Goal: Communication & Community: Ask a question

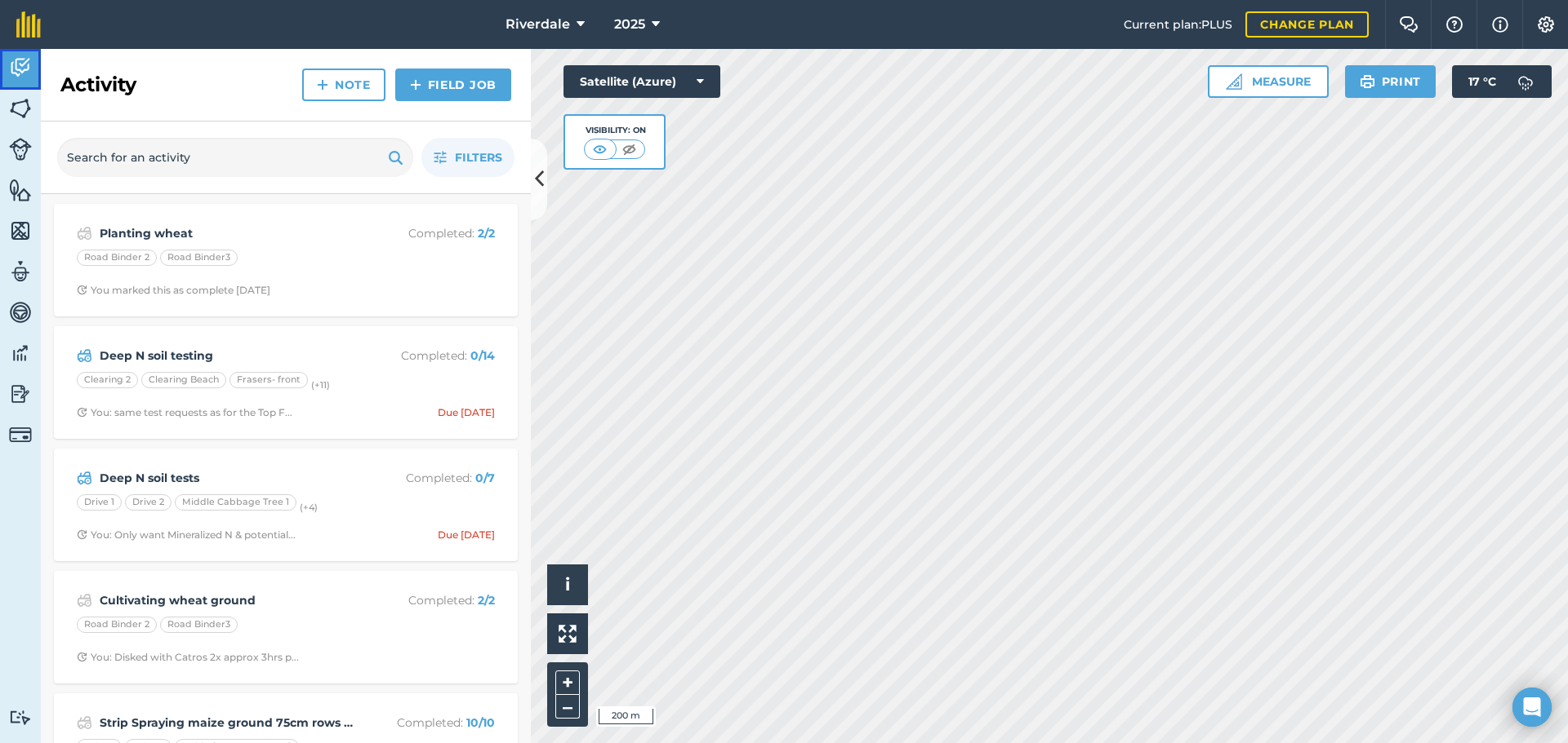
click at [18, 64] on img at bounding box center [21, 68] width 23 height 25
click at [17, 64] on img at bounding box center [21, 68] width 23 height 25
click at [18, 312] on img at bounding box center [21, 313] width 23 height 25
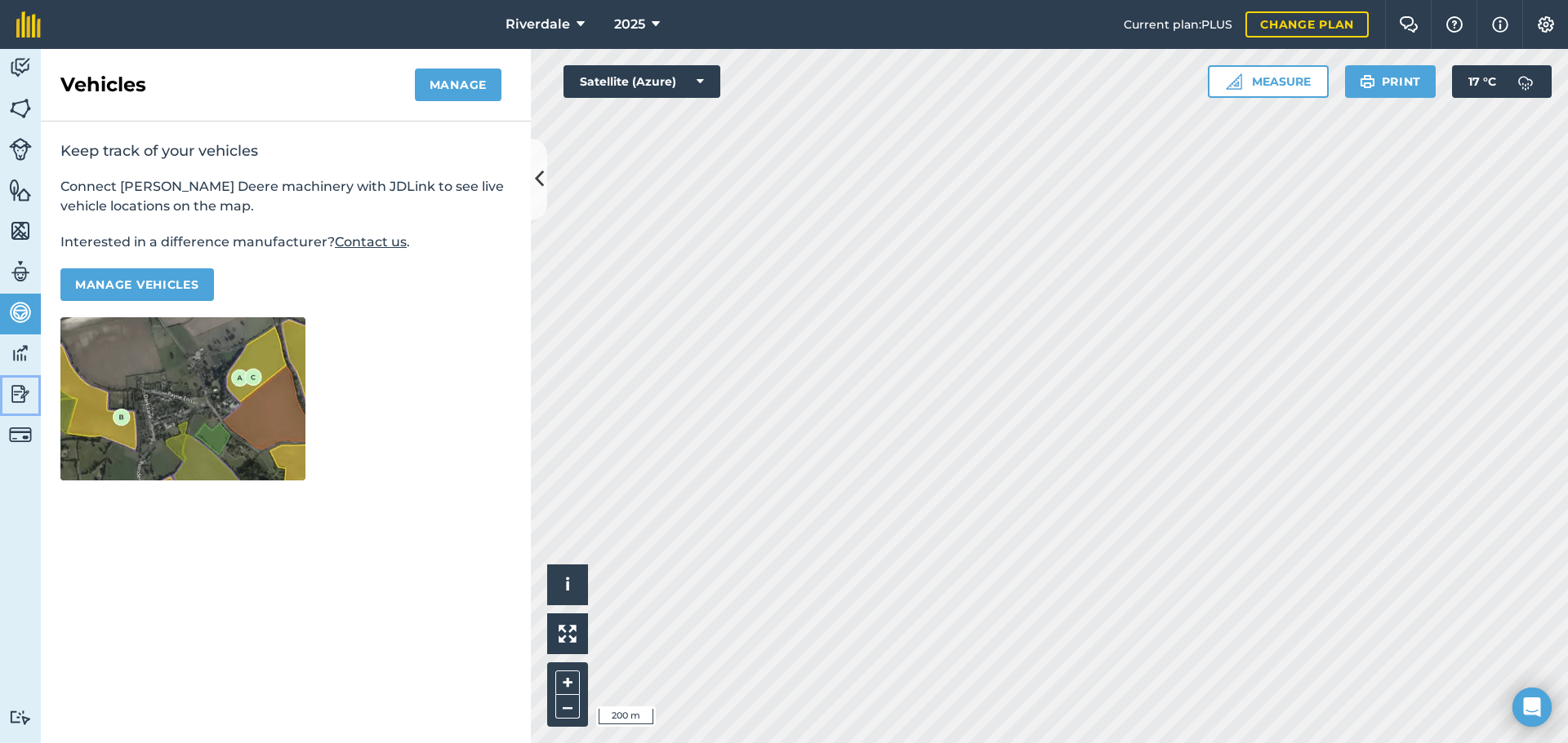
click at [17, 393] on img at bounding box center [21, 394] width 23 height 25
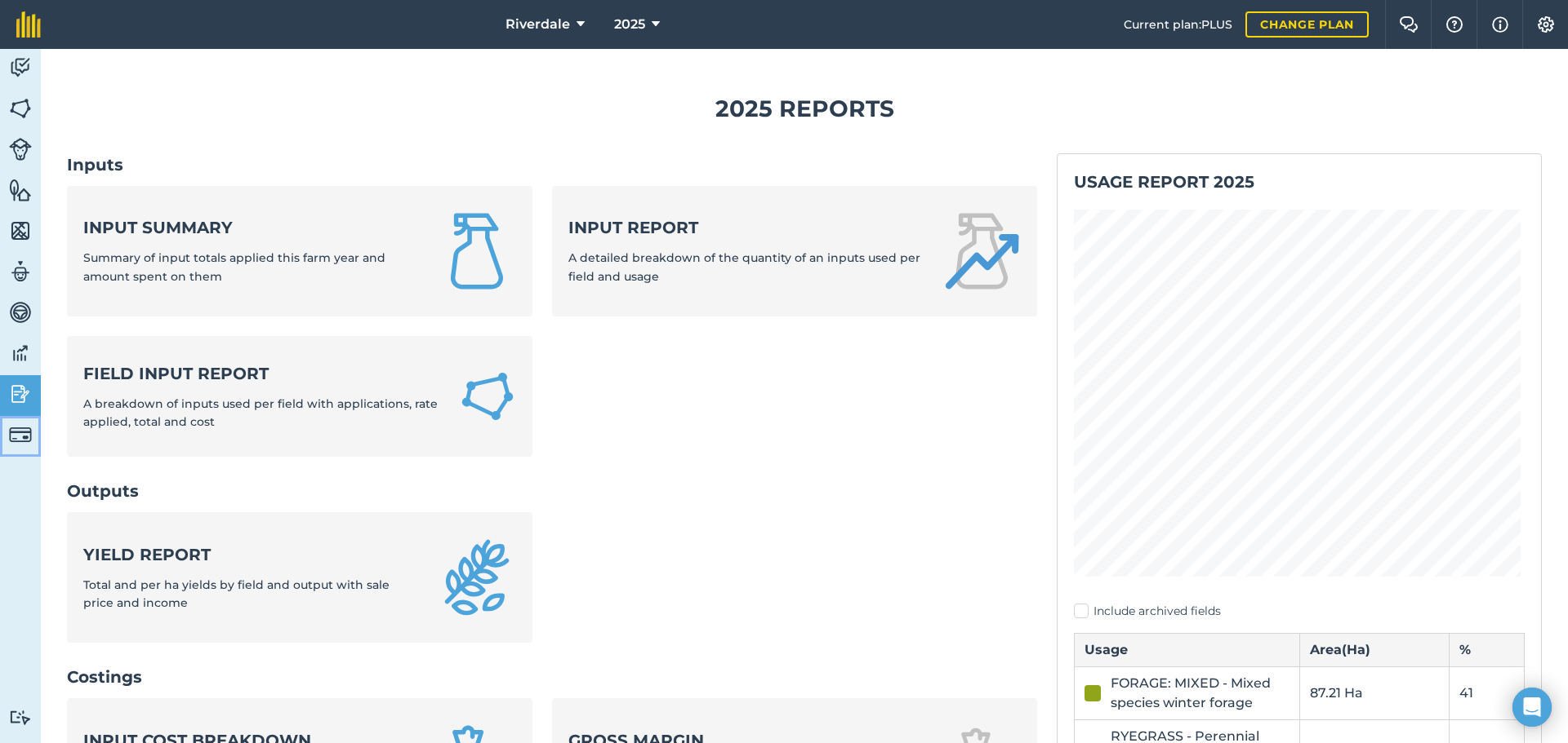
click at [23, 433] on img at bounding box center [21, 435] width 23 height 23
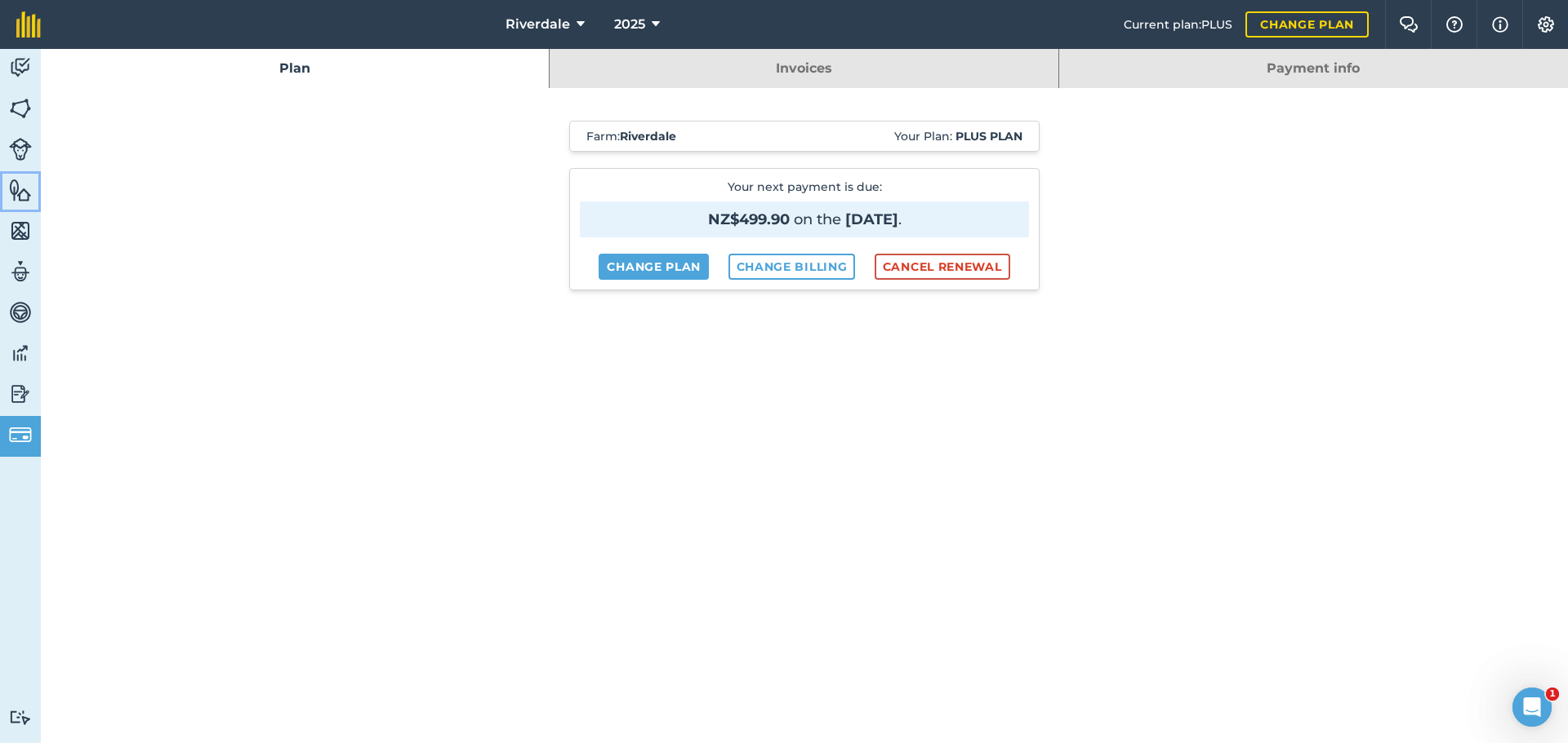
click at [17, 190] on img at bounding box center [21, 190] width 23 height 25
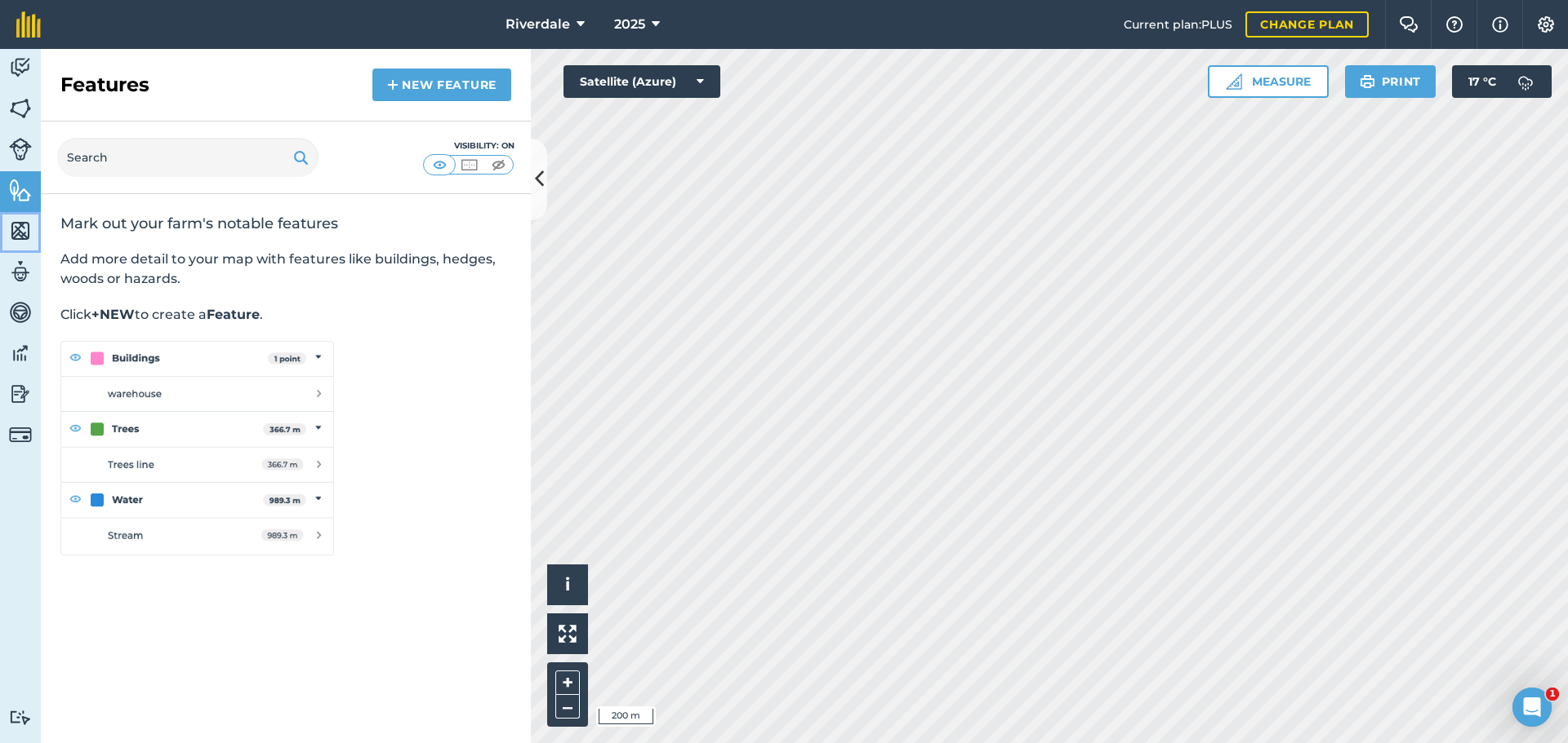
click at [17, 227] on img at bounding box center [21, 231] width 23 height 25
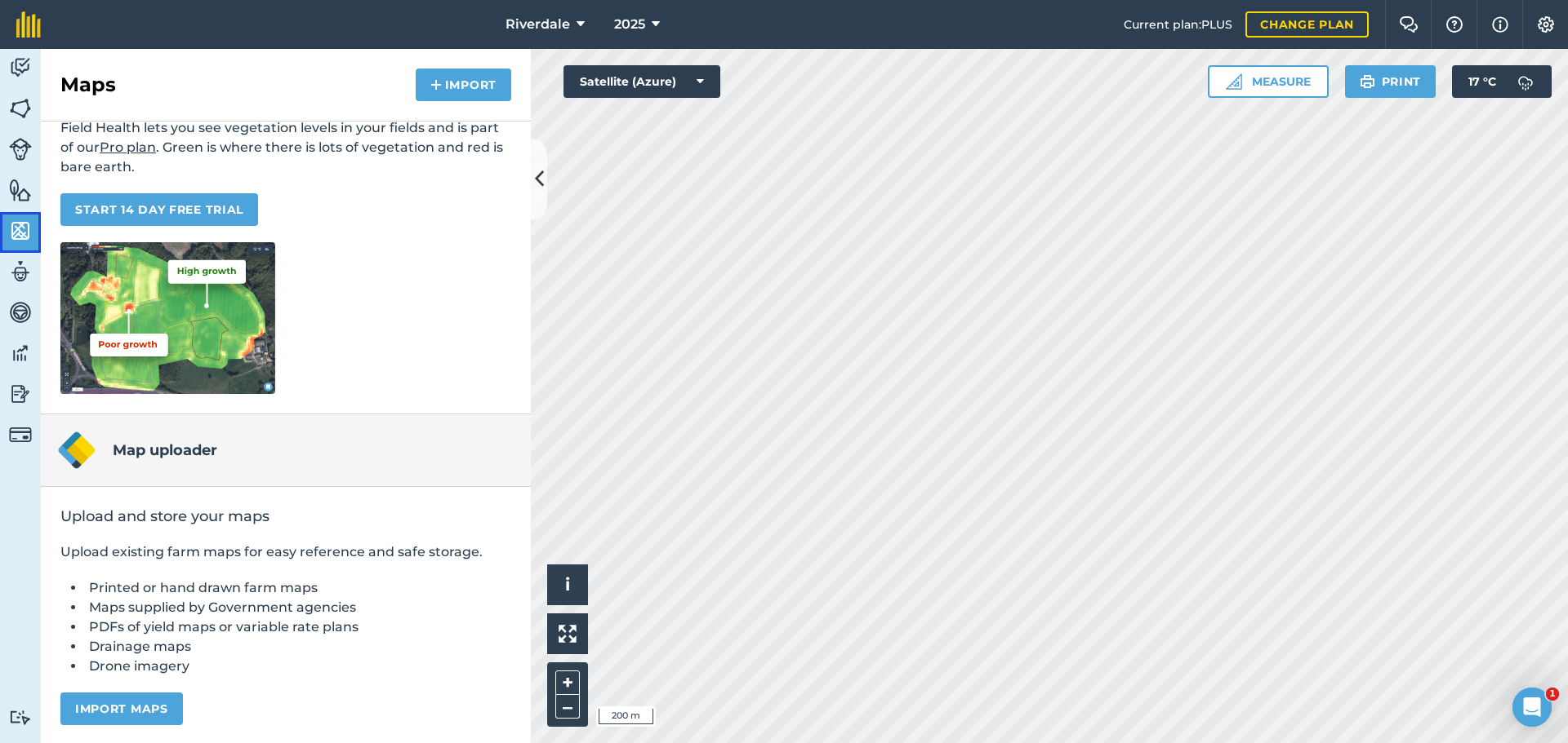
scroll to position [133, 0]
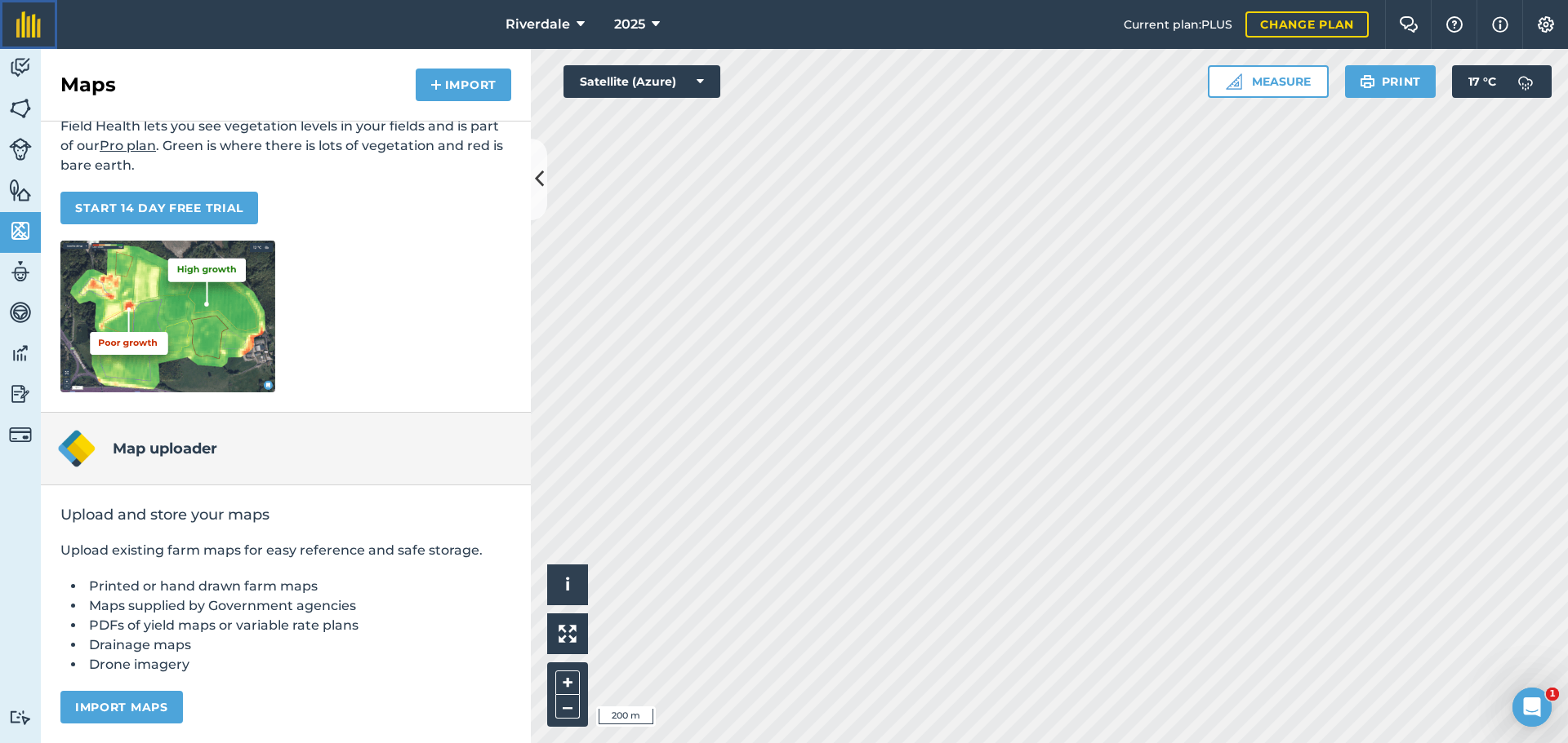
click at [27, 26] on img at bounding box center [28, 25] width 25 height 26
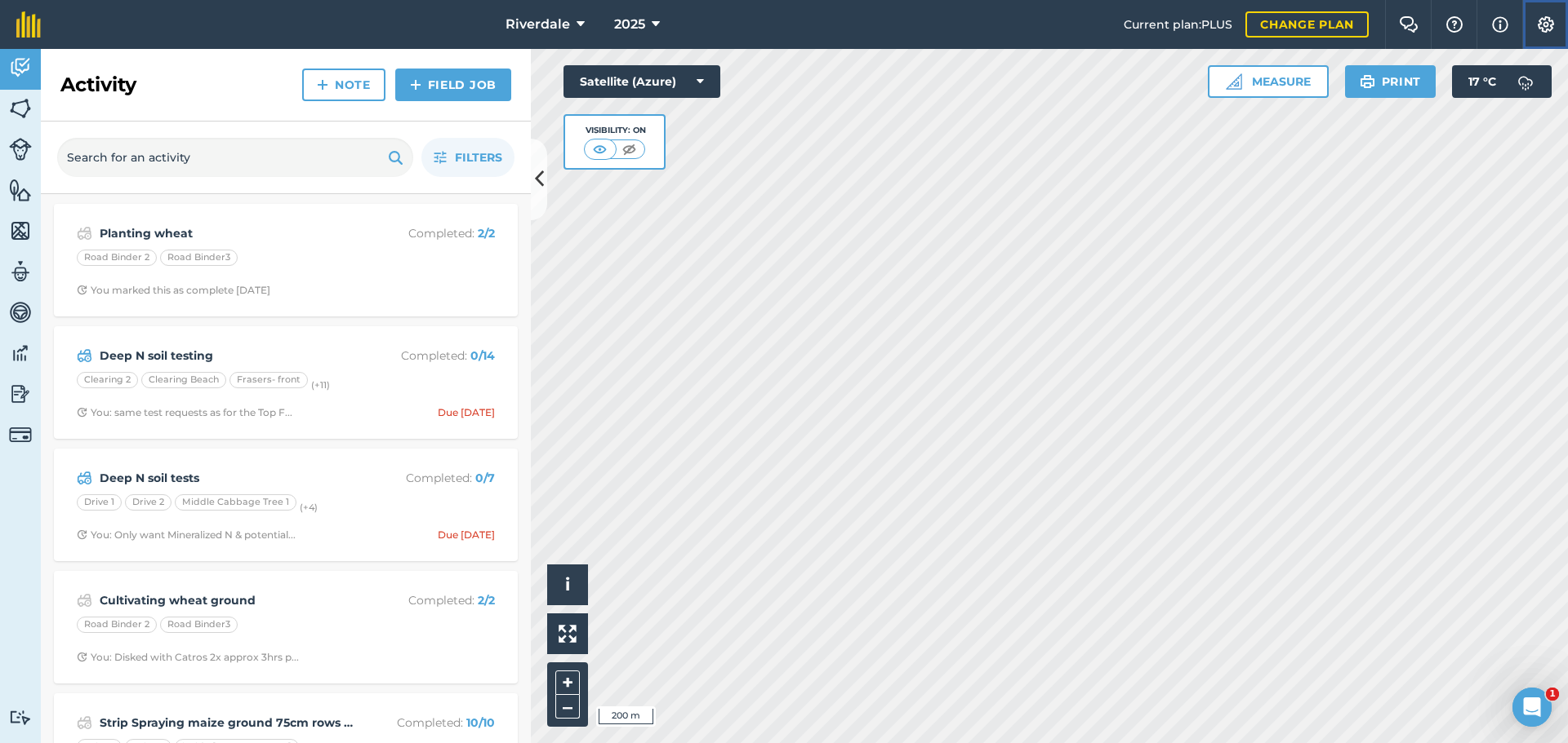
click at [1546, 19] on img at bounding box center [1545, 24] width 20 height 16
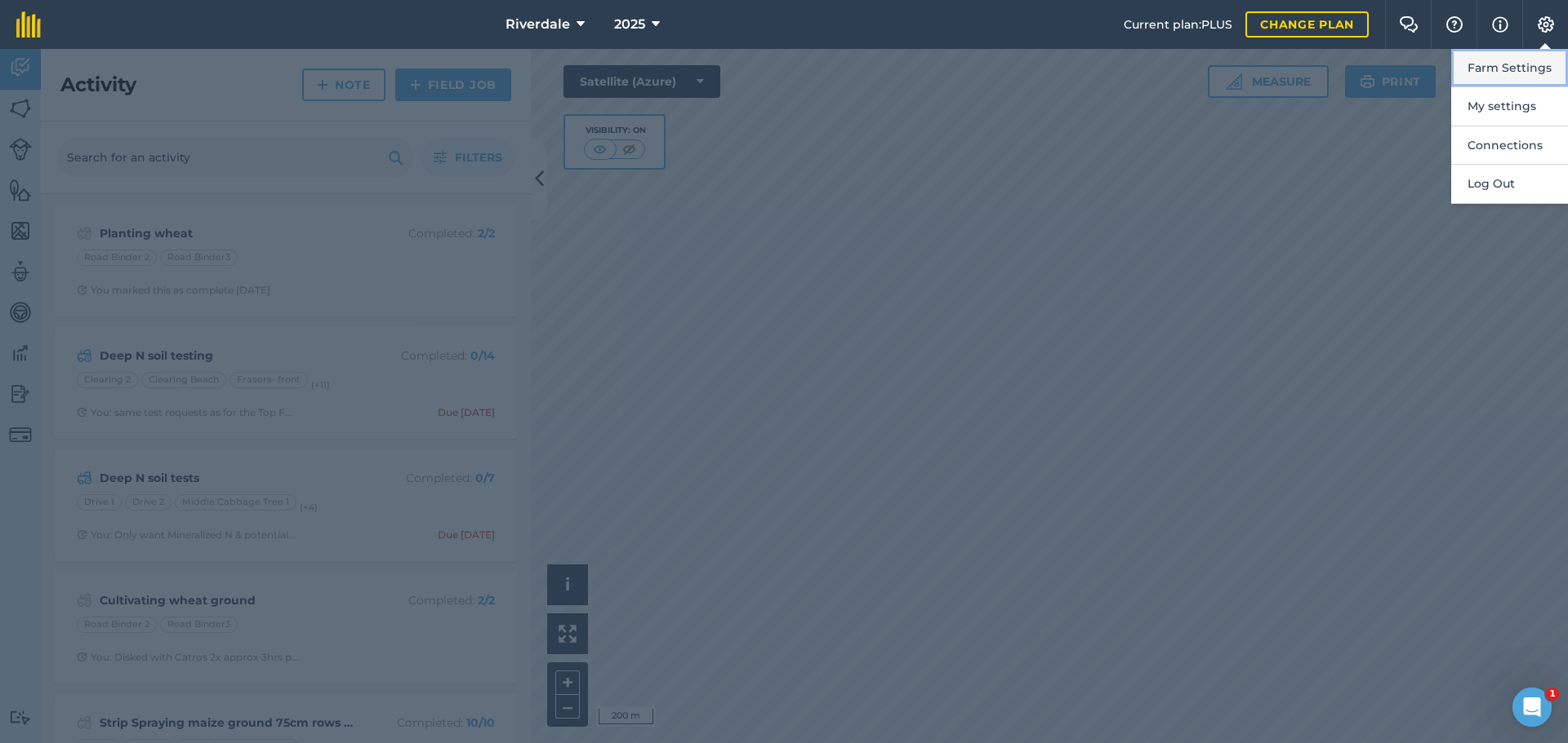
click at [1521, 66] on button "Farm Settings" at bounding box center [1510, 68] width 117 height 39
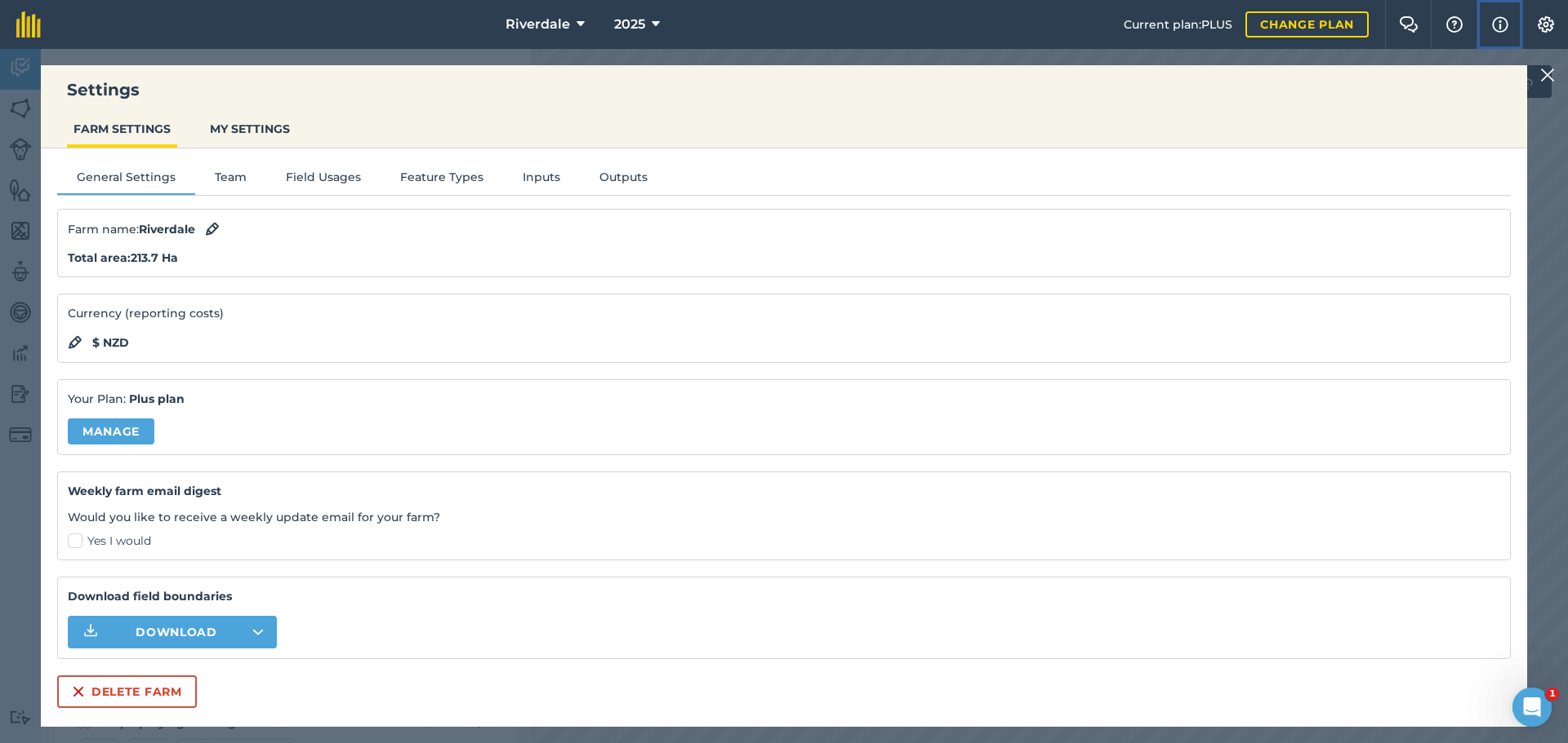
click at [1503, 24] on img at bounding box center [1499, 25] width 16 height 20
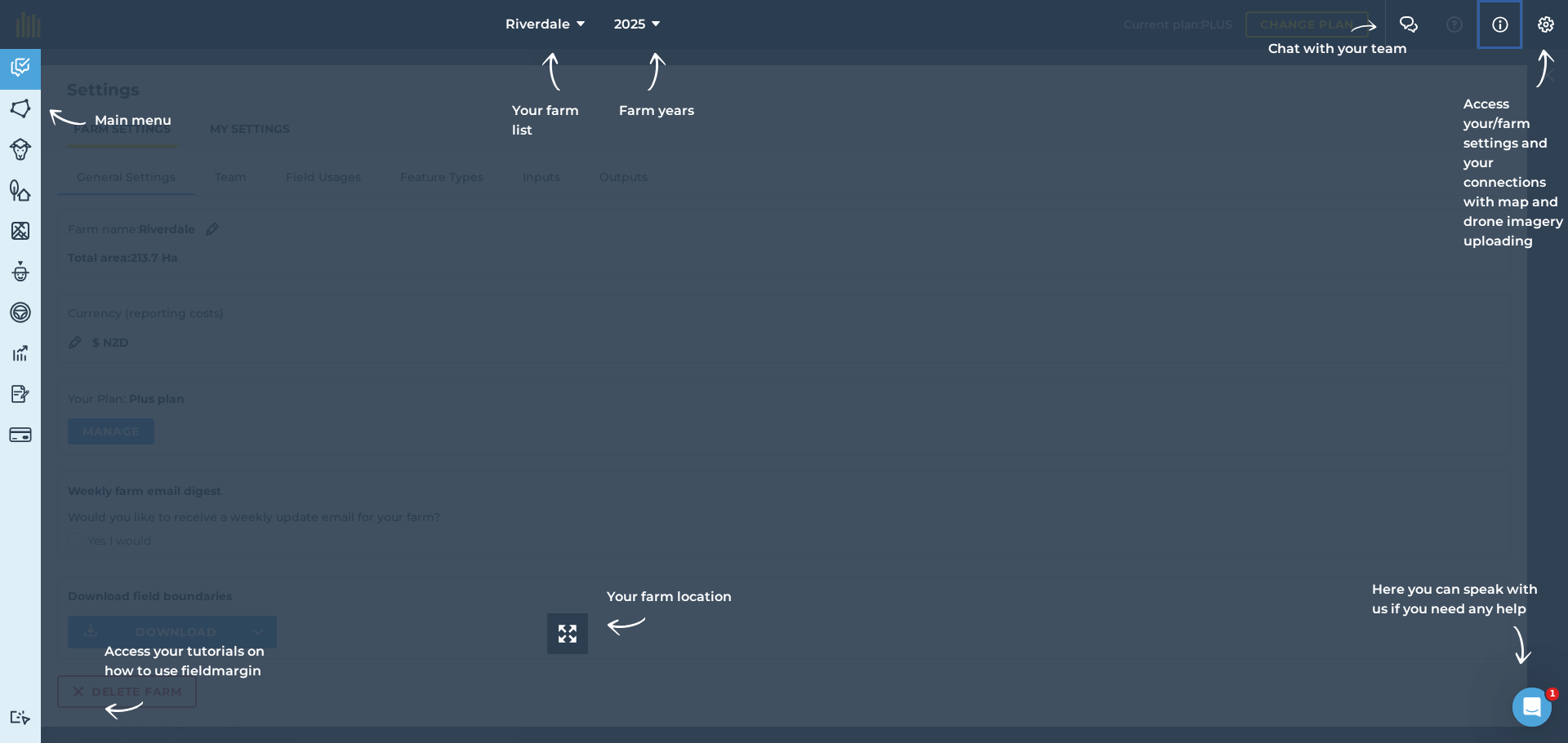
click at [1499, 20] on img at bounding box center [1499, 25] width 16 height 20
click at [1496, 23] on img at bounding box center [1499, 25] width 16 height 20
click at [1543, 18] on img at bounding box center [1545, 24] width 20 height 16
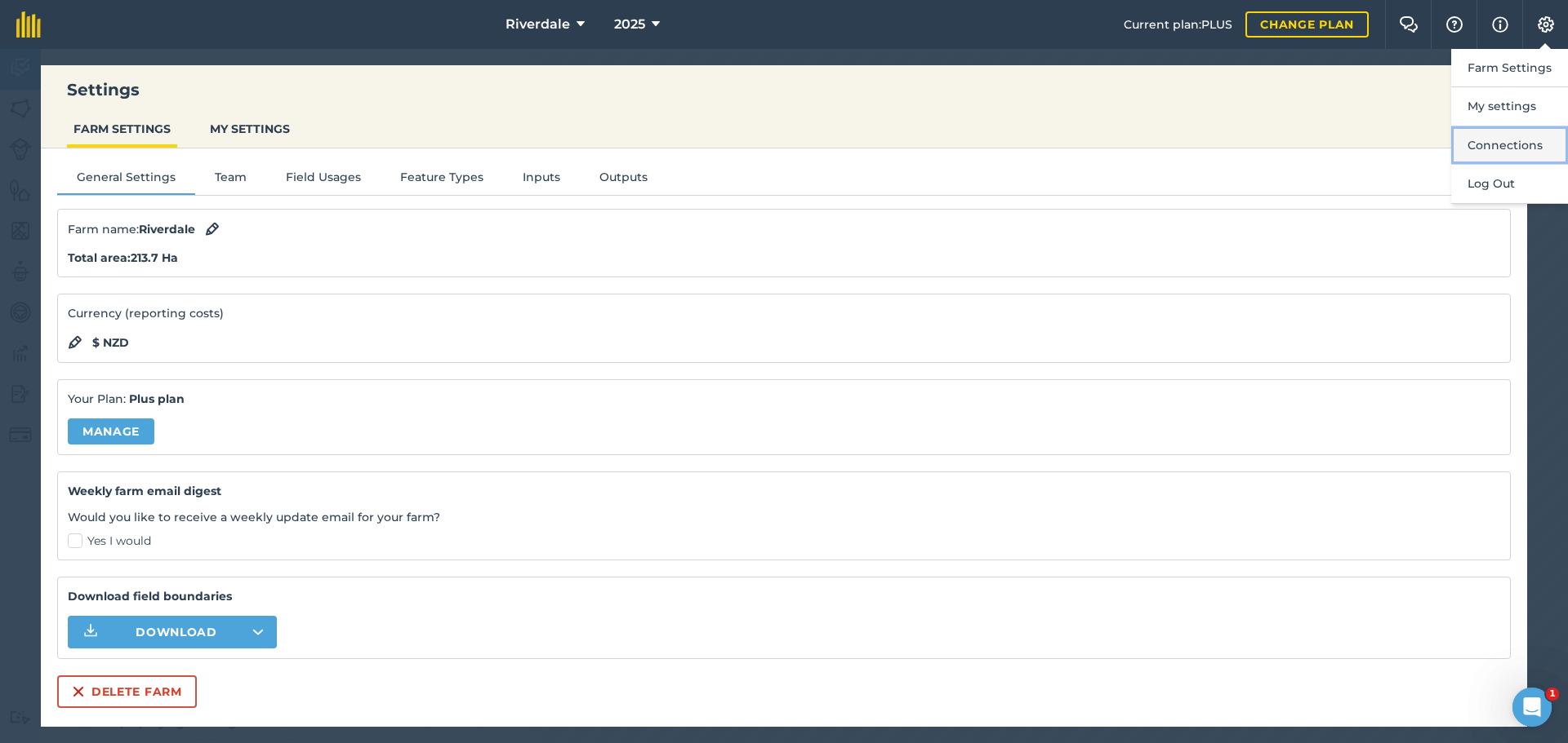
click at [1513, 140] on button "Connections" at bounding box center [1510, 145] width 117 height 39
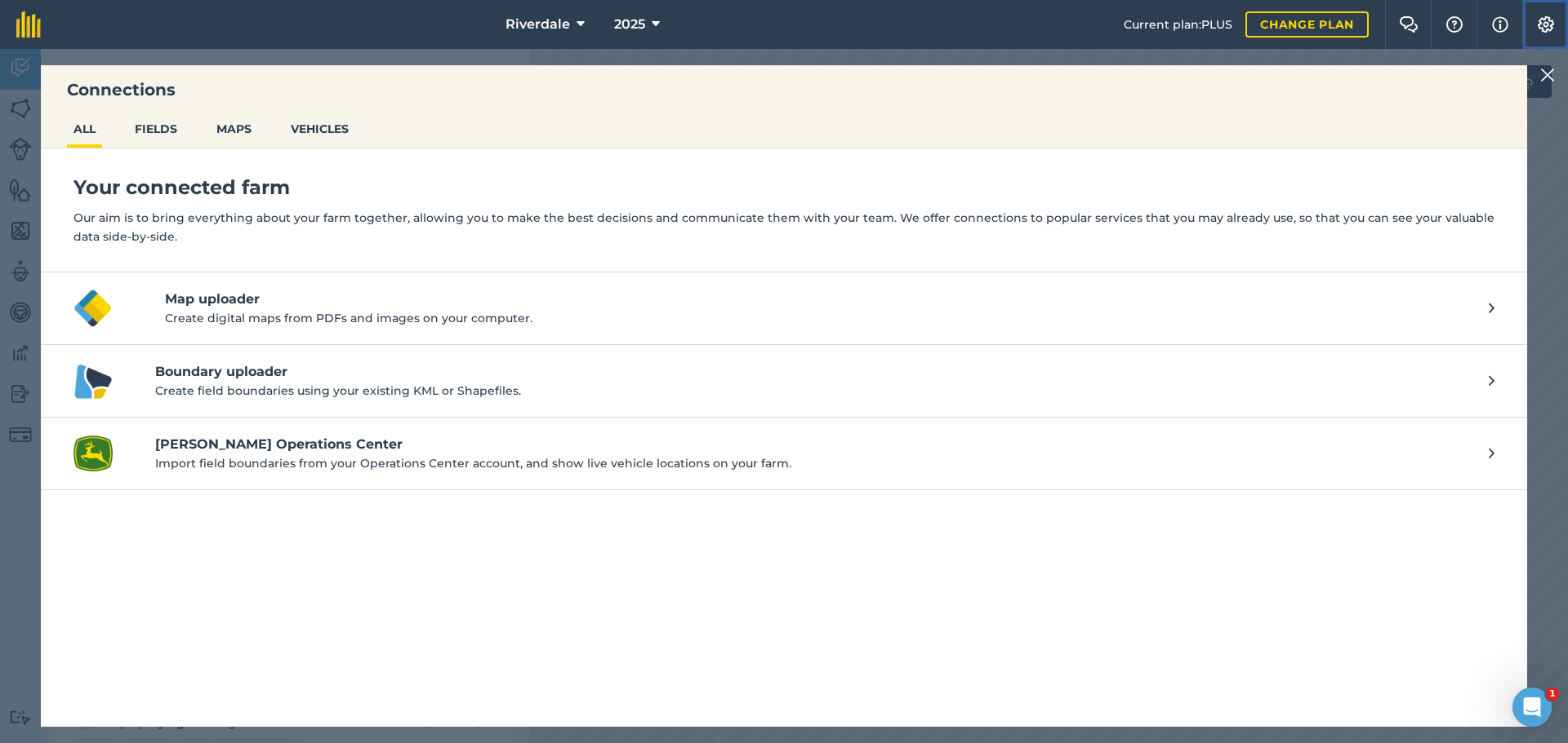
click at [1540, 19] on img at bounding box center [1545, 24] width 20 height 16
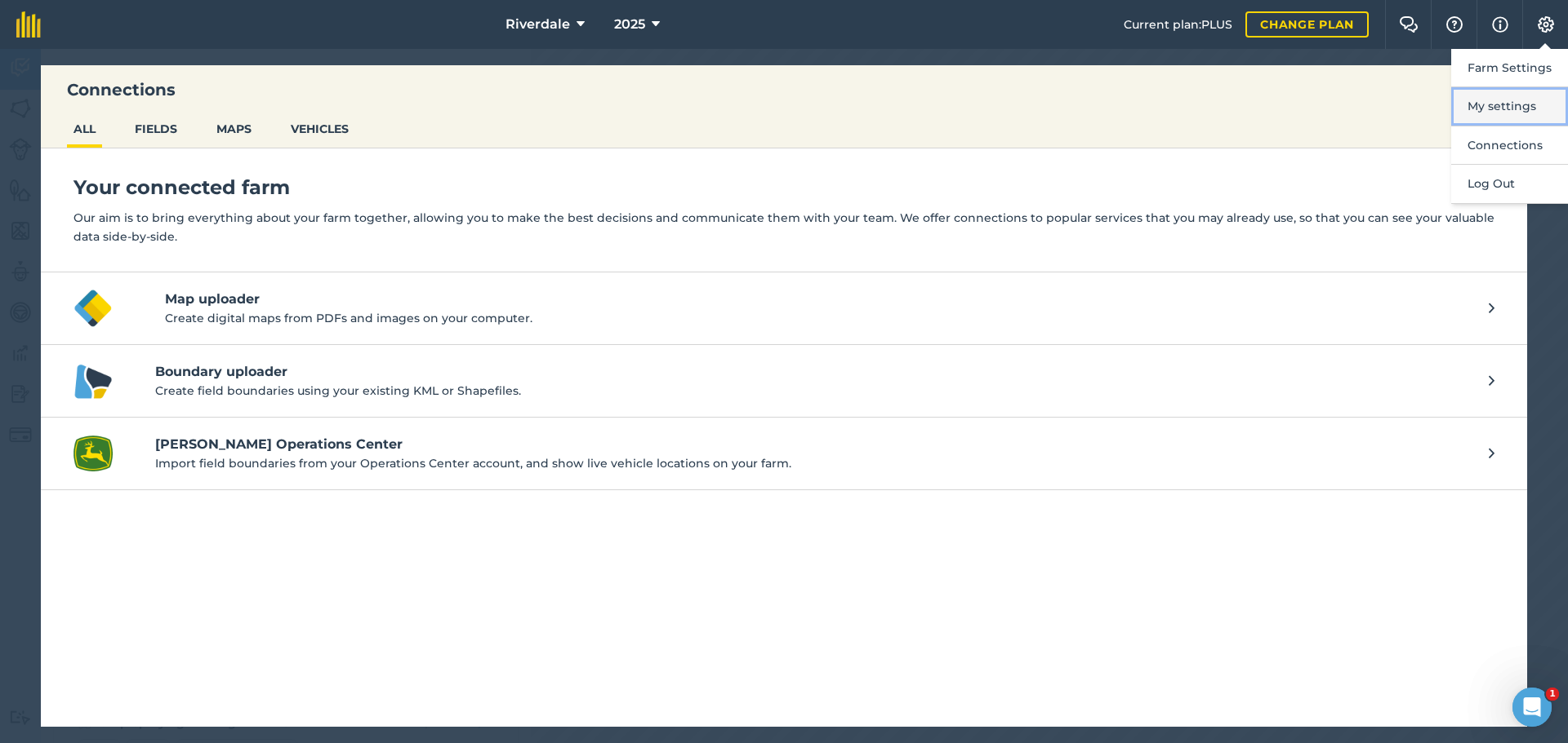
click at [1521, 102] on button "My settings" at bounding box center [1510, 107] width 117 height 39
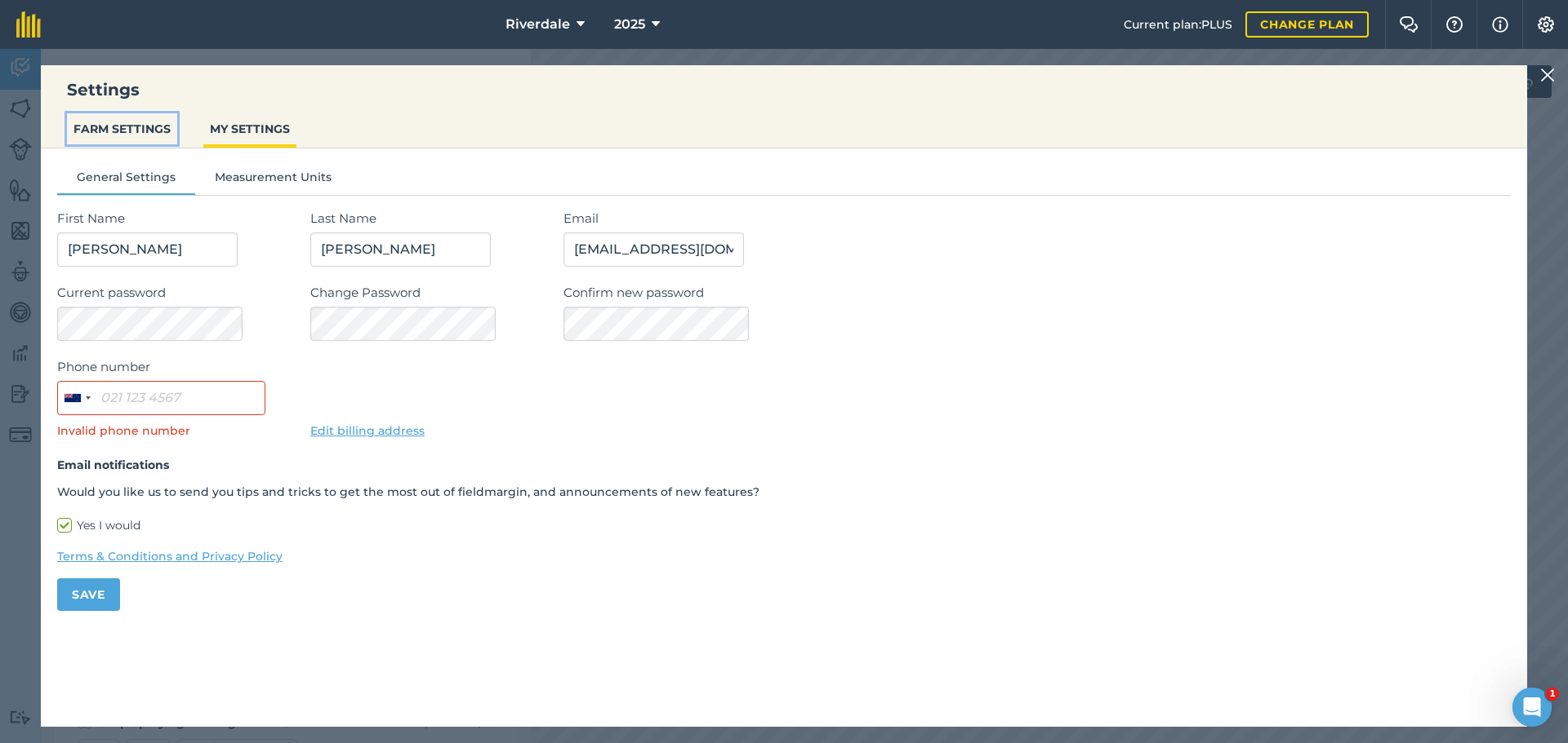
click at [104, 130] on button "FARM SETTINGS" at bounding box center [122, 128] width 110 height 31
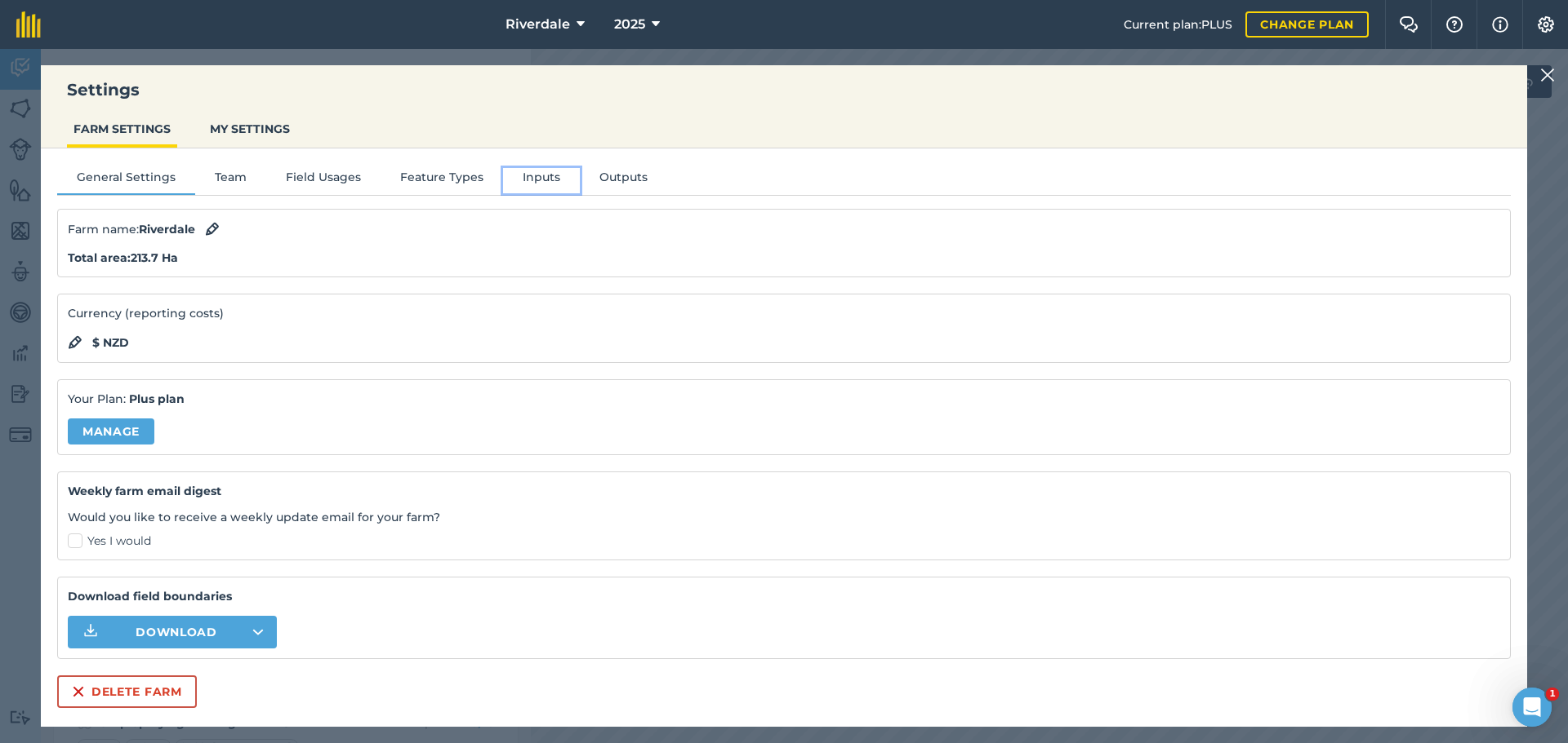
click at [543, 176] on button "Inputs" at bounding box center [541, 180] width 76 height 25
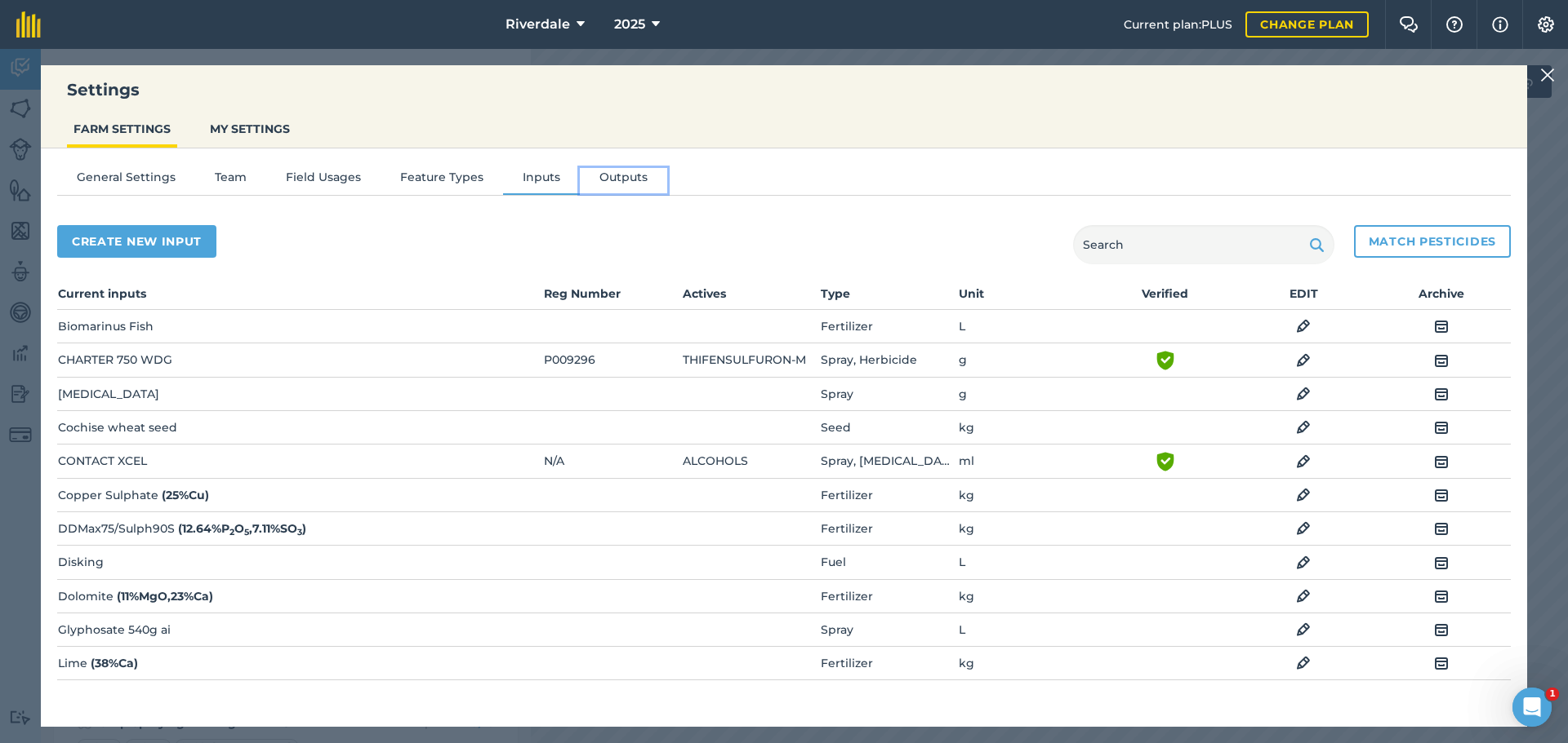
click at [609, 177] on button "Outputs" at bounding box center [623, 180] width 88 height 25
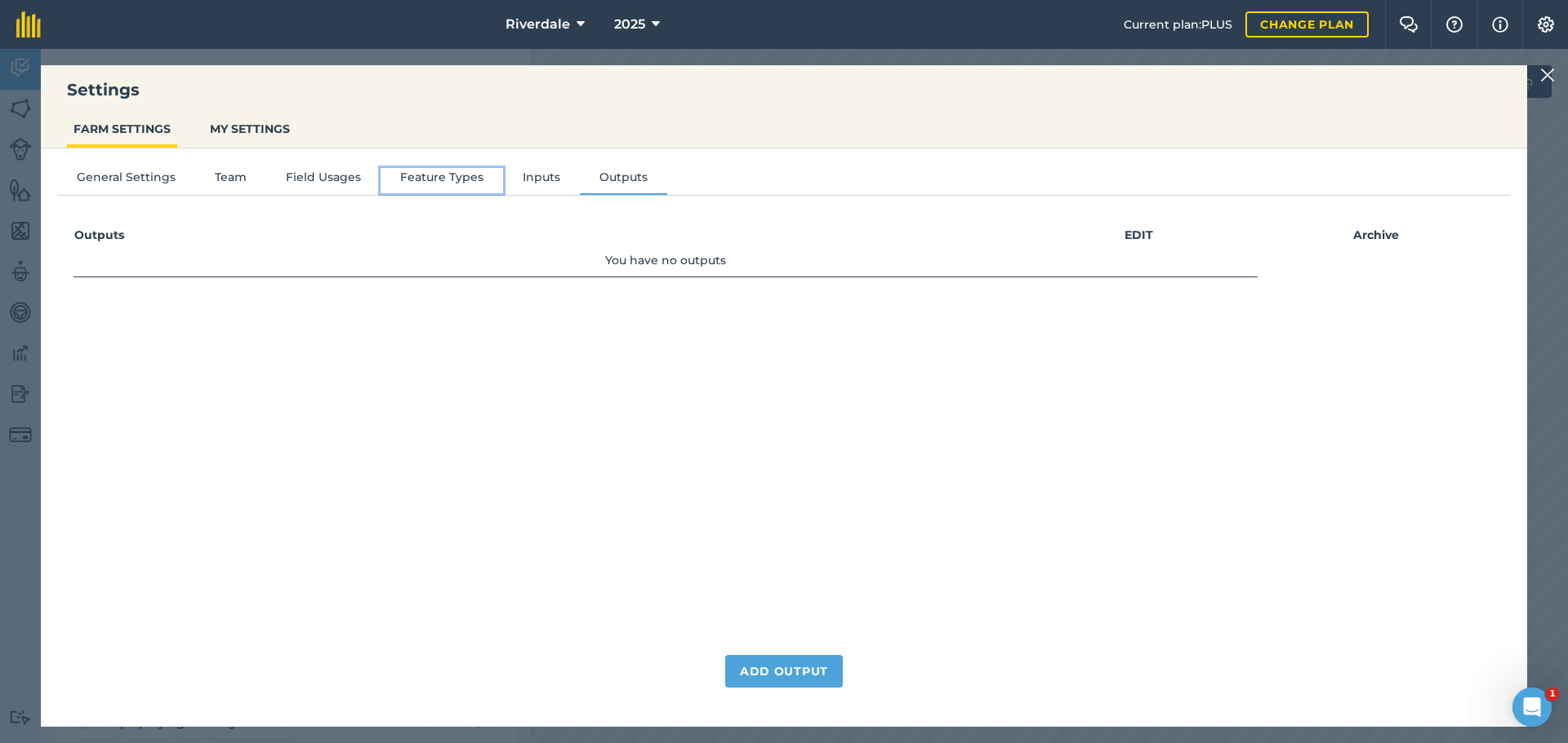
click at [439, 177] on button "Feature Types" at bounding box center [442, 180] width 123 height 25
click at [317, 177] on button "Field Usages" at bounding box center [323, 180] width 114 height 25
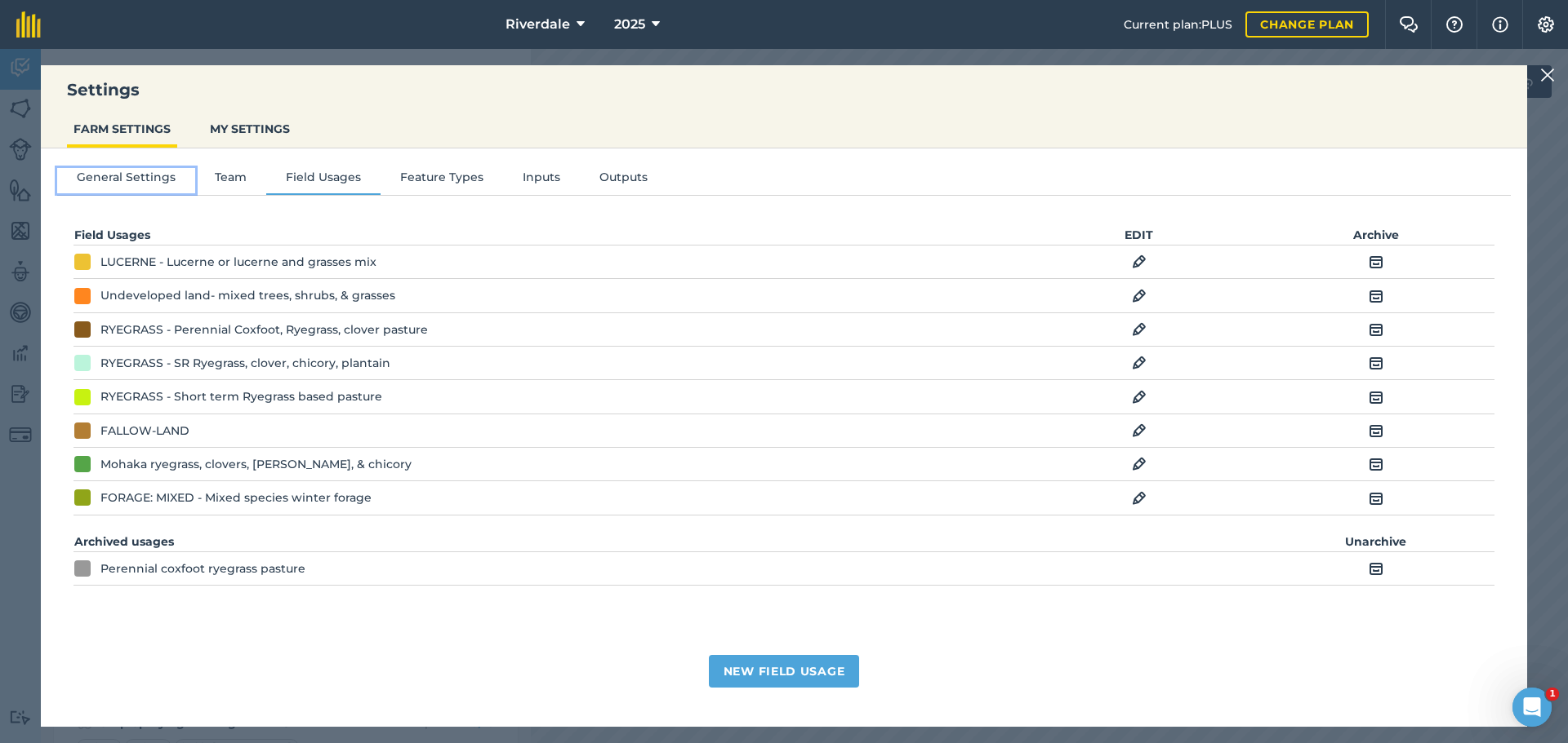
click at [150, 175] on button "General Settings" at bounding box center [126, 180] width 138 height 25
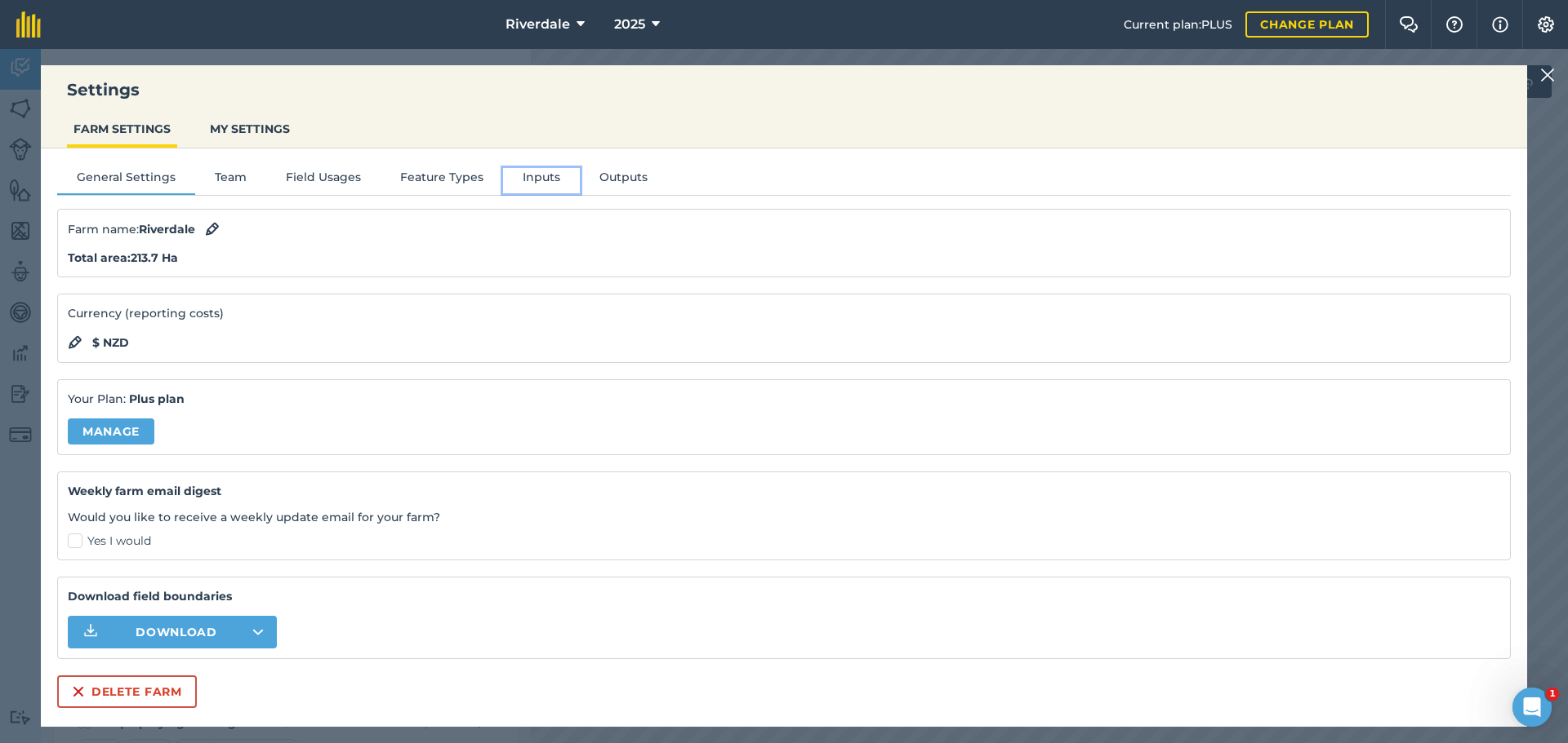
click at [530, 176] on button "Inputs" at bounding box center [541, 180] width 76 height 25
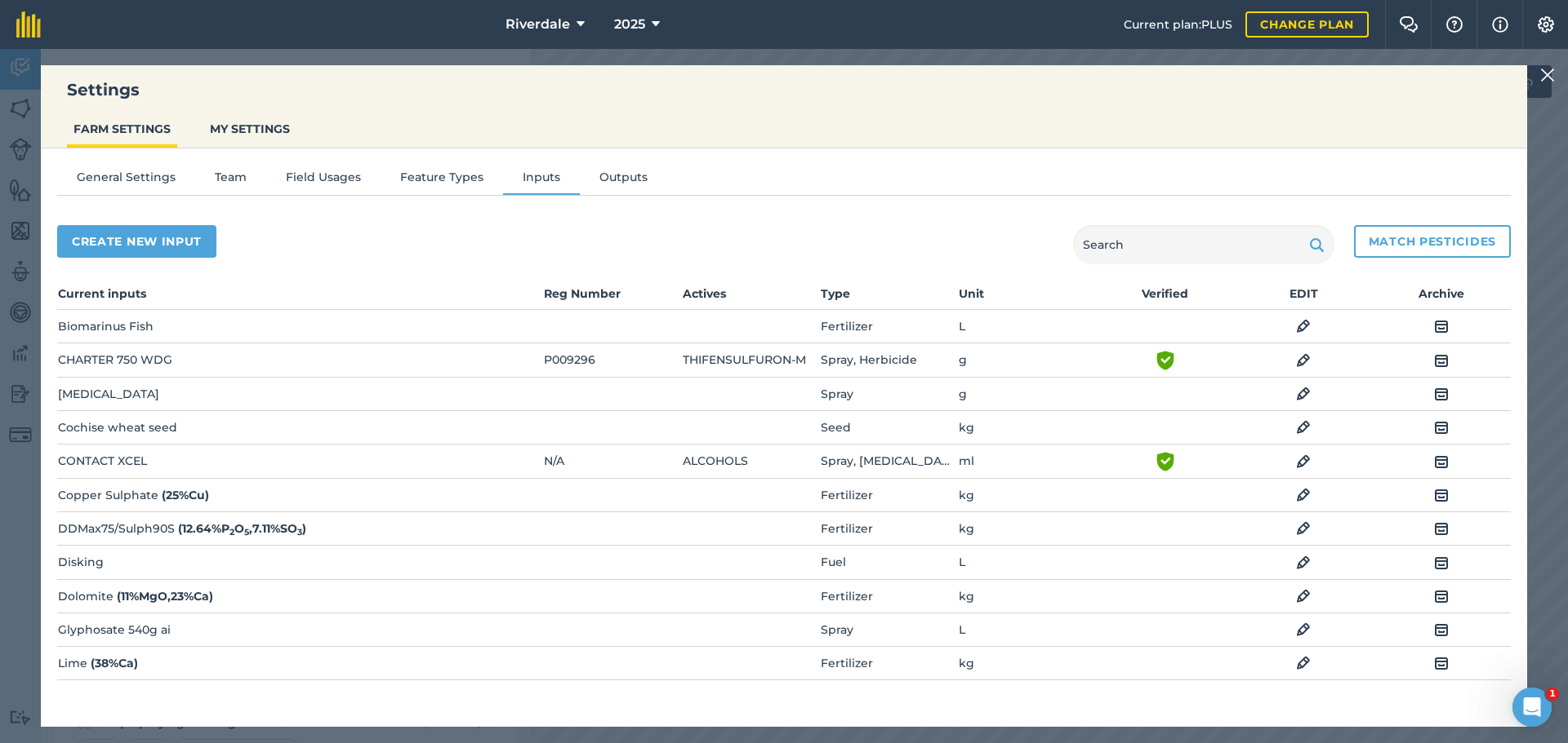
click at [1296, 320] on img at bounding box center [1304, 326] width 15 height 20
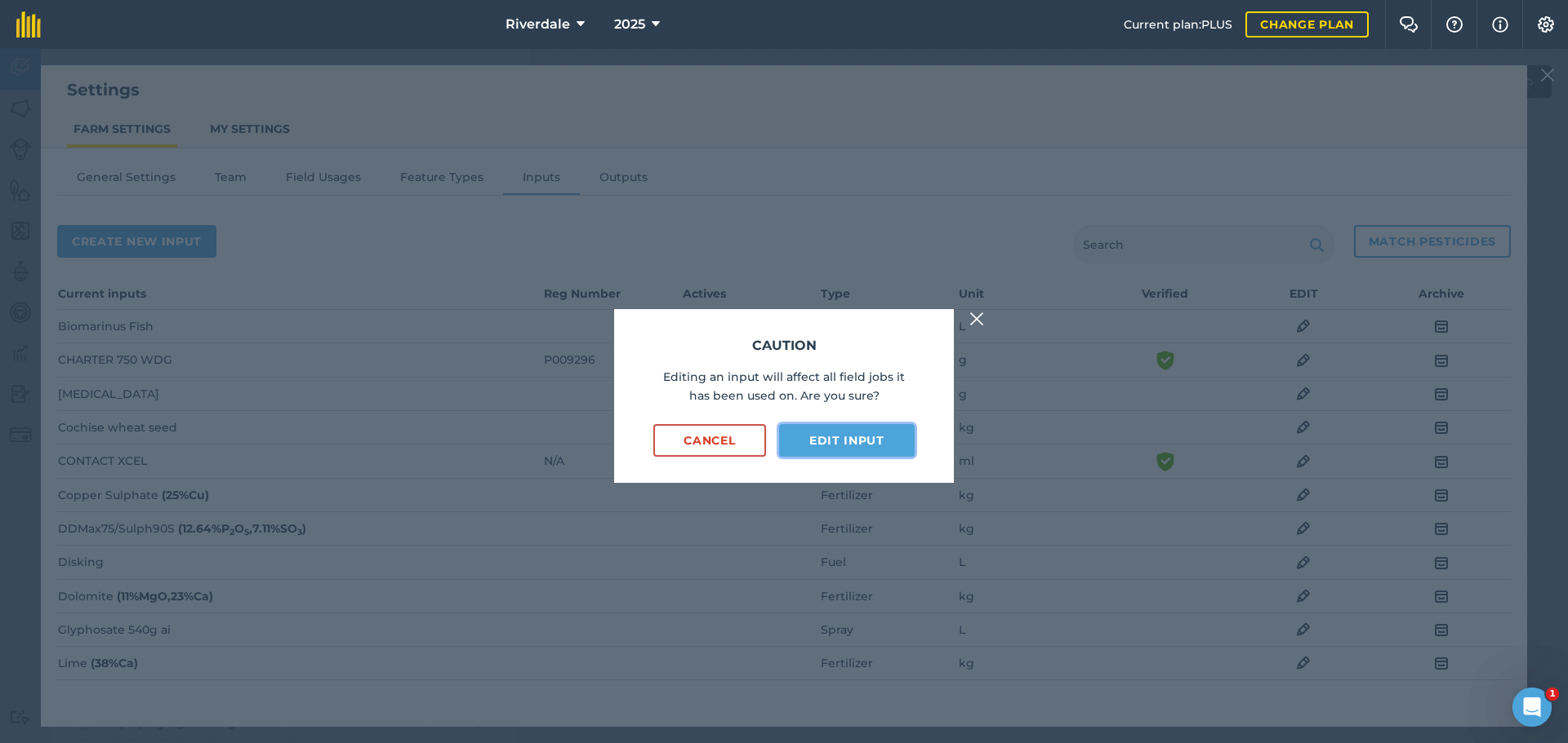
click at [841, 439] on button "Edit input" at bounding box center [847, 440] width 136 height 33
select select "LITRES"
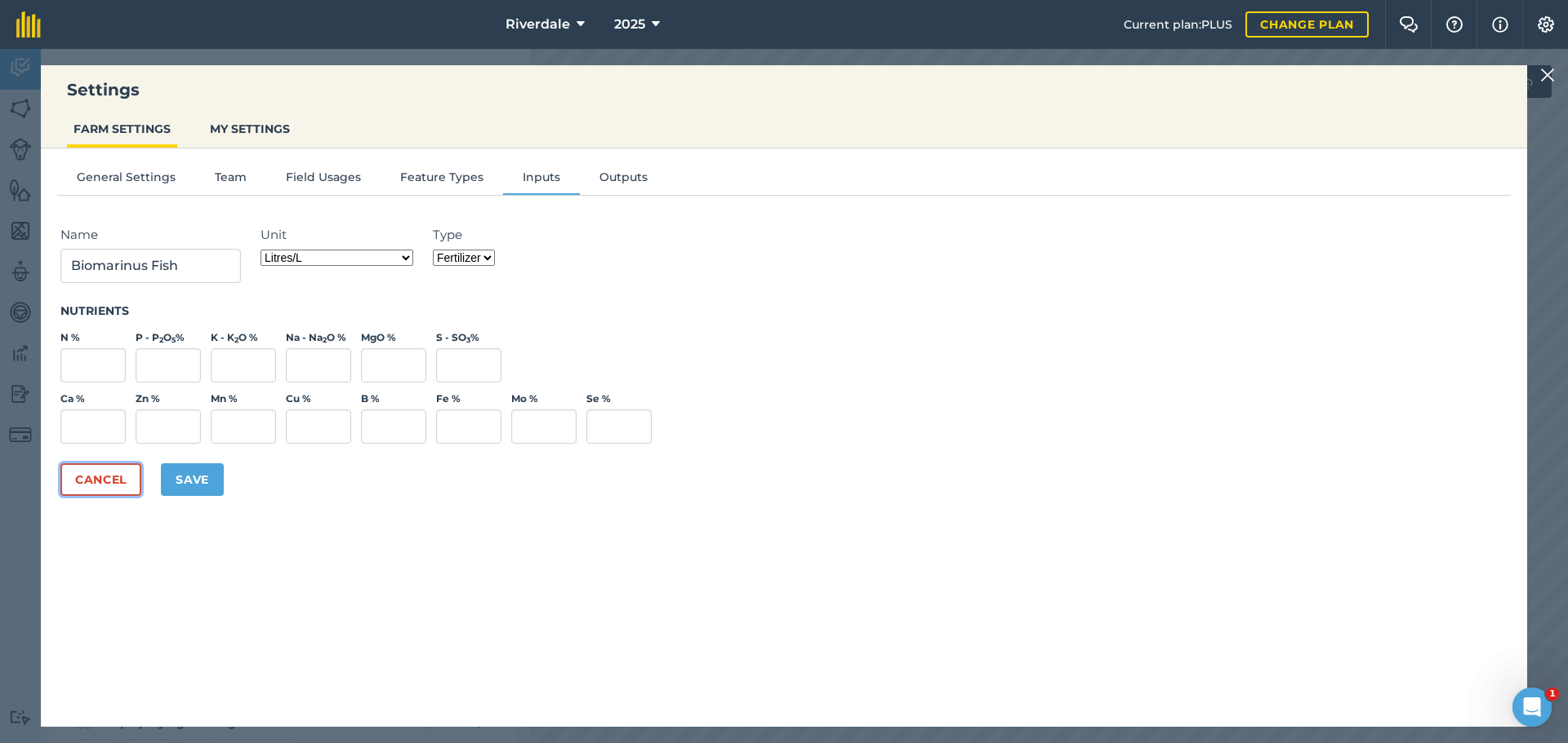
click at [105, 481] on button "Cancel" at bounding box center [101, 480] width 81 height 33
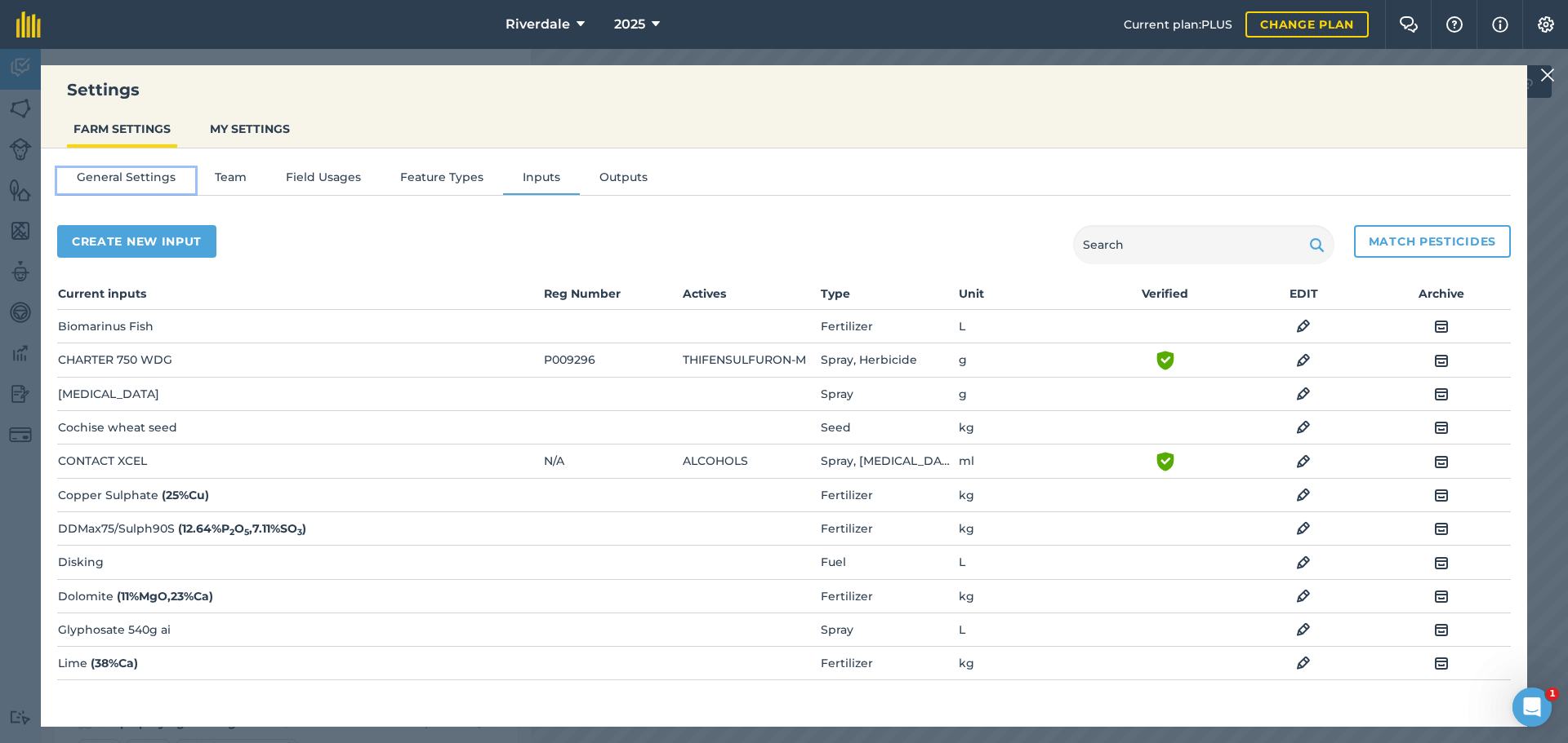
click at [106, 175] on button "General Settings" at bounding box center [126, 180] width 138 height 25
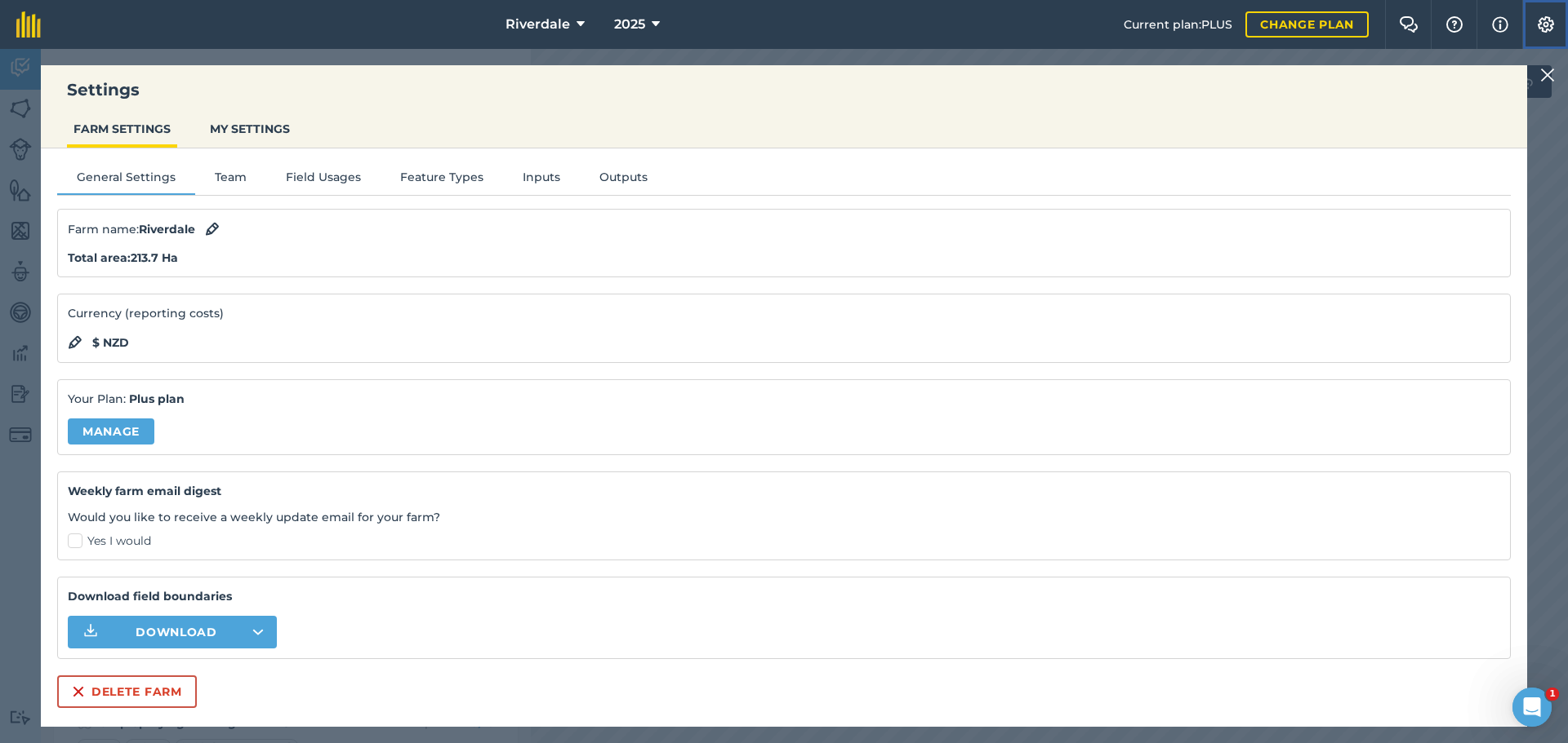
click at [1543, 22] on img at bounding box center [1545, 24] width 20 height 16
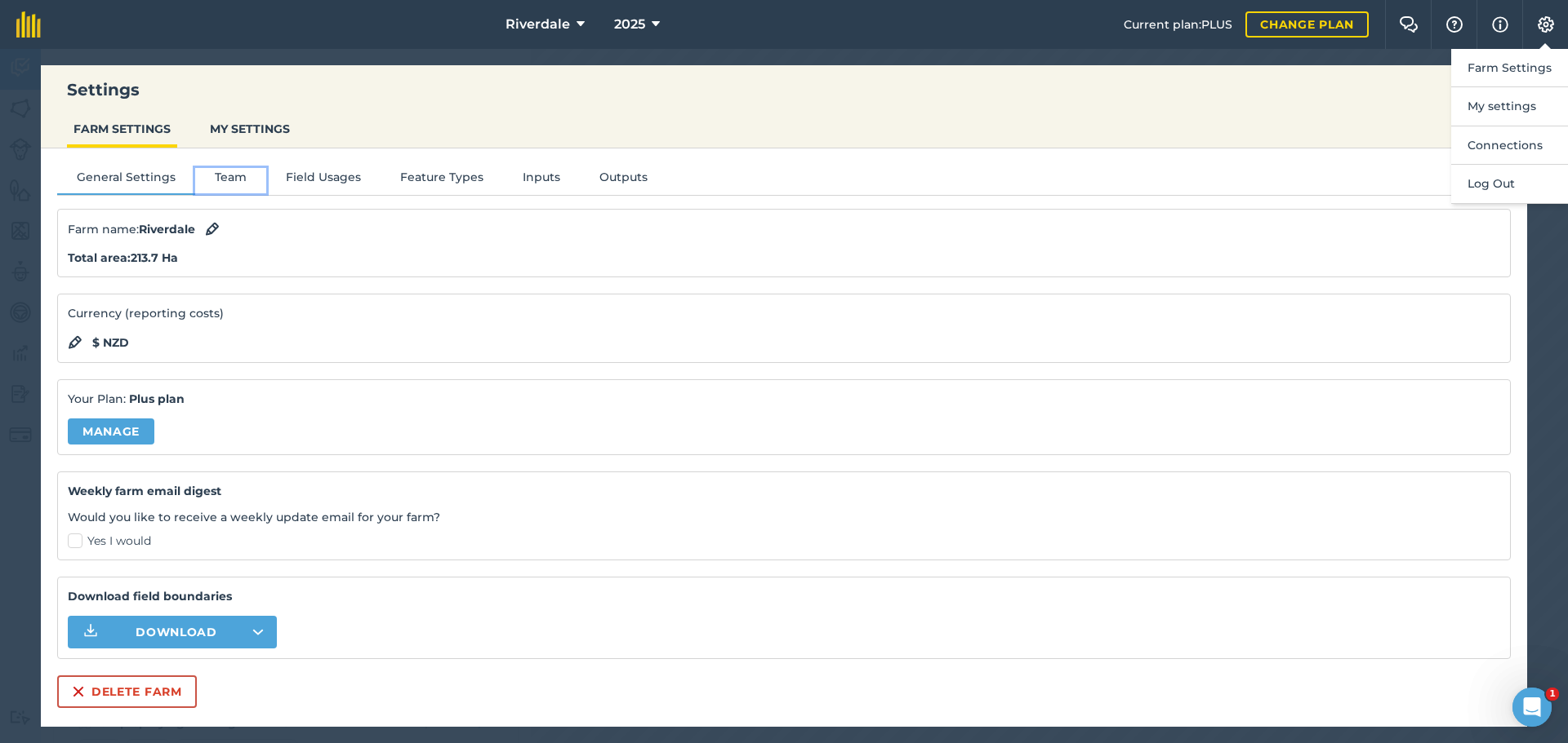
click at [225, 177] on button "Team" at bounding box center [230, 180] width 71 height 25
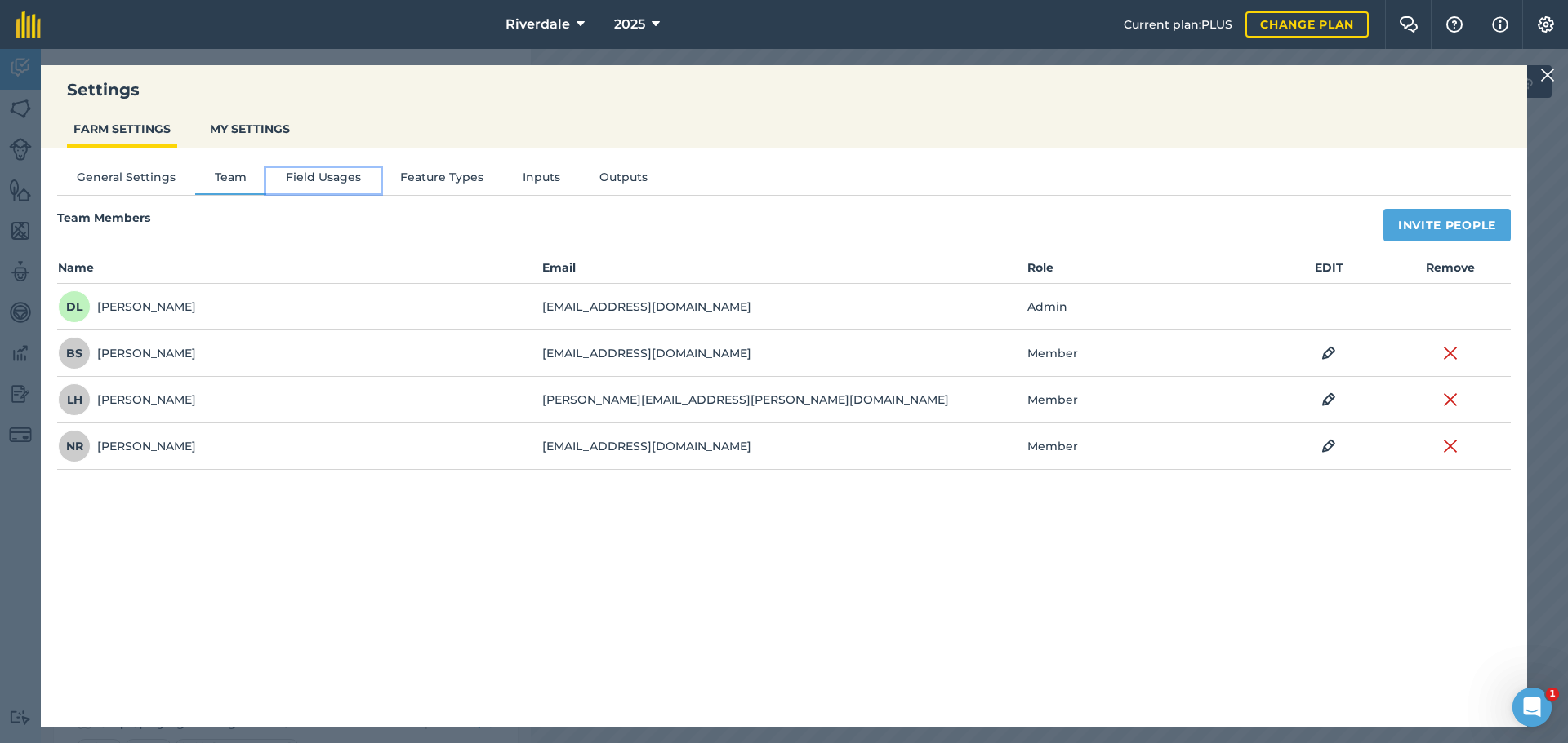
click at [302, 175] on button "Field Usages" at bounding box center [323, 180] width 114 height 25
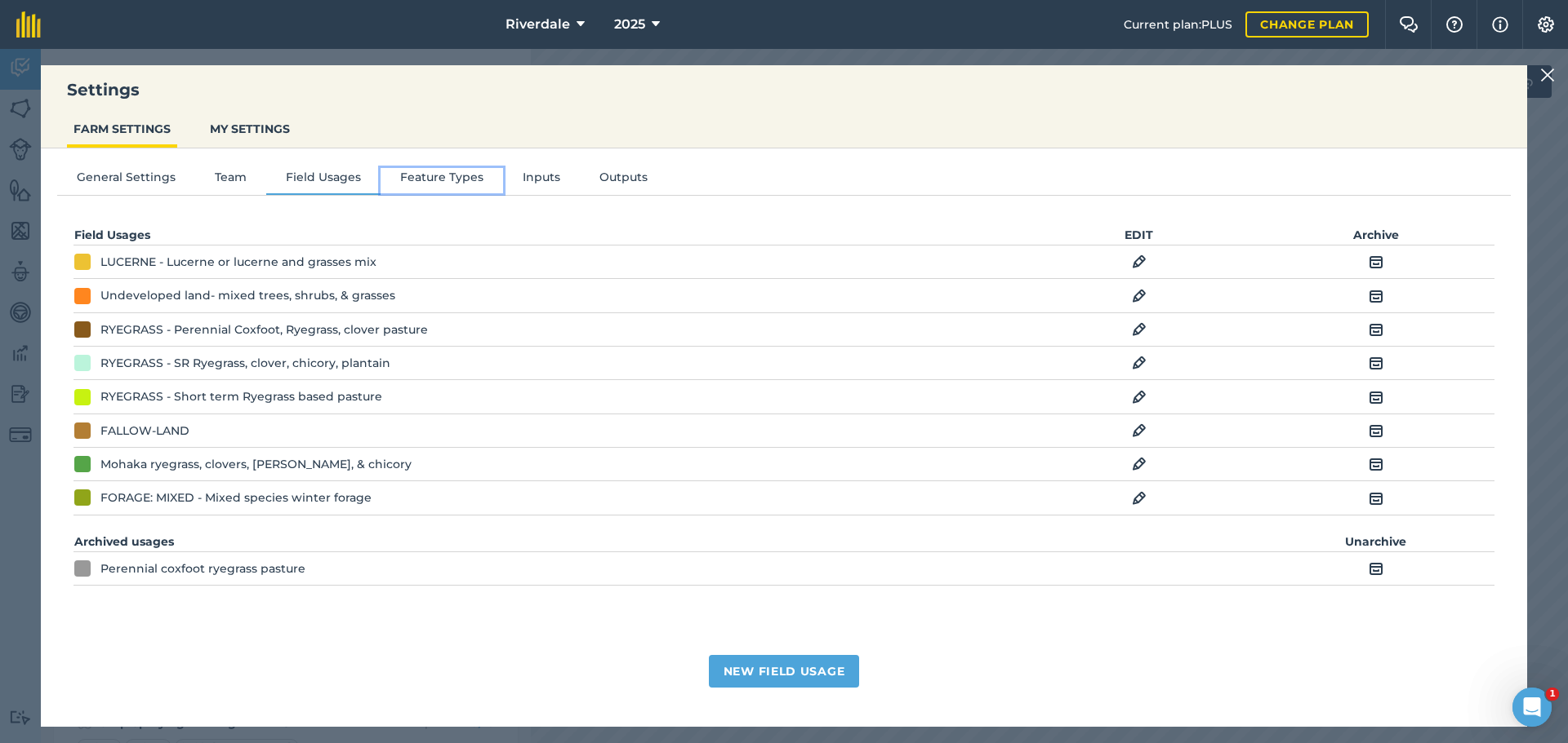
click at [414, 177] on button "Feature Types" at bounding box center [442, 180] width 123 height 25
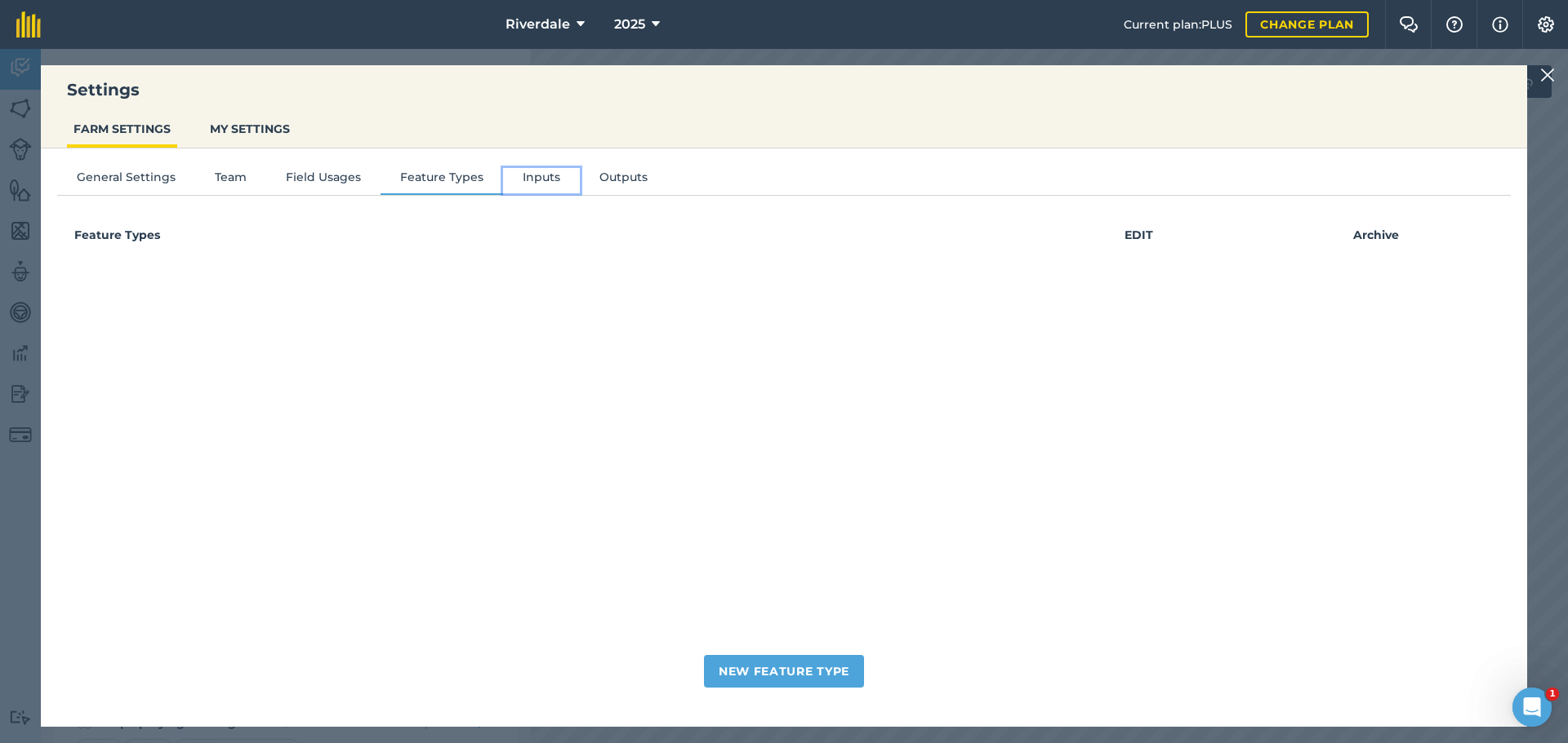
click at [531, 177] on button "Inputs" at bounding box center [541, 180] width 76 height 25
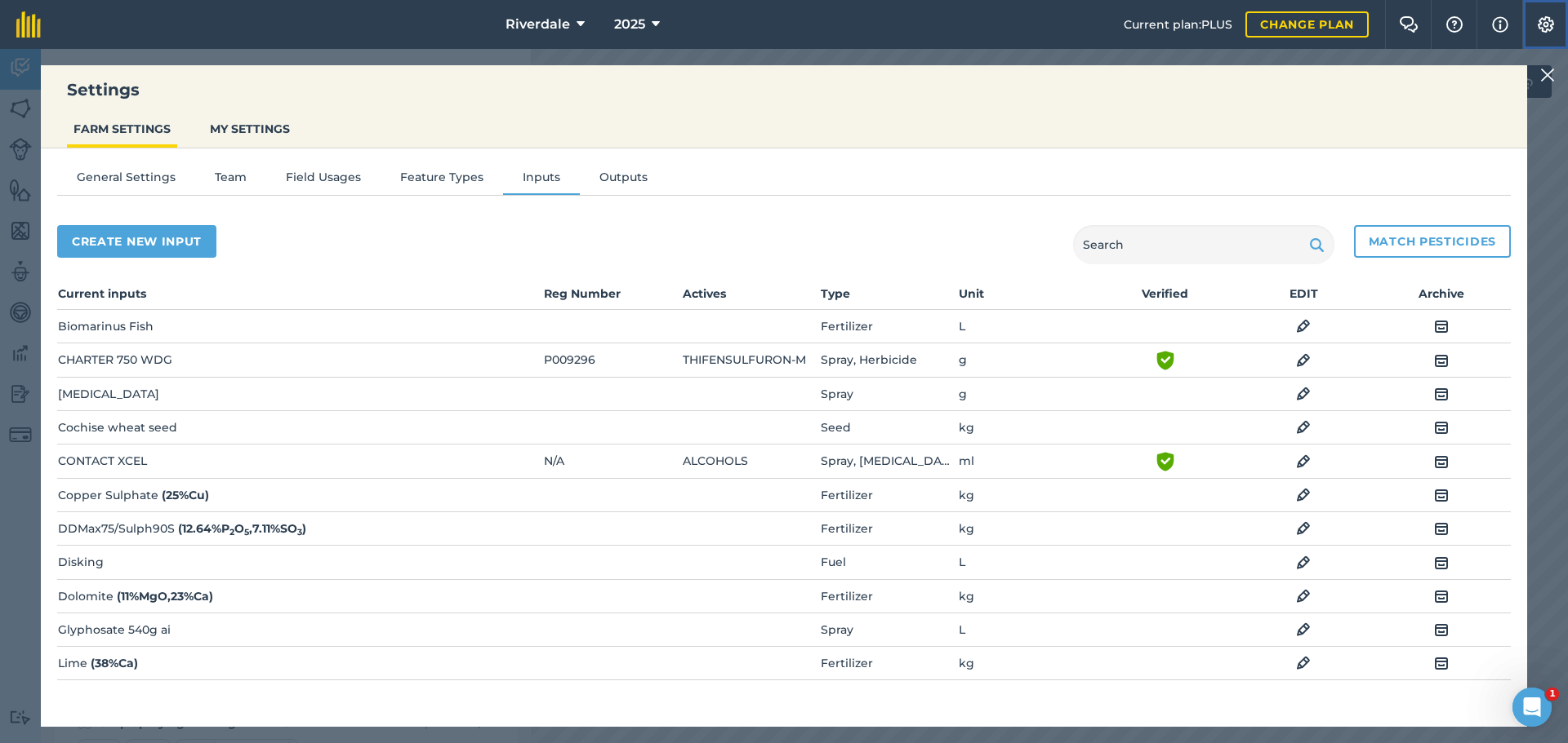
click at [1546, 23] on img at bounding box center [1545, 24] width 20 height 16
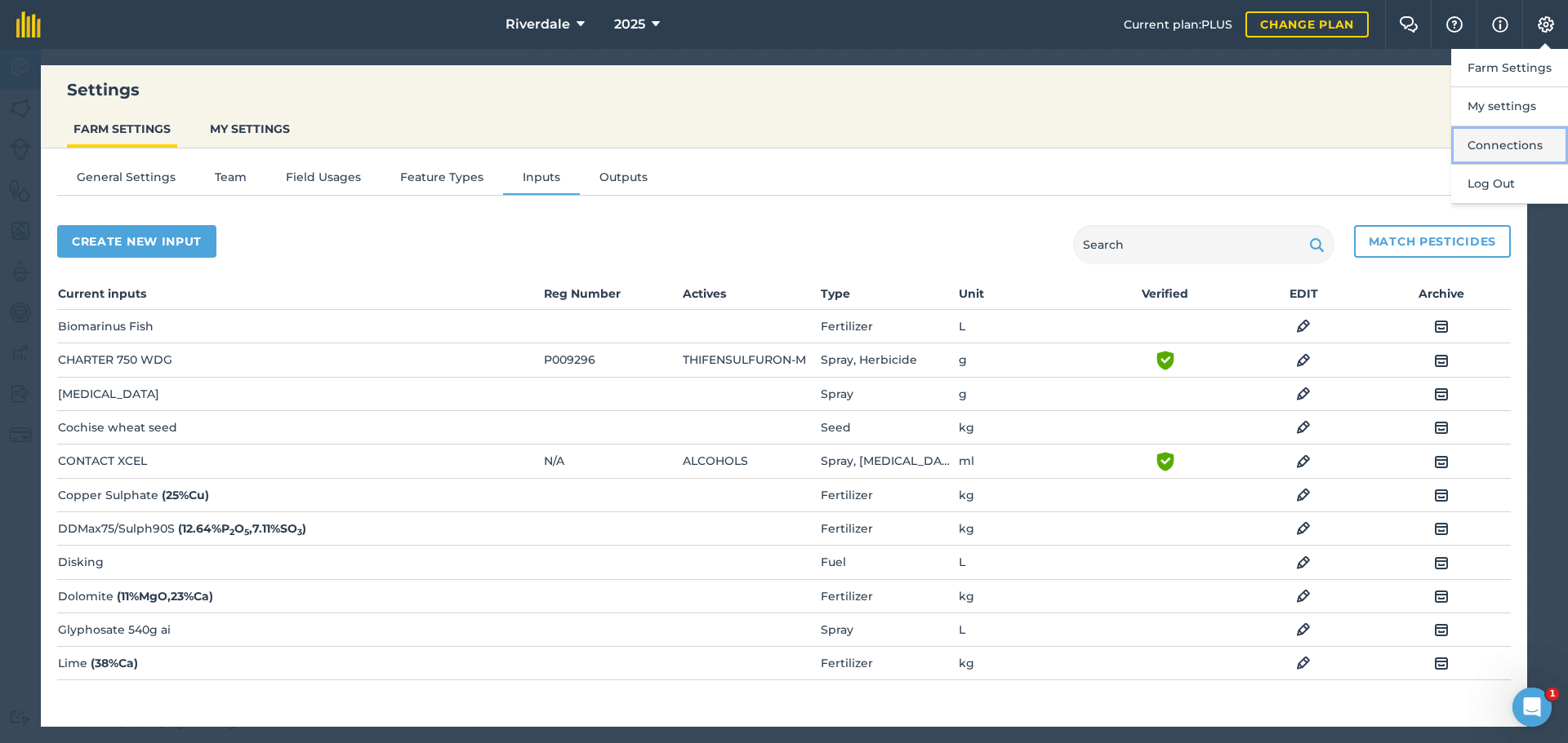
click at [1509, 140] on button "Connections" at bounding box center [1510, 145] width 117 height 39
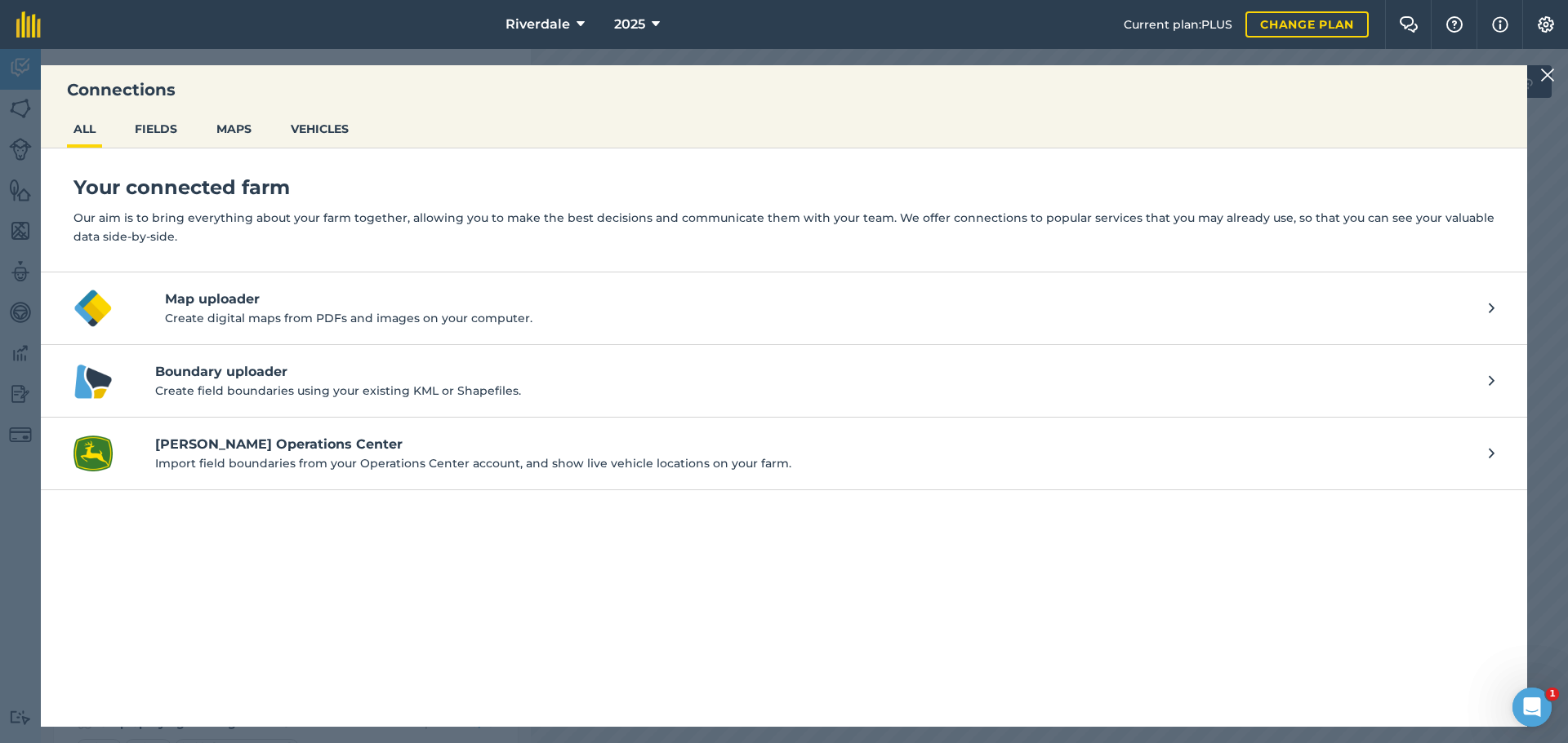
click at [22, 107] on div "Connections ALL FIELDS MAPS VEHICLES Your connected farm Our aim is to bring ev…" at bounding box center [784, 396] width 1568 height 695
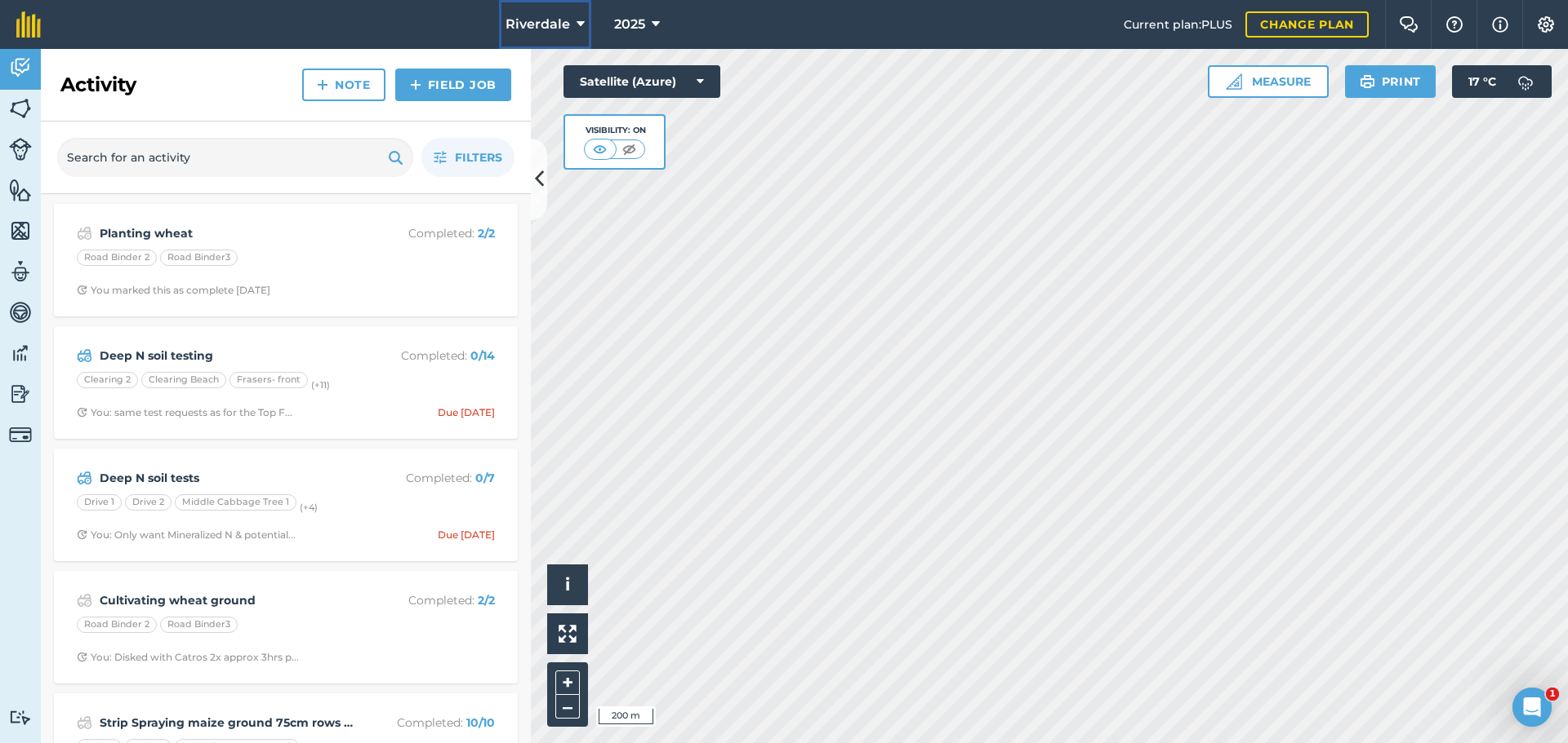
click at [576, 22] on icon at bounding box center [580, 25] width 8 height 20
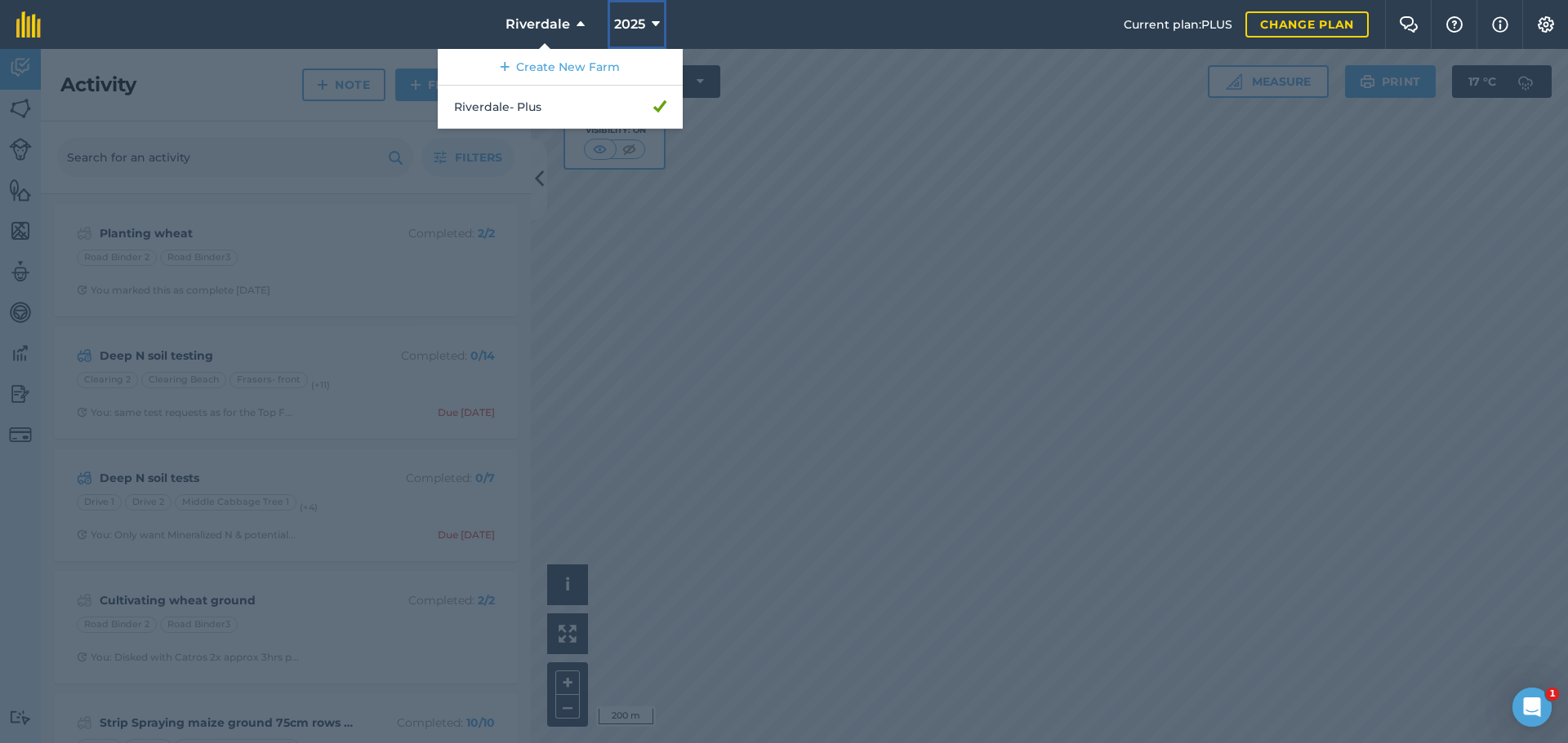
click at [657, 22] on icon at bounding box center [656, 25] width 8 height 20
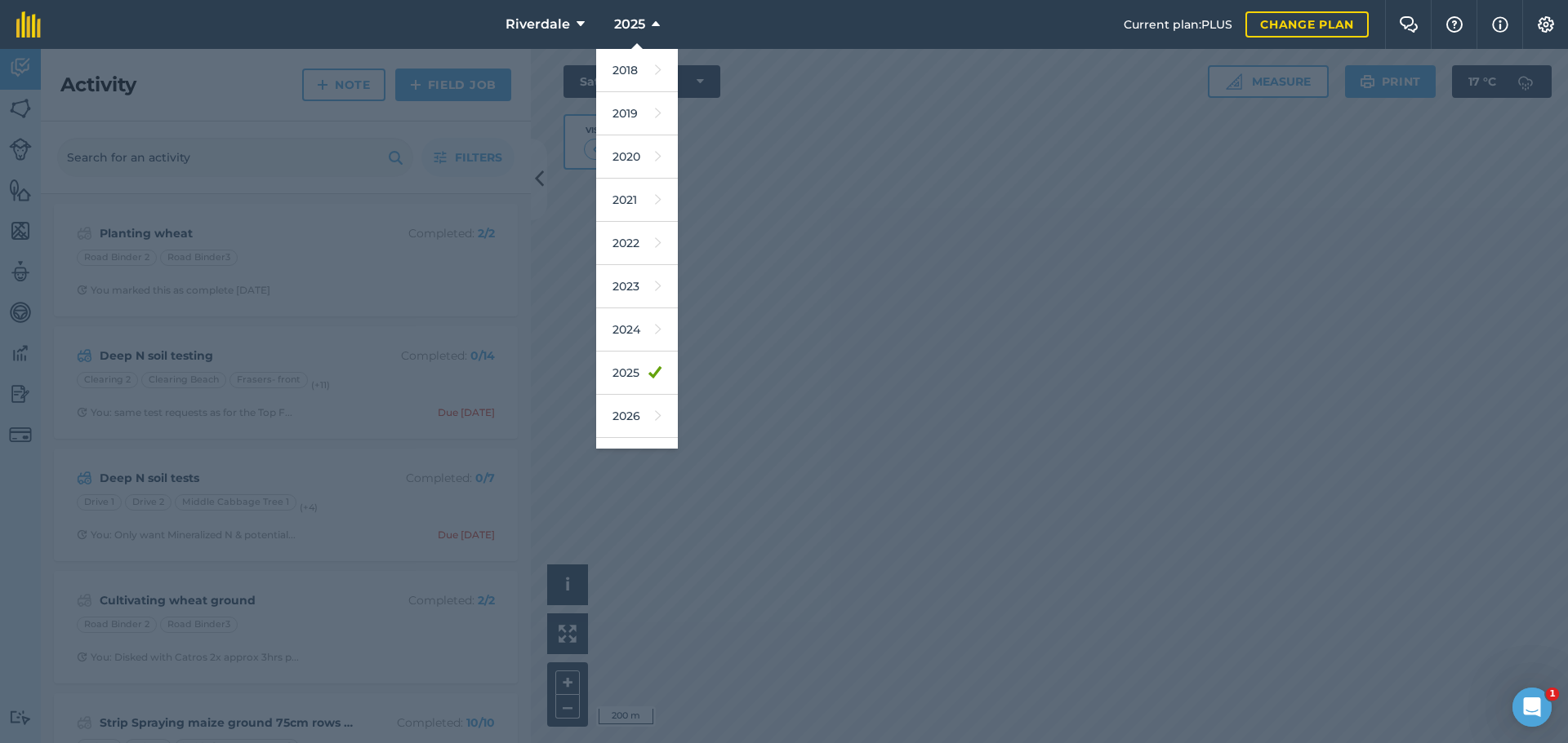
click at [687, 24] on nav "[GEOGRAPHIC_DATA] 2025 2018 2019 2020 2021 2022 2023 2024 2025 2026 2027" at bounding box center [591, 25] width 1066 height 49
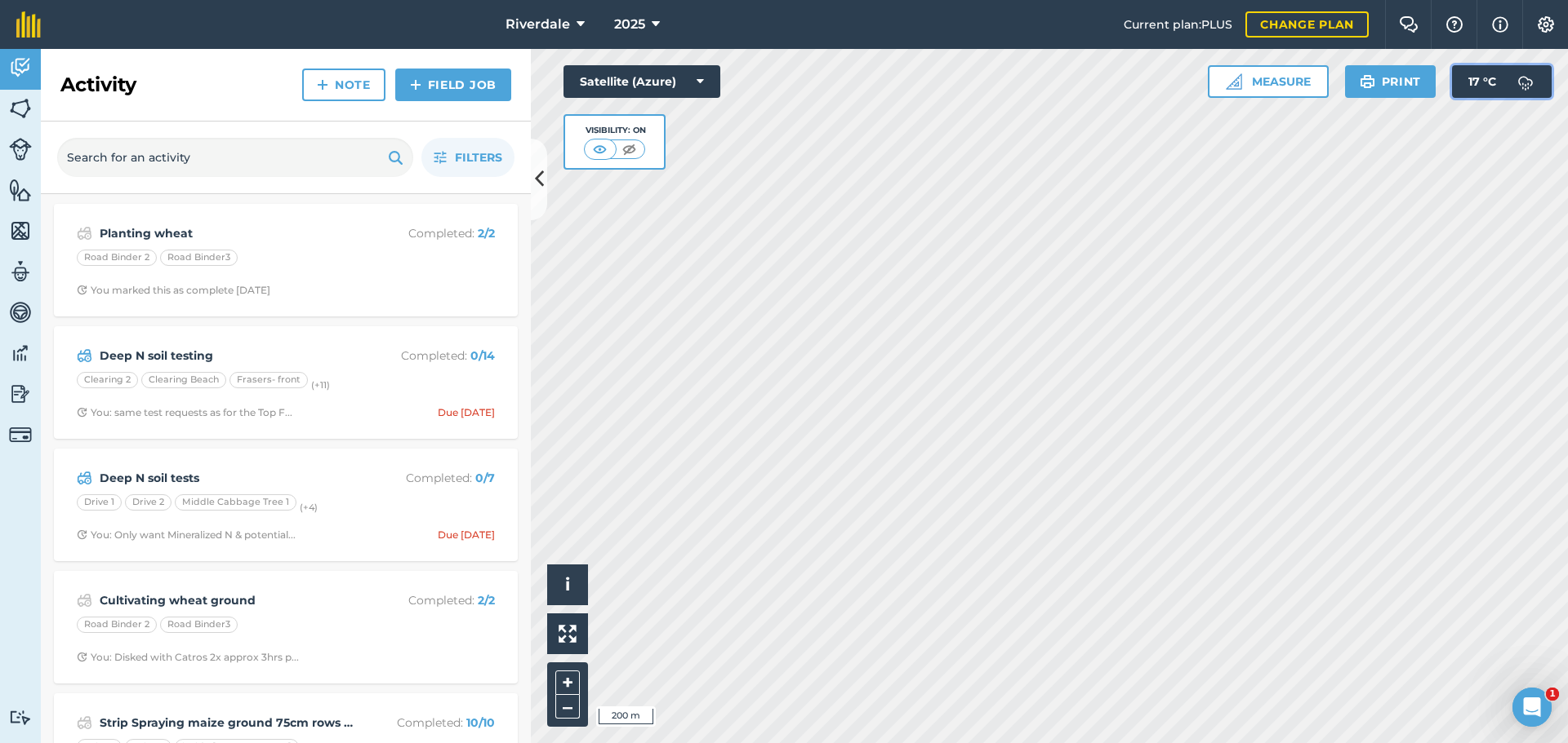
click at [1490, 79] on span "17 ° C" at bounding box center [1481, 81] width 27 height 33
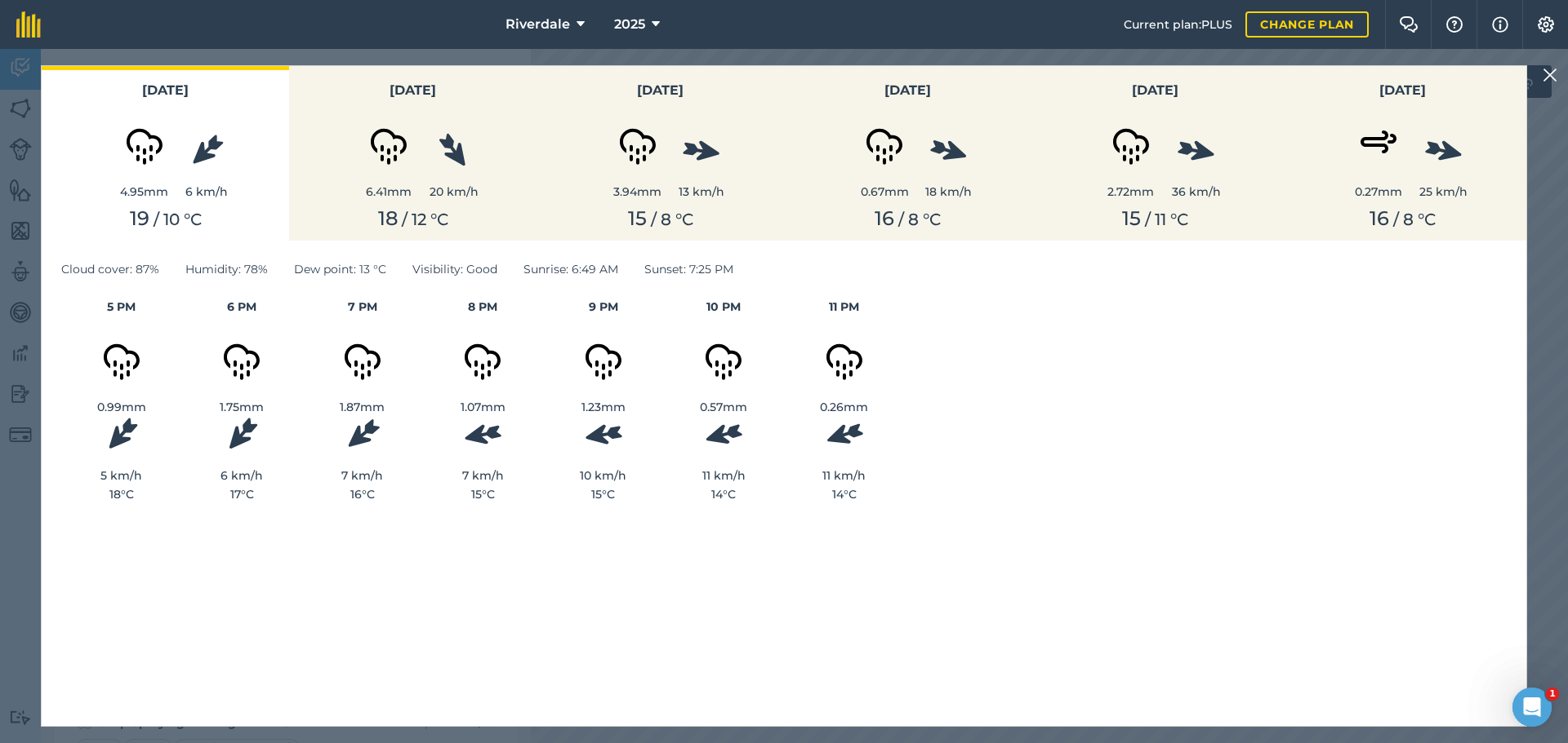
click at [1300, 323] on div "5 PM 0.99 mm 5 km/h 18 ° C 6 PM 1.75 mm 6 km/h 17 ° C 7 PM 1.87 mm 7 km/h 16 ° …" at bounding box center [784, 401] width 1445 height 206
click at [1552, 74] on img at bounding box center [1550, 74] width 15 height 20
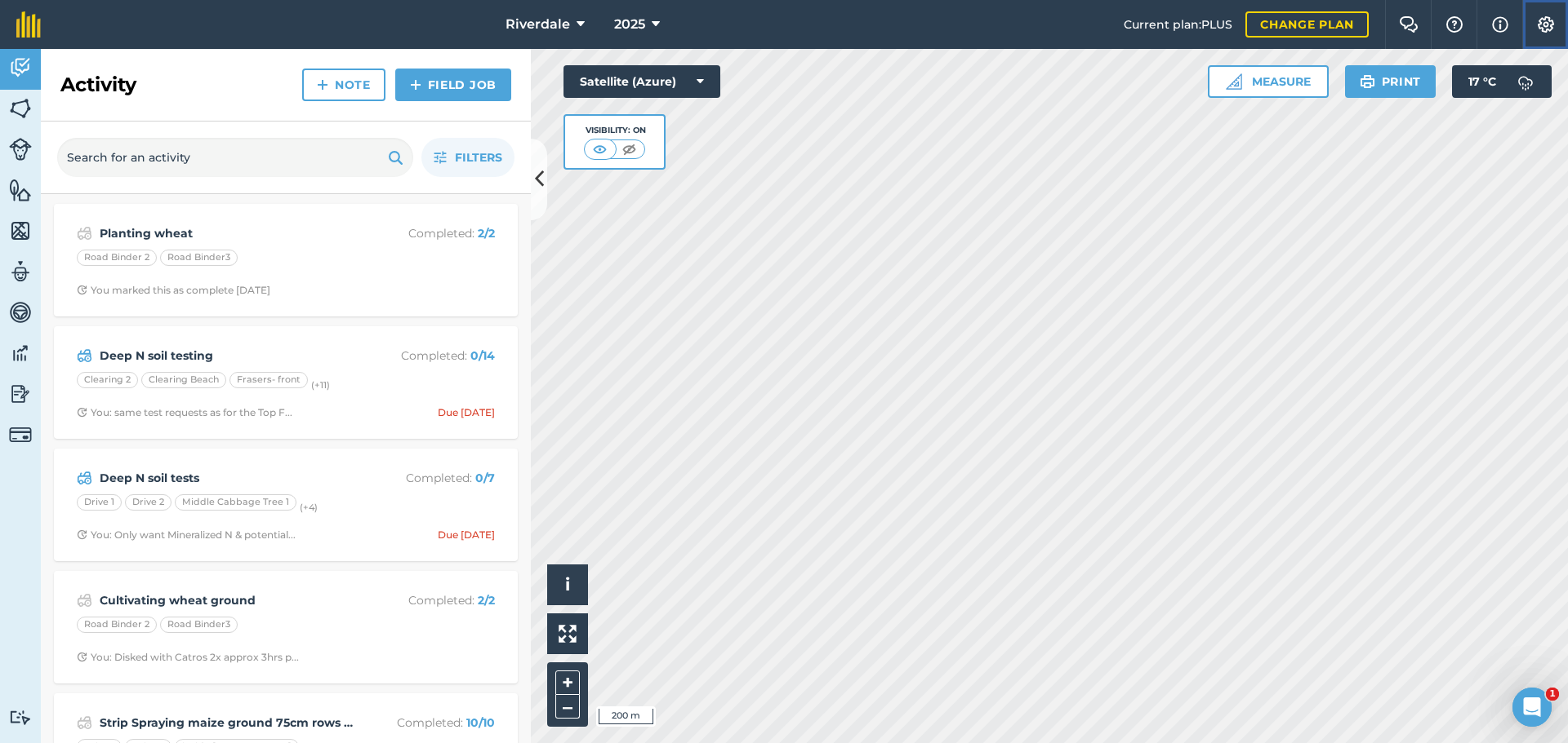
click at [1548, 21] on img at bounding box center [1545, 24] width 20 height 16
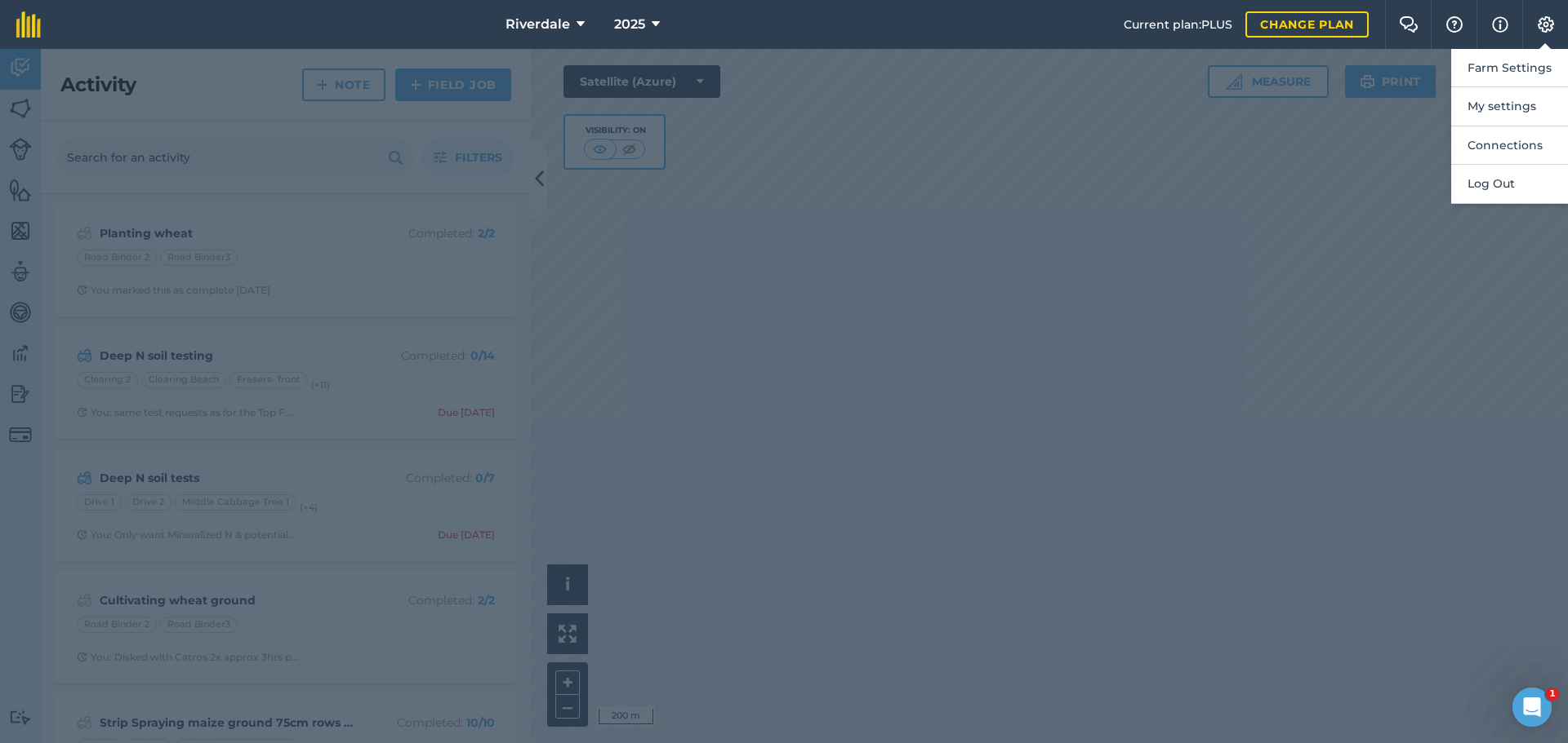
click at [1403, 281] on div at bounding box center [784, 396] width 1568 height 695
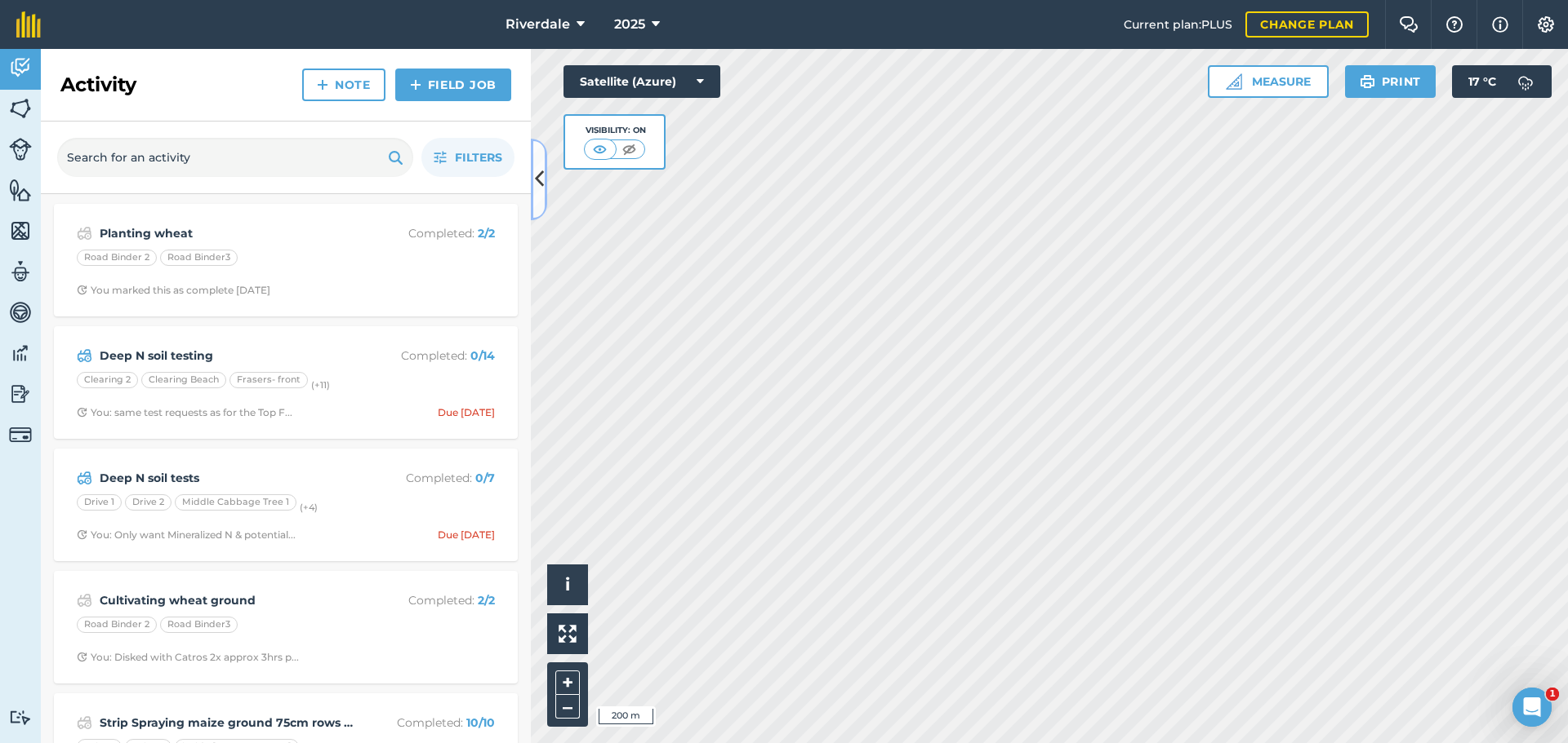
click at [536, 174] on icon at bounding box center [540, 179] width 9 height 28
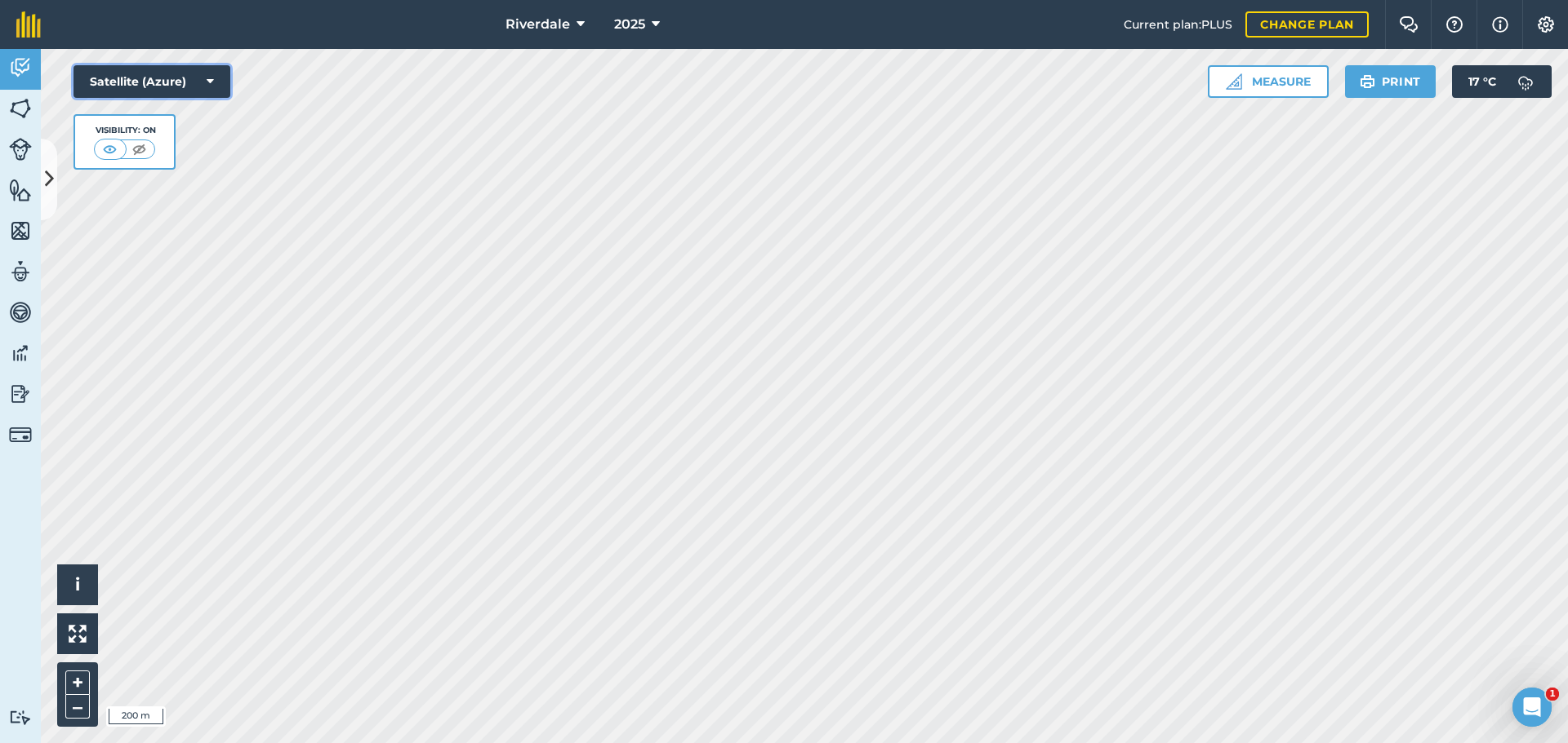
click at [210, 75] on icon at bounding box center [210, 81] width 8 height 16
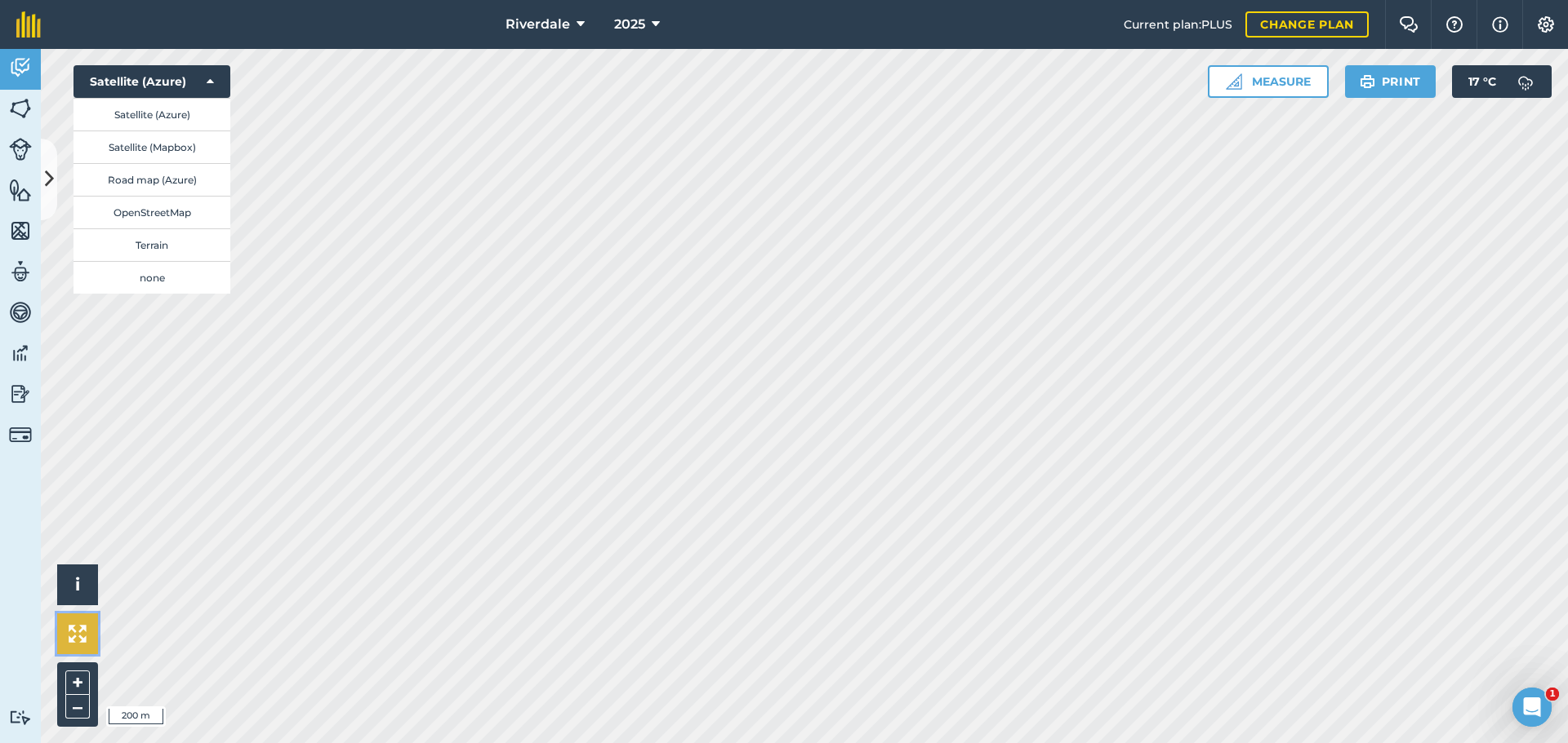
click at [75, 634] on img at bounding box center [77, 634] width 18 height 18
click at [76, 576] on span "i" at bounding box center [77, 585] width 5 height 21
click at [52, 179] on icon at bounding box center [50, 179] width 9 height 28
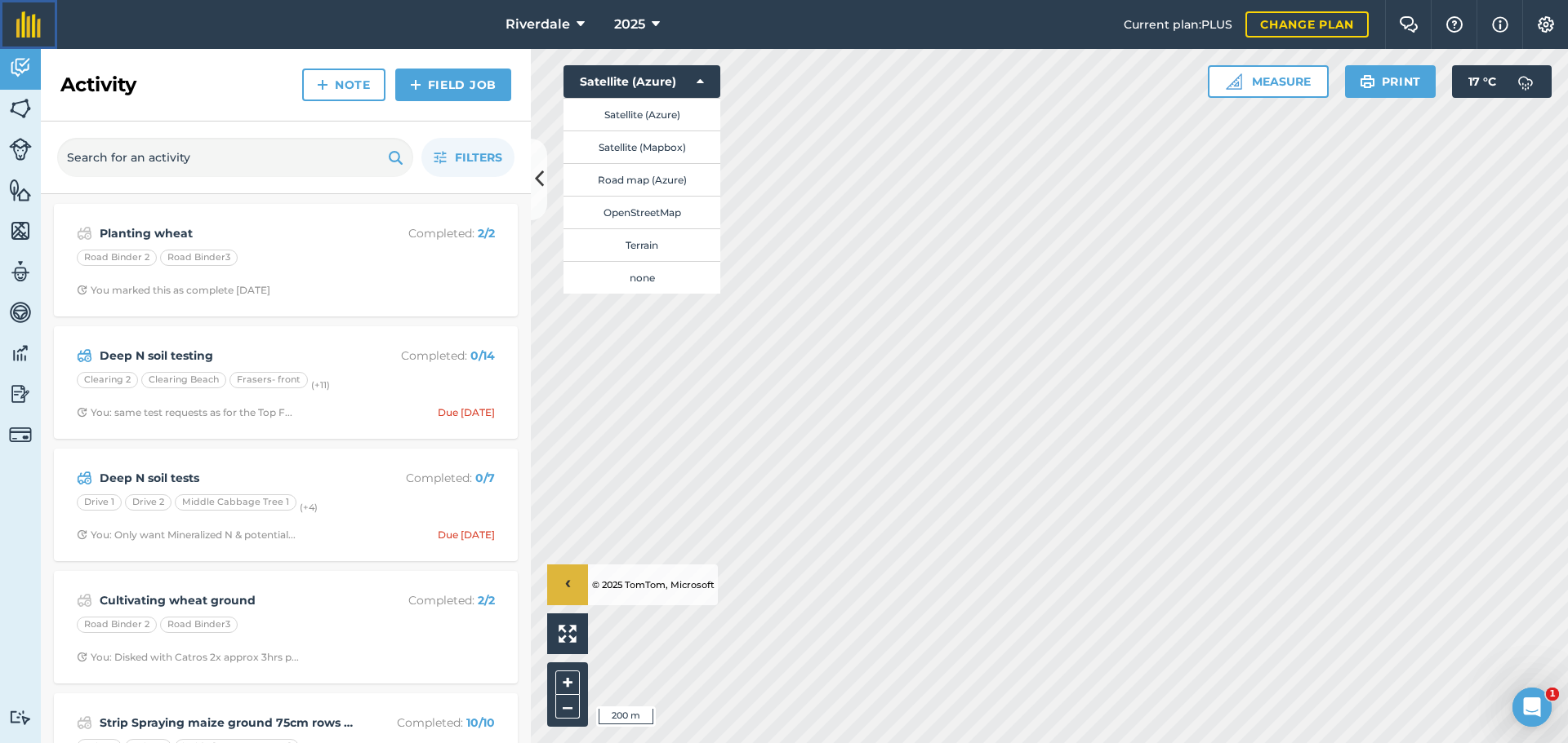
click at [28, 26] on img at bounding box center [28, 25] width 25 height 26
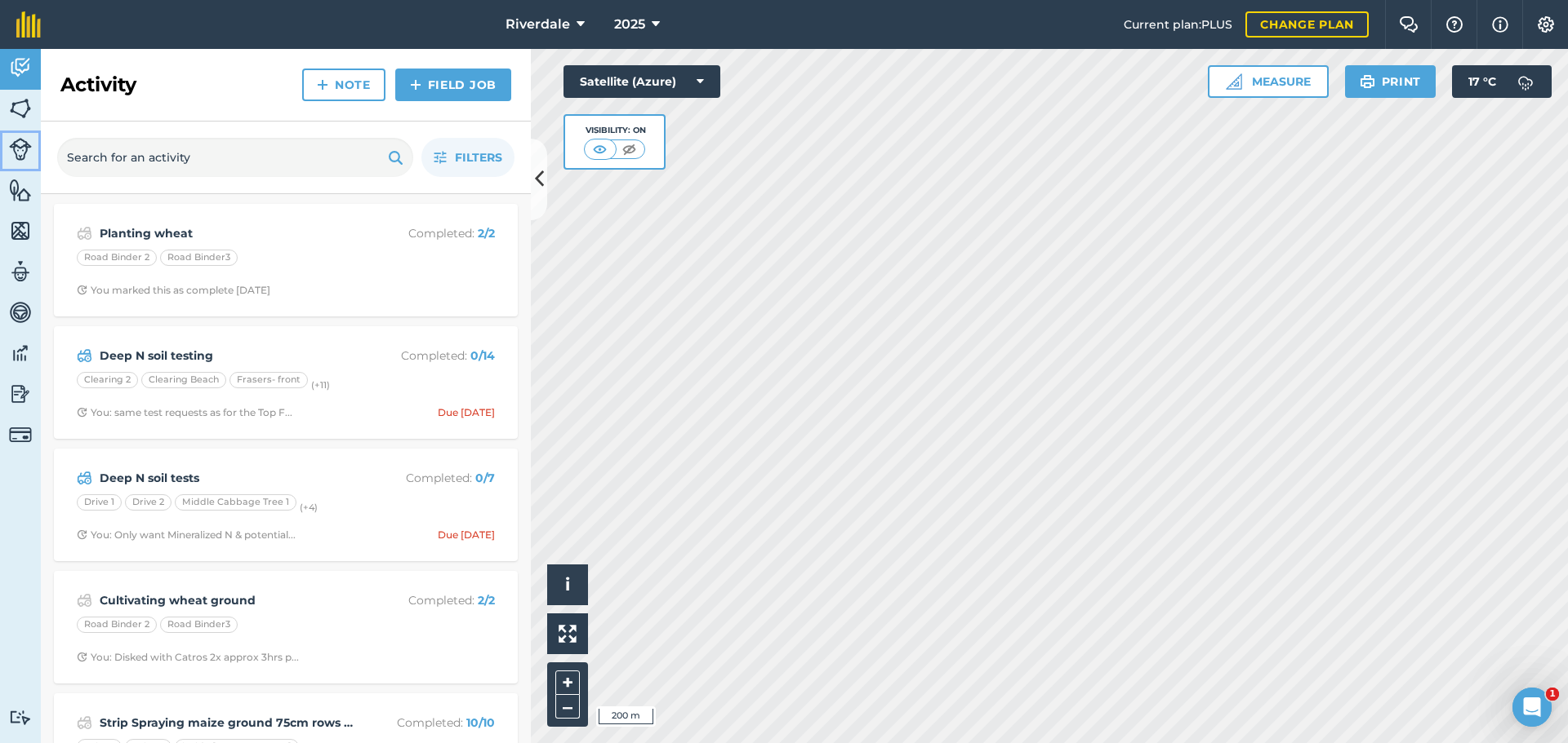
click at [17, 146] on img at bounding box center [21, 149] width 23 height 23
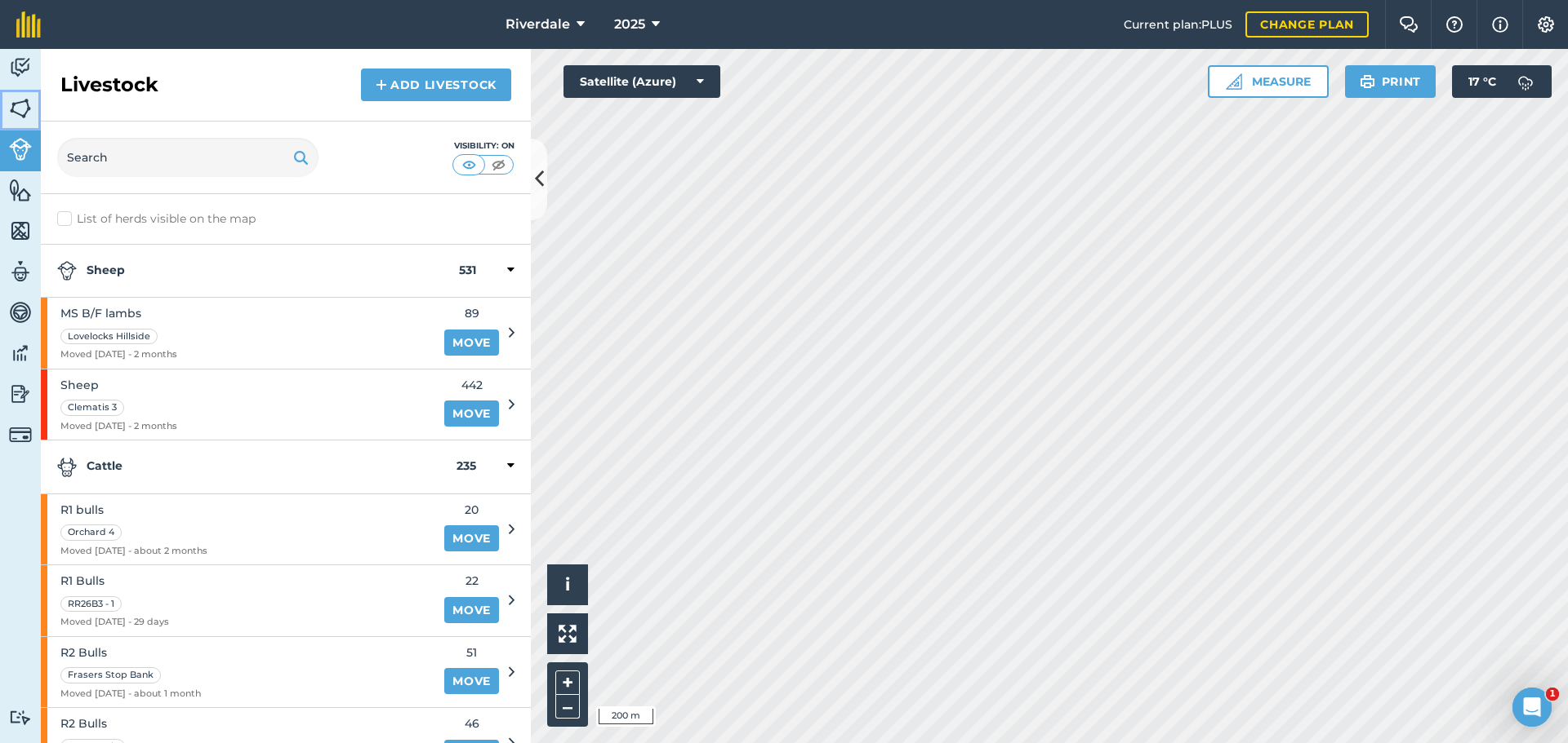
click at [22, 106] on img at bounding box center [21, 108] width 23 height 25
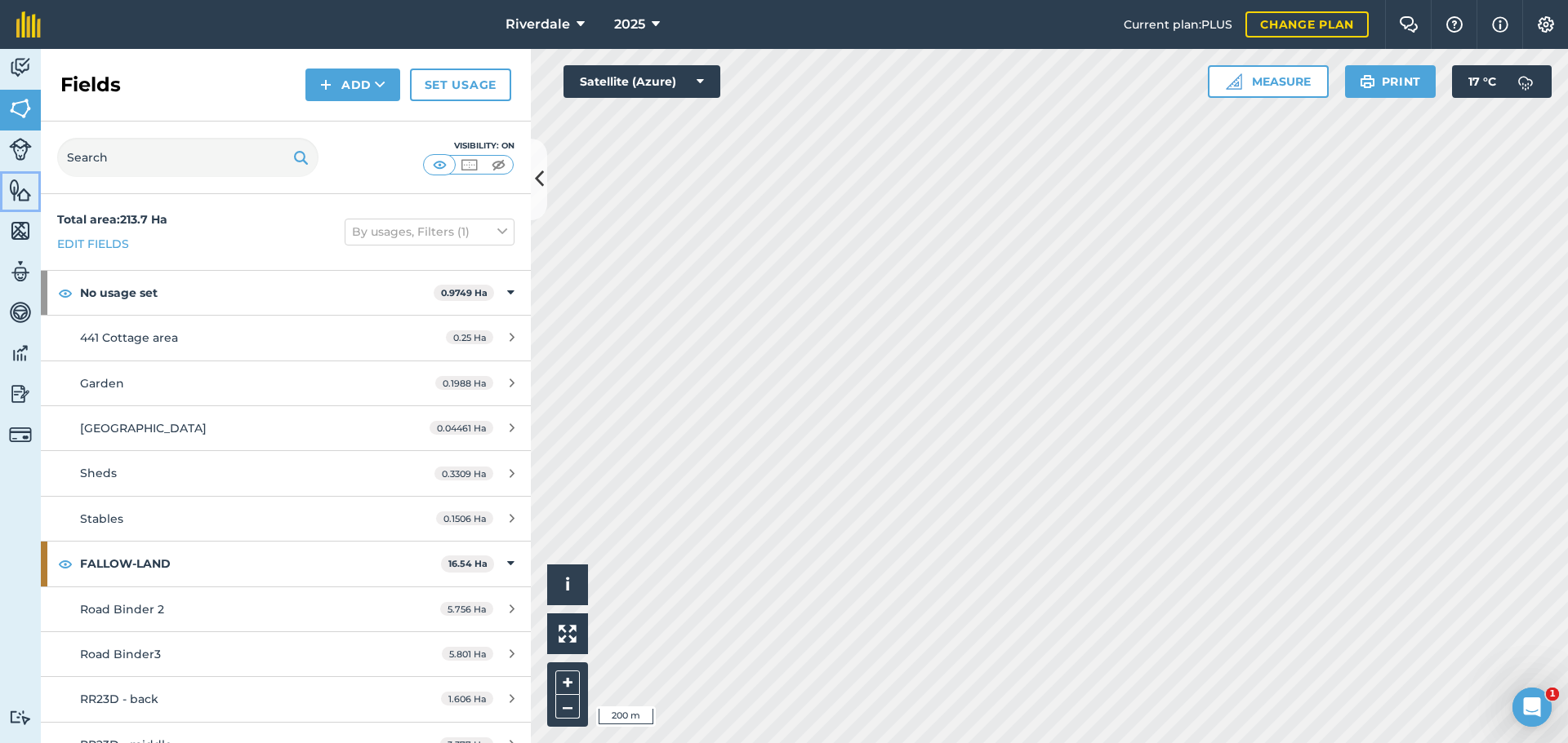
click at [19, 191] on img at bounding box center [21, 190] width 23 height 25
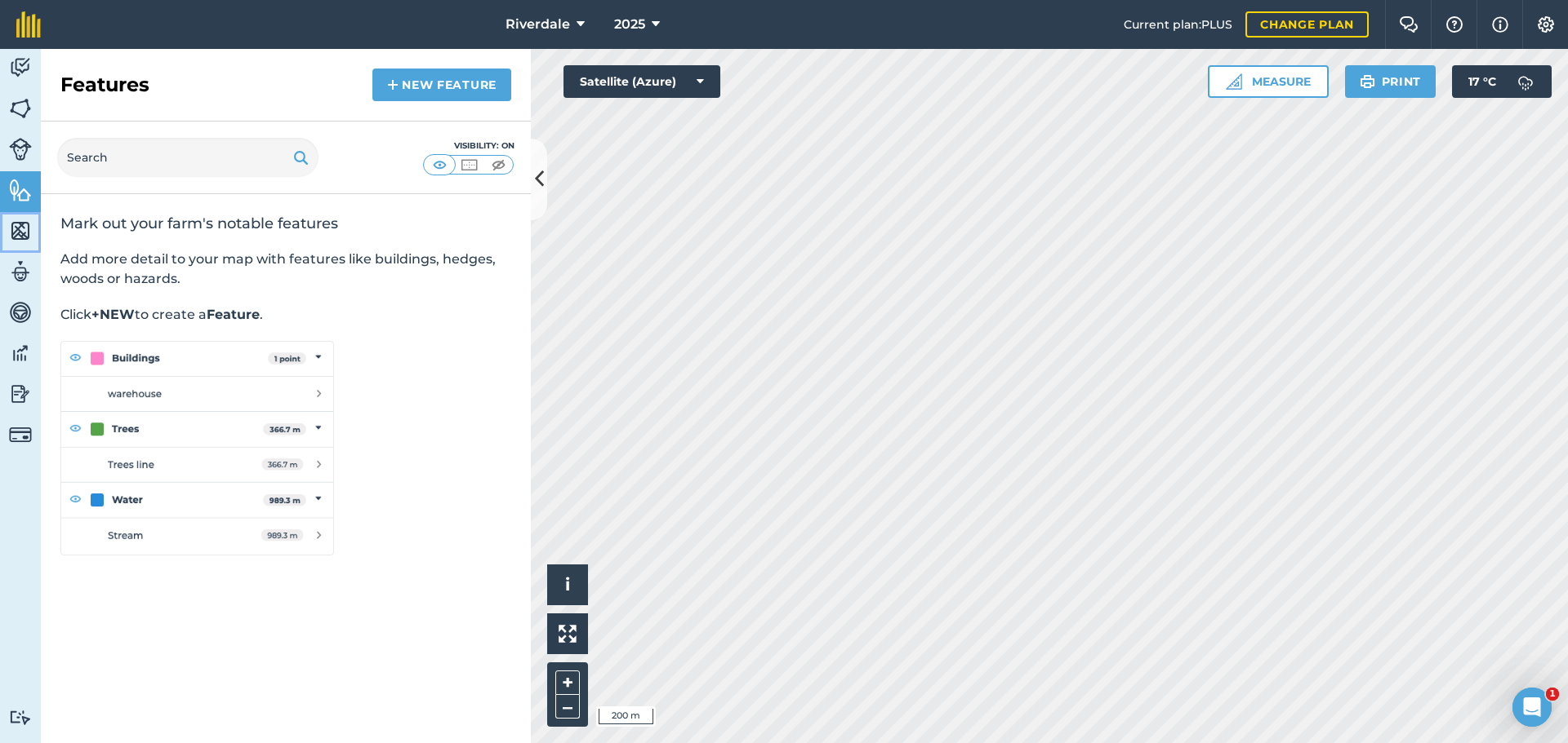
click at [21, 228] on img at bounding box center [21, 231] width 23 height 25
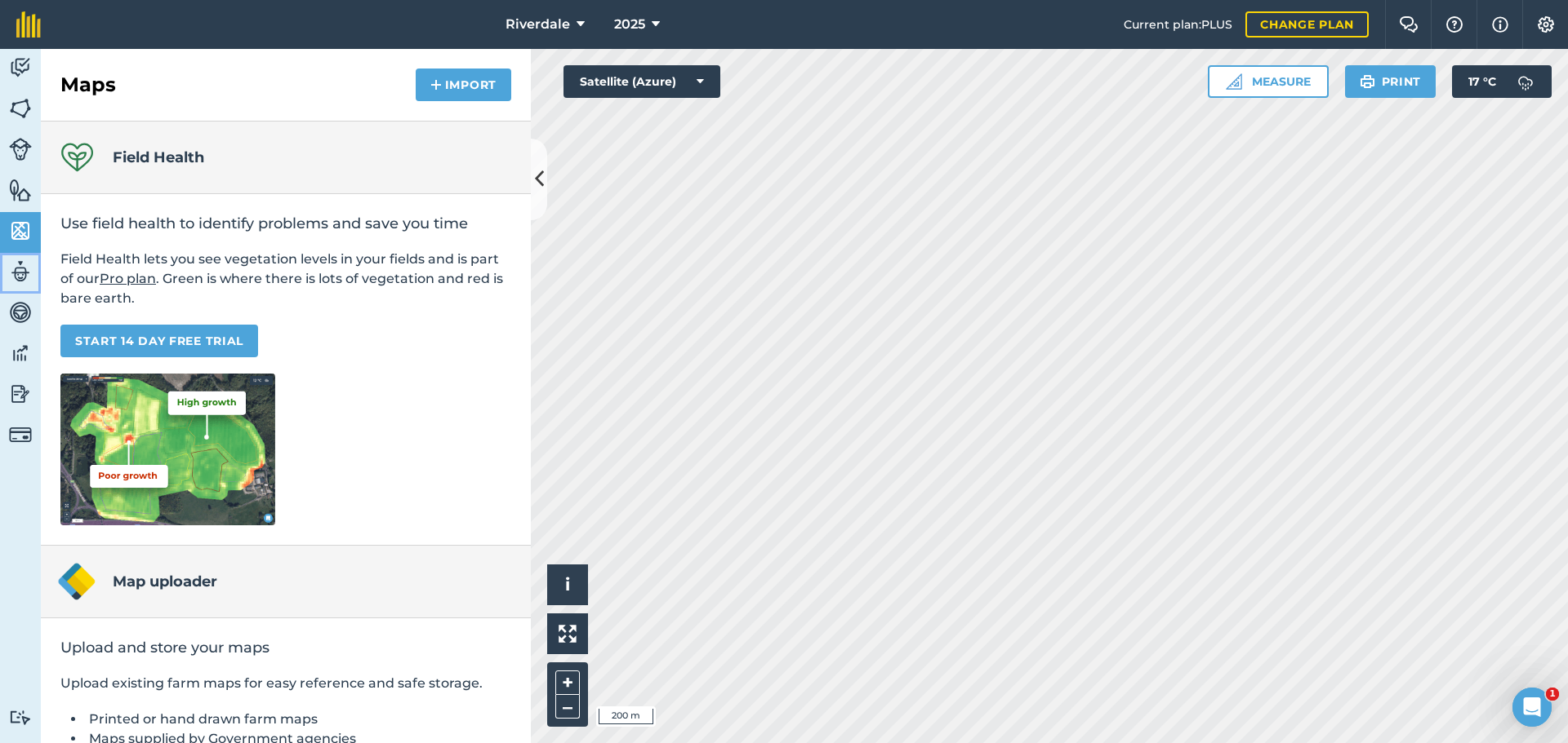
click at [18, 270] on img at bounding box center [21, 272] width 23 height 25
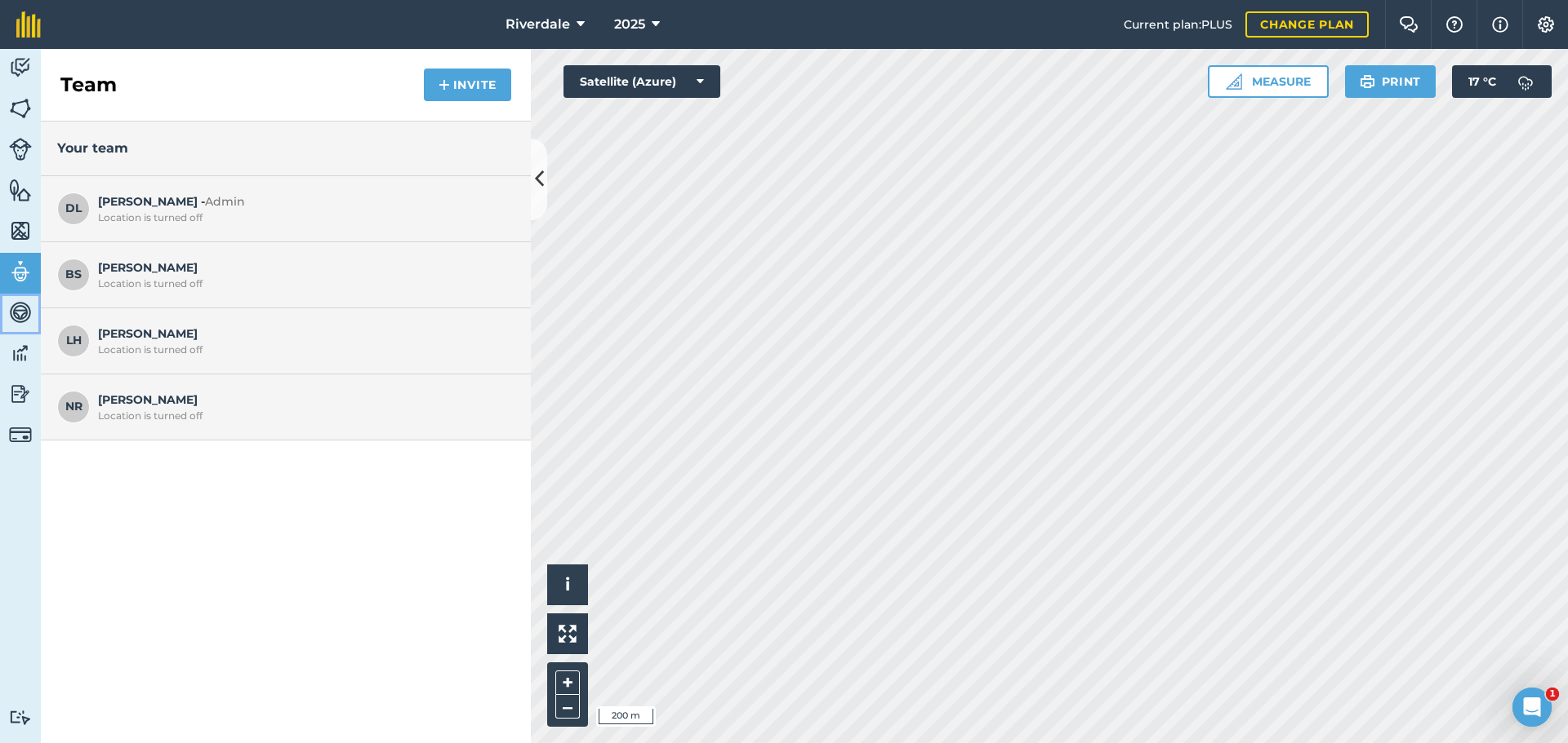
click at [22, 310] on img at bounding box center [21, 313] width 23 height 25
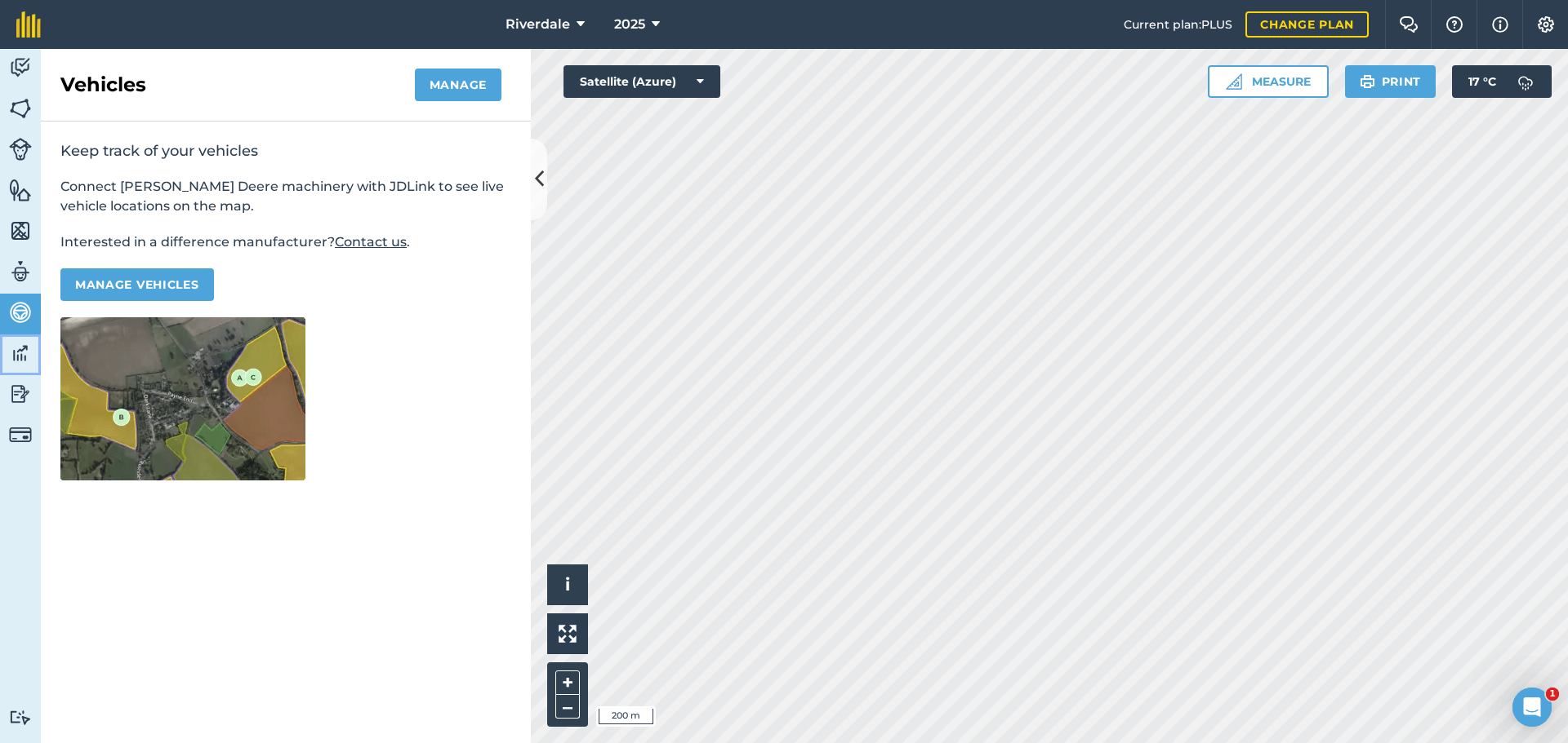
click at [19, 351] on img at bounding box center [21, 354] width 23 height 25
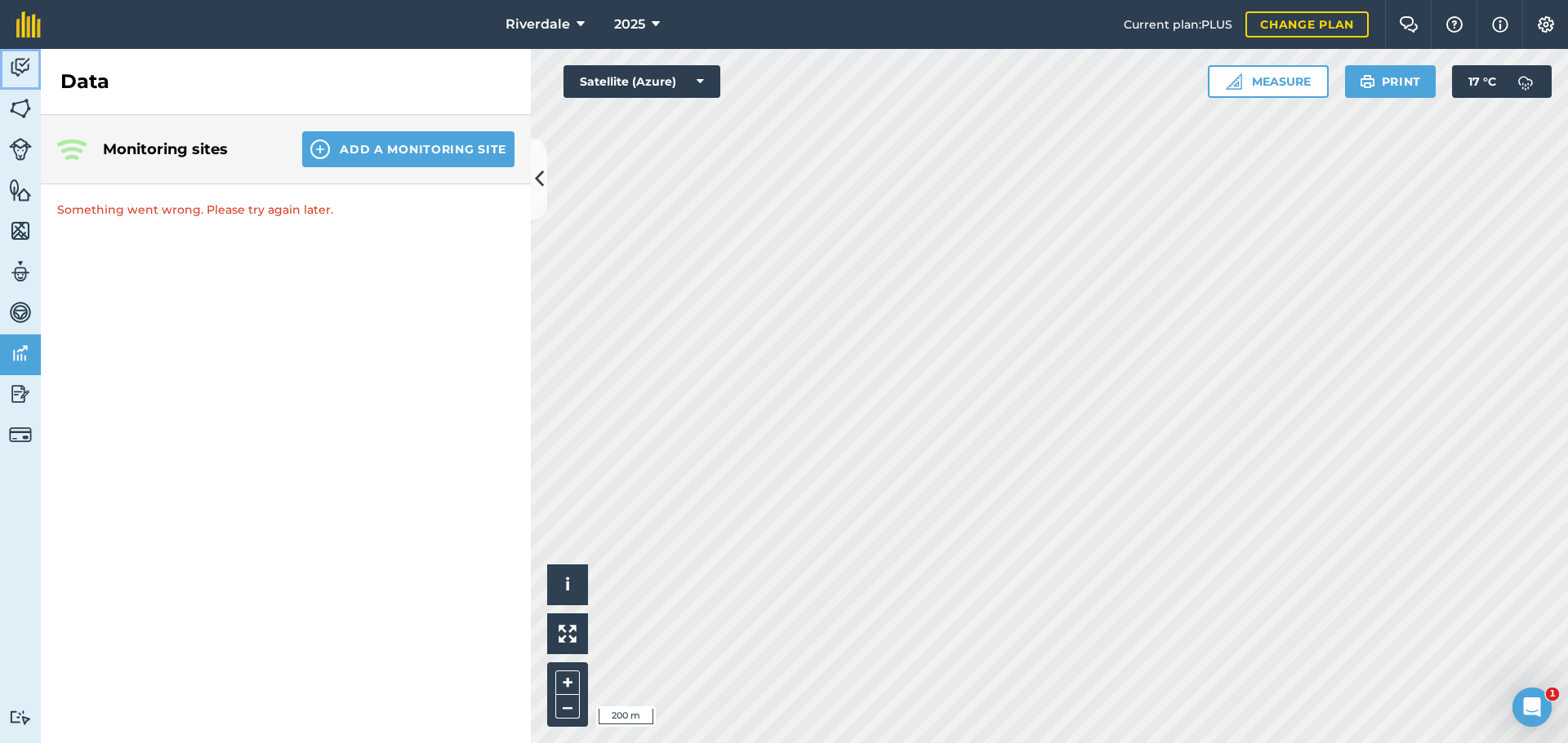
click at [22, 62] on img at bounding box center [21, 68] width 23 height 25
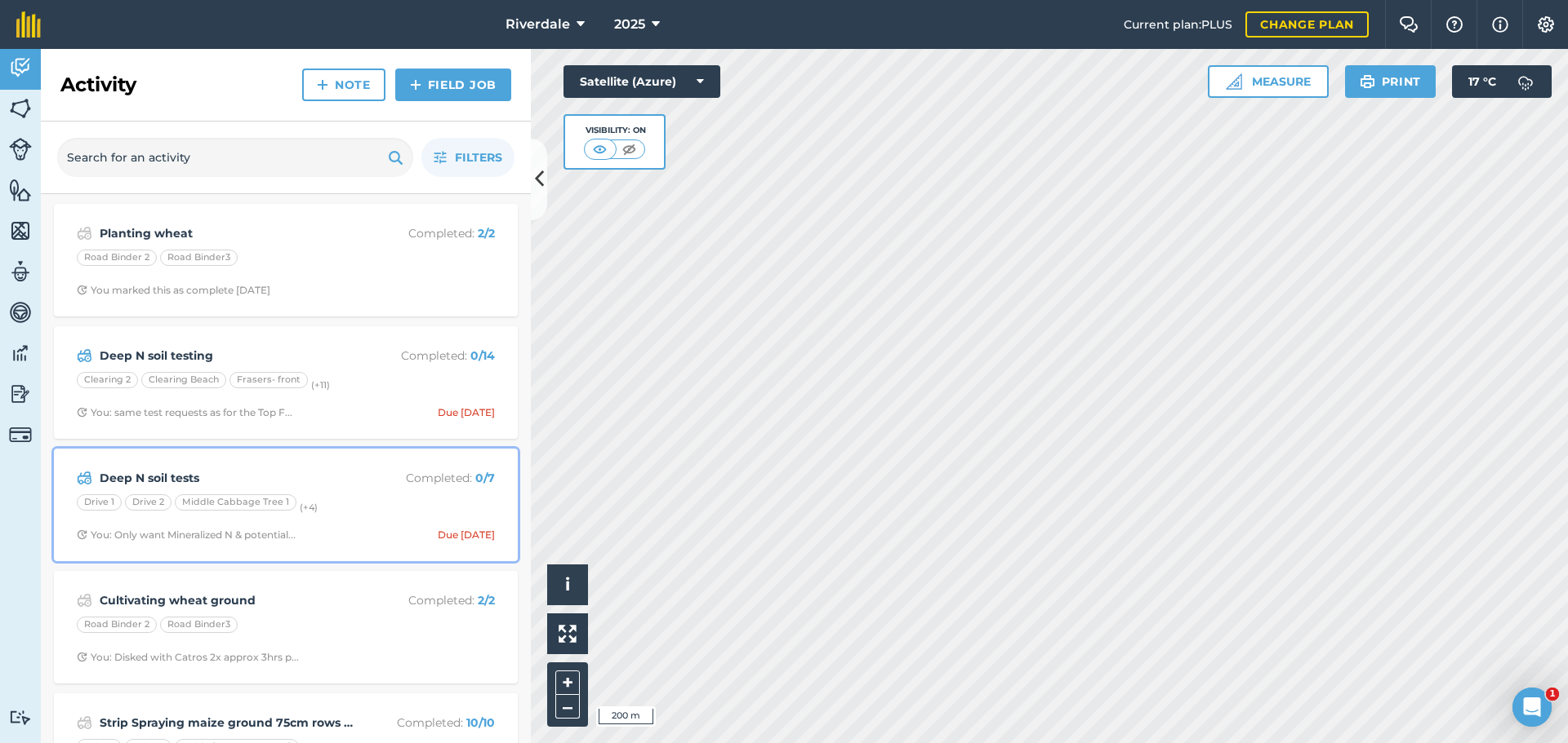
click at [151, 481] on strong "Deep N soil tests" at bounding box center [229, 478] width 259 height 18
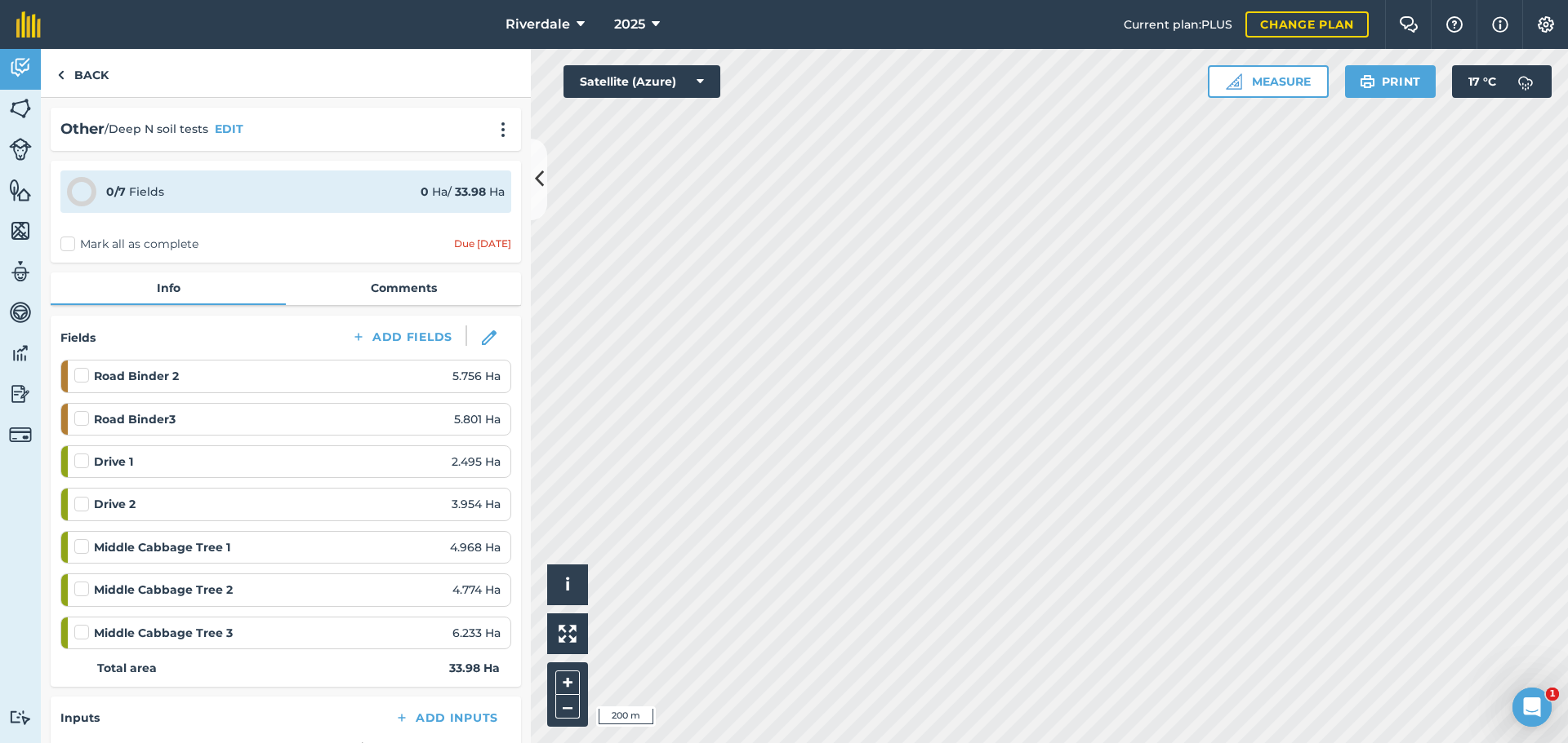
click at [78, 367] on label at bounding box center [84, 367] width 20 height 0
click at [78, 376] on input "checkbox" at bounding box center [79, 372] width 10 height 10
checkbox input "false"
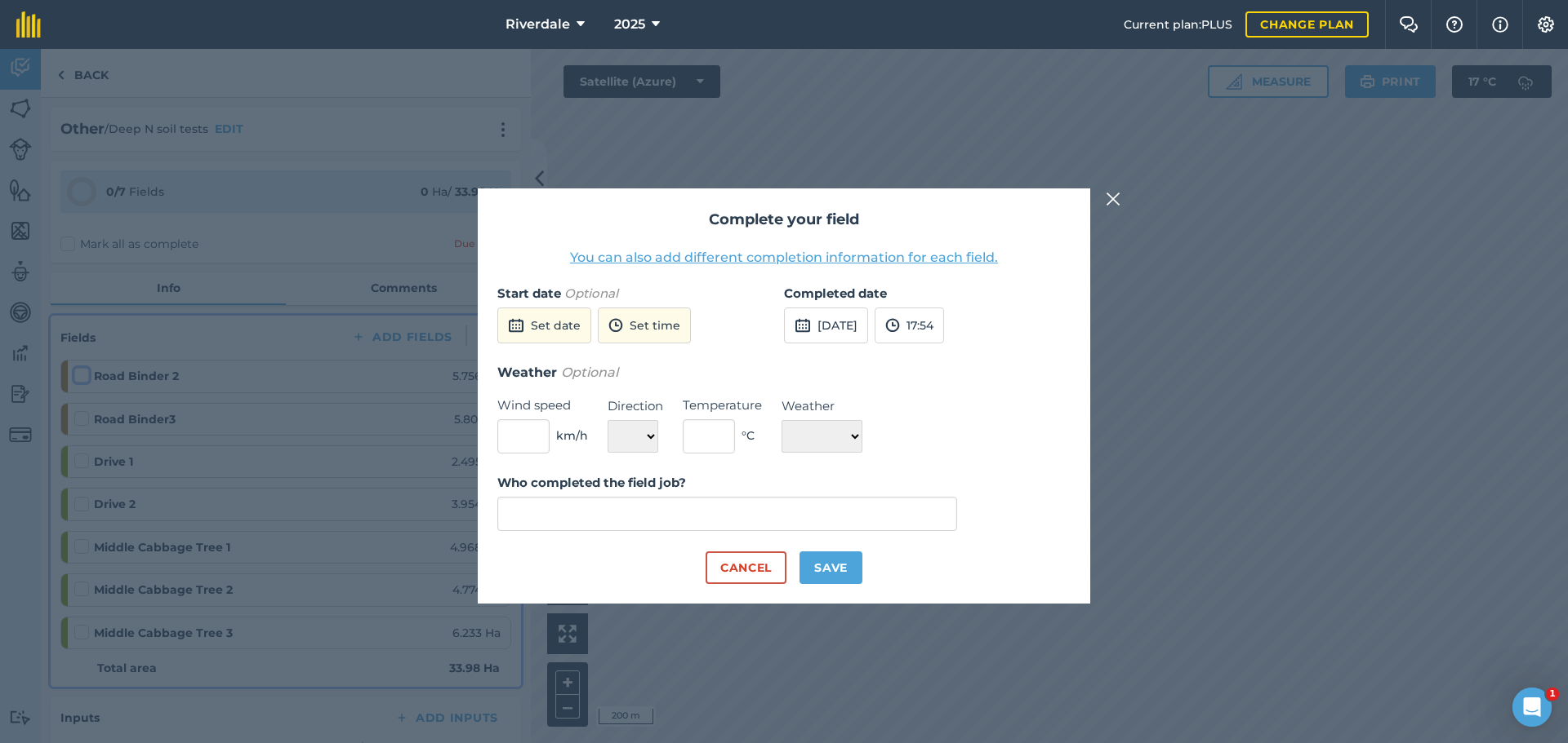
type input "[PERSON_NAME]"
click at [826, 561] on button "Save" at bounding box center [830, 568] width 63 height 33
checkbox input "true"
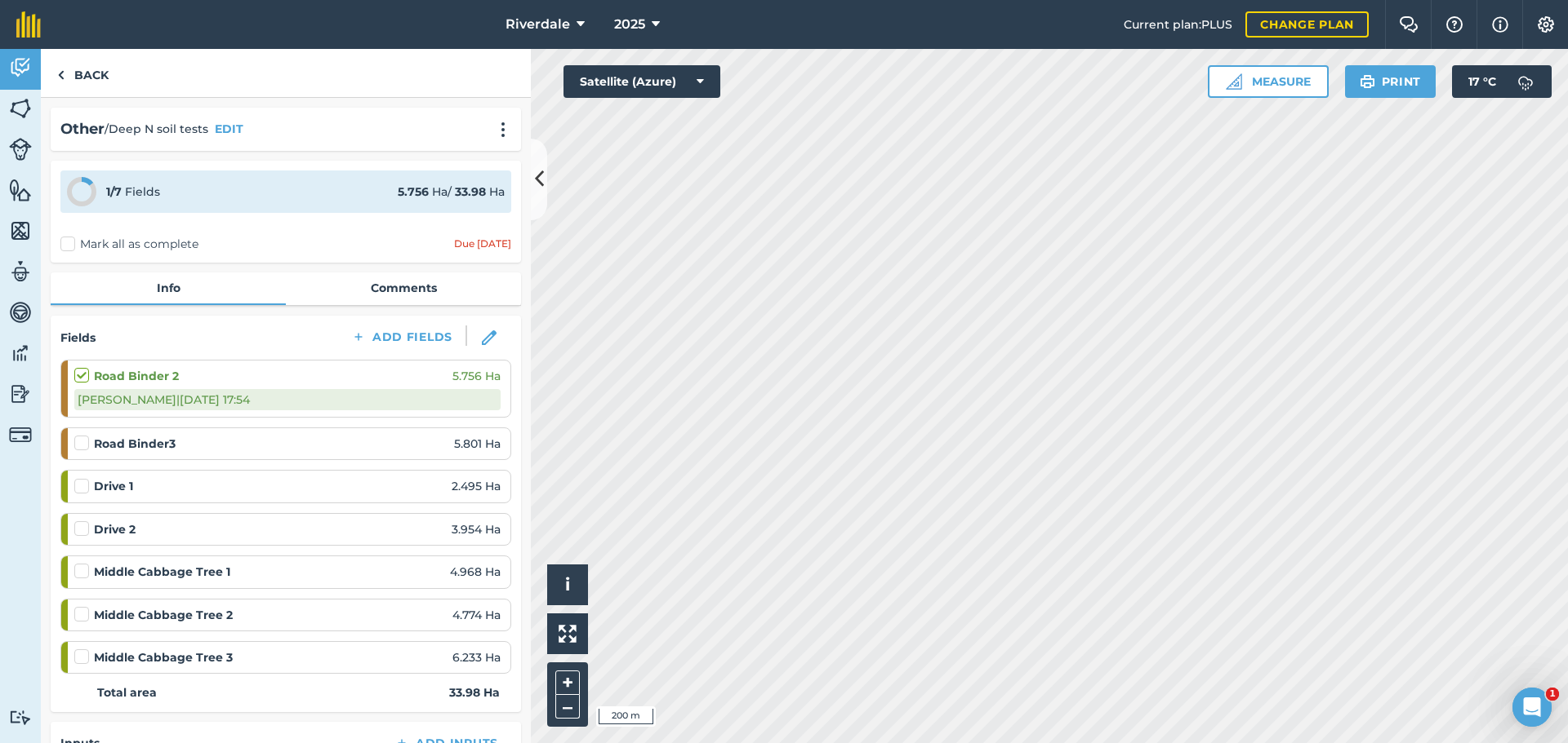
click at [81, 435] on label at bounding box center [84, 435] width 20 height 0
click at [81, 440] on input "checkbox" at bounding box center [79, 439] width 10 height 10
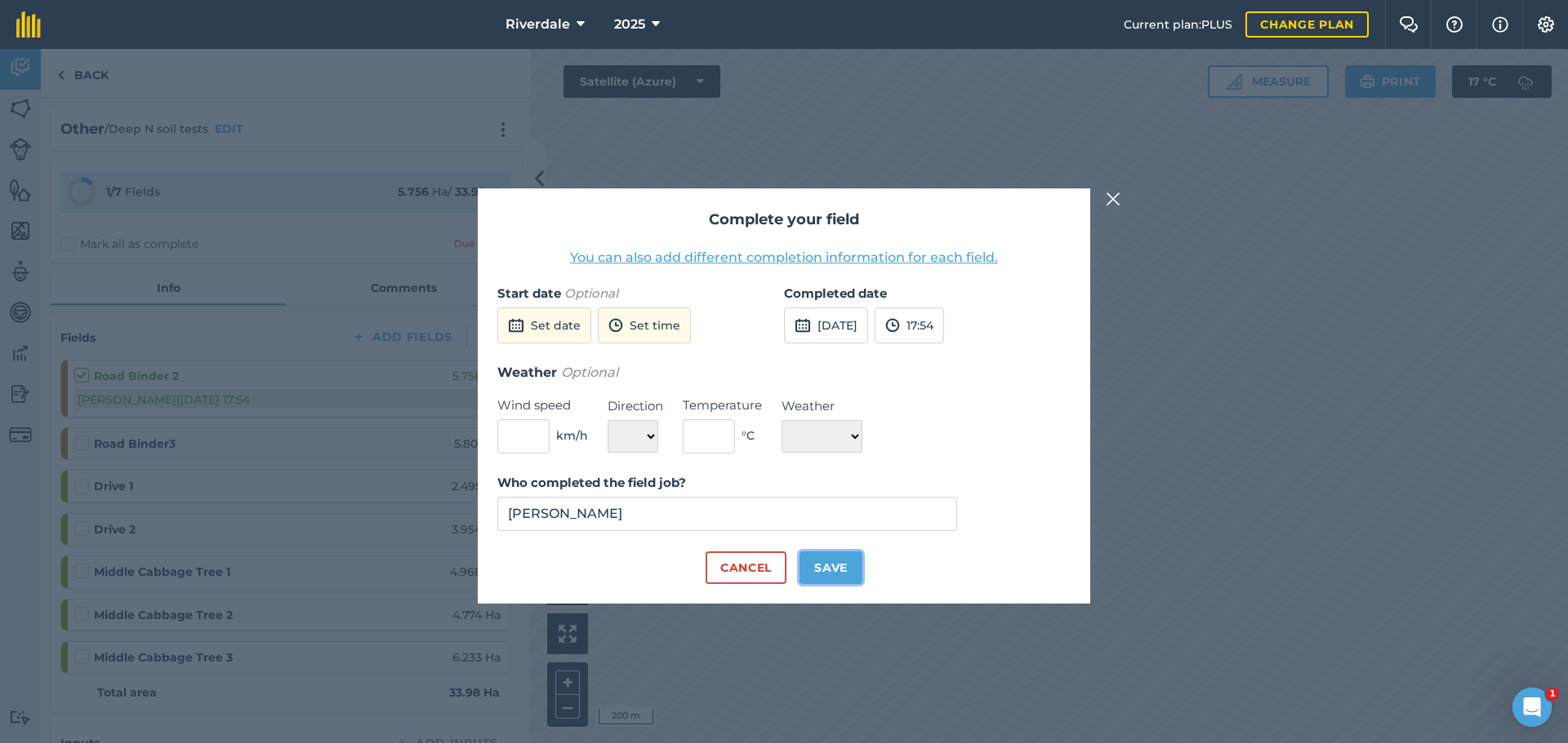
click at [828, 569] on button "Save" at bounding box center [830, 568] width 63 height 33
checkbox input "true"
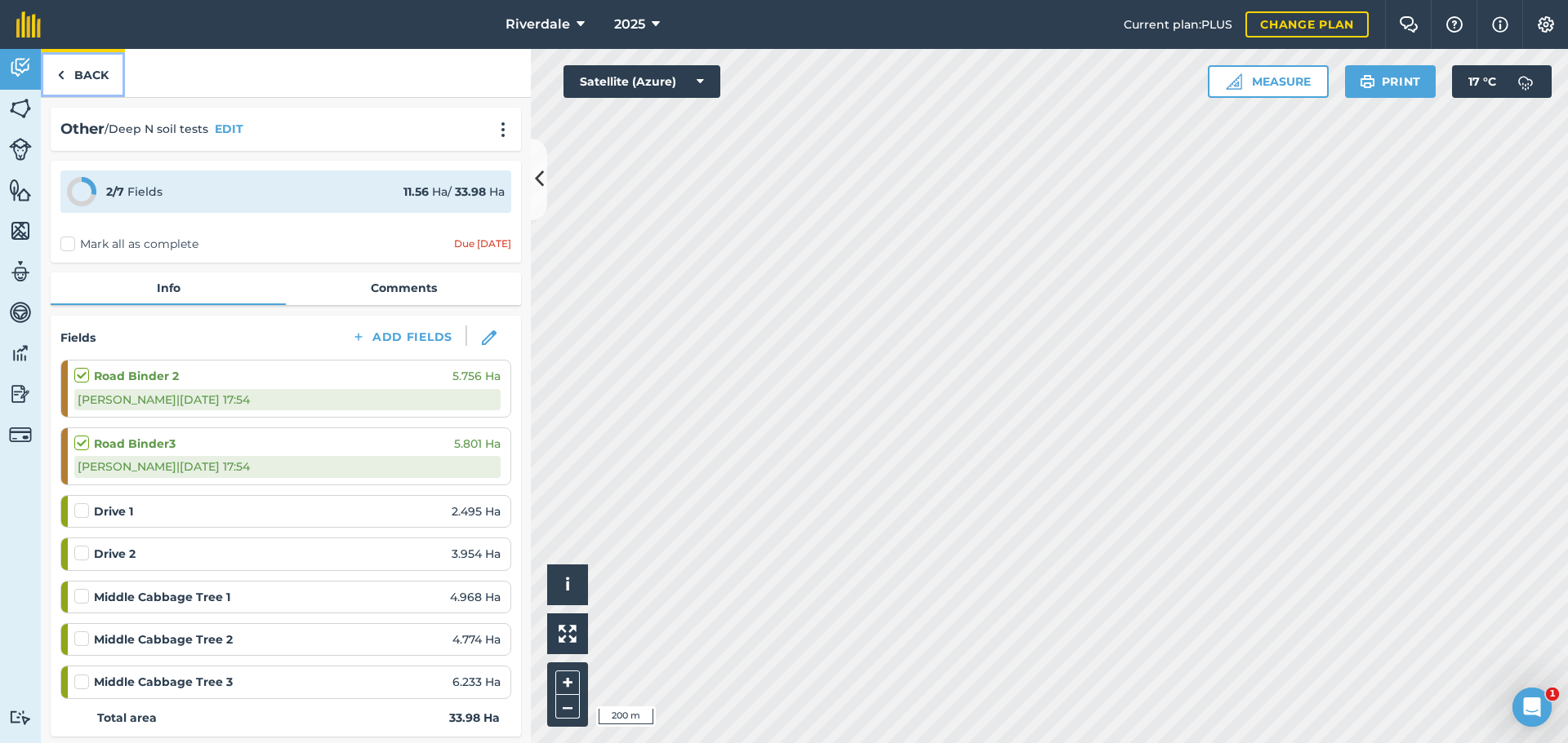
click at [92, 74] on link "Back" at bounding box center [82, 73] width 84 height 48
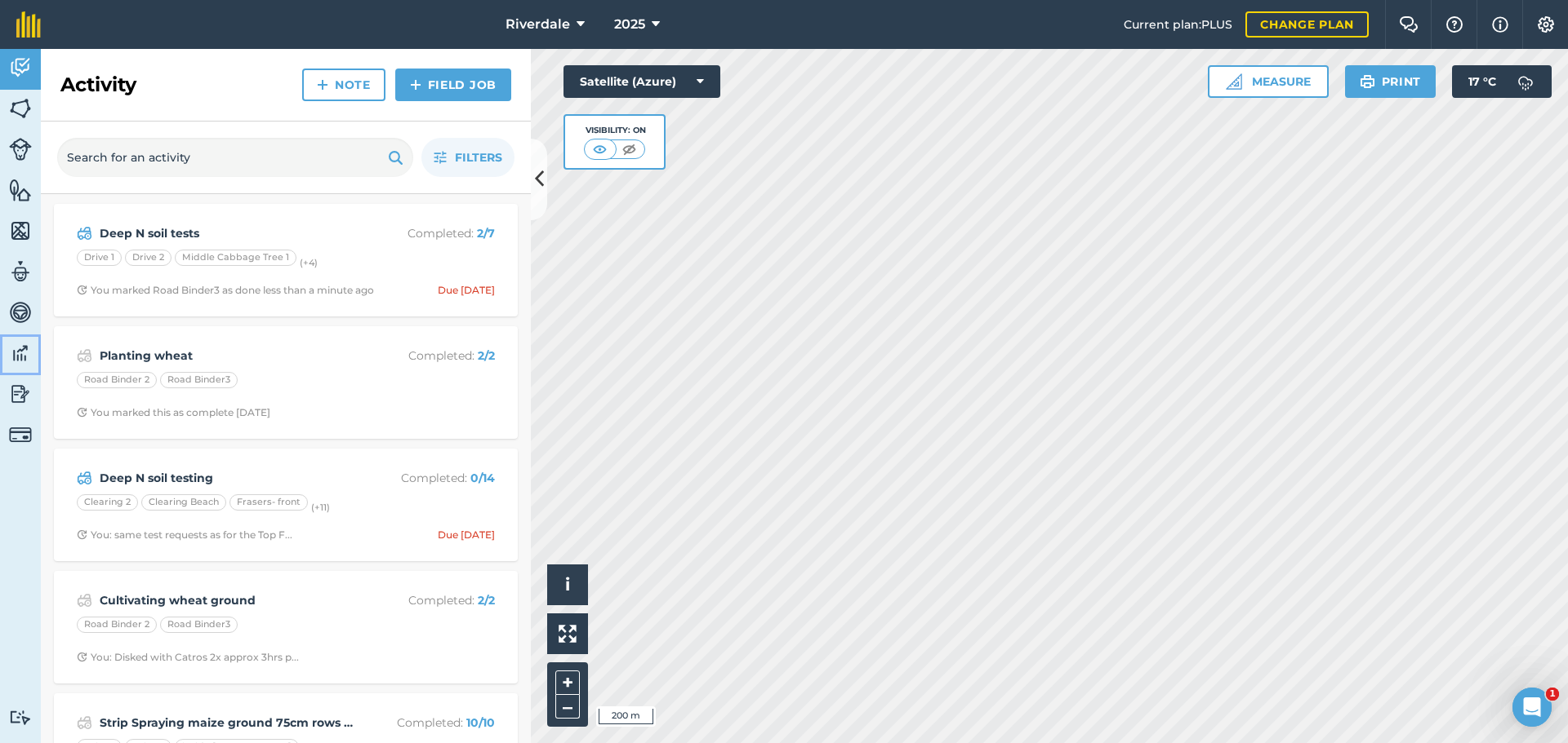
click at [18, 352] on img at bounding box center [21, 354] width 23 height 25
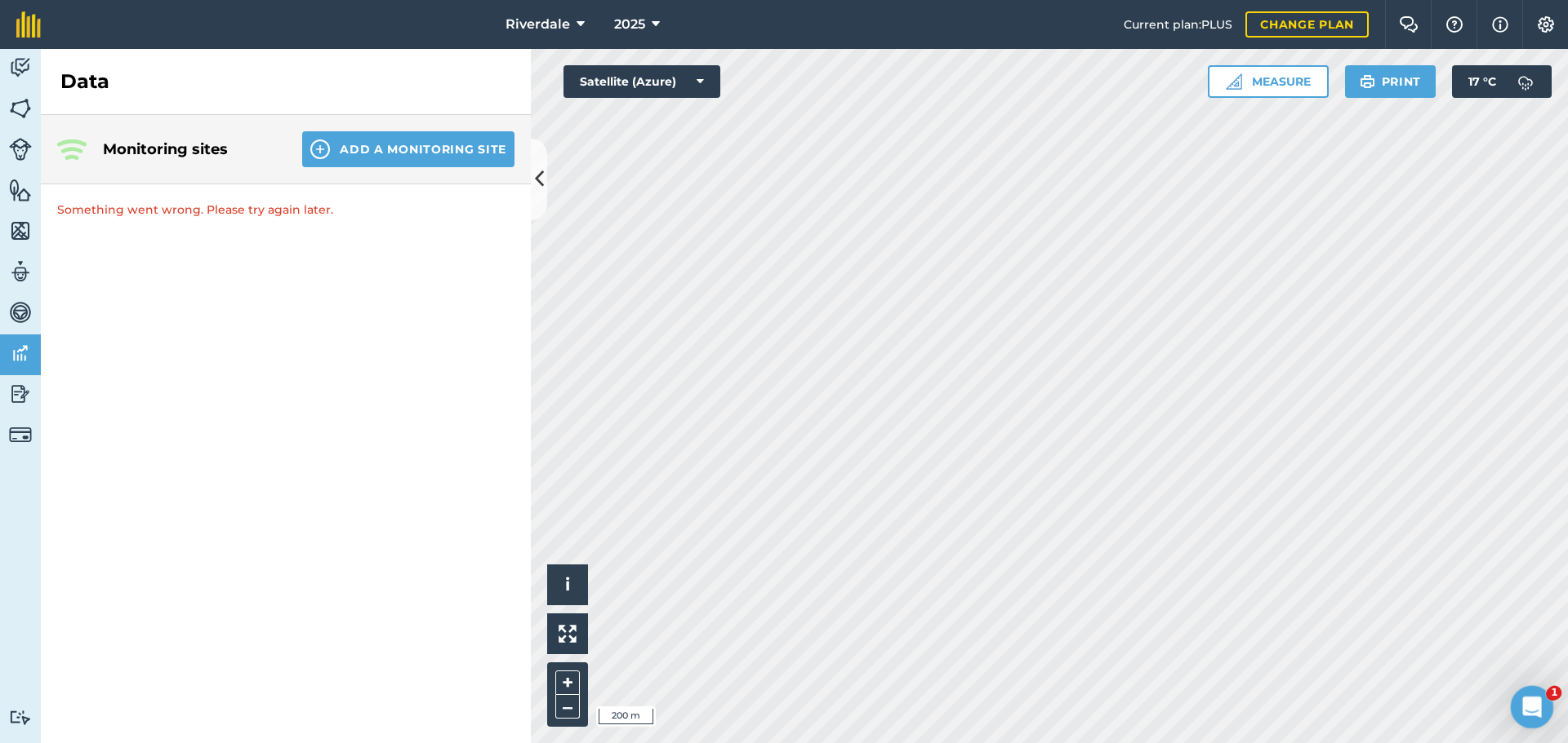
click at [1526, 702] on icon "Open Intercom Messenger" at bounding box center [1529, 705] width 27 height 27
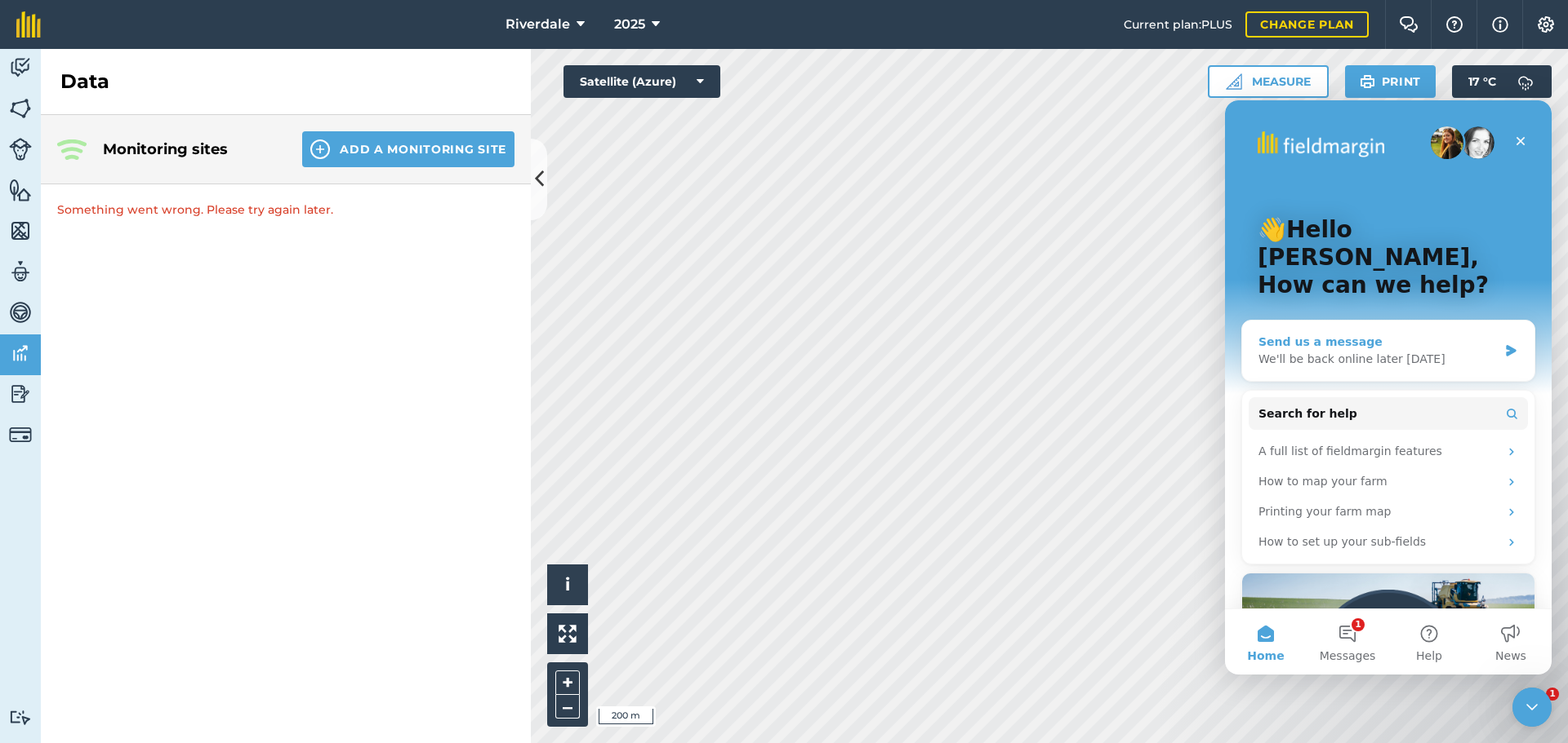
click at [1276, 334] on div "Send us a message" at bounding box center [1378, 342] width 240 height 17
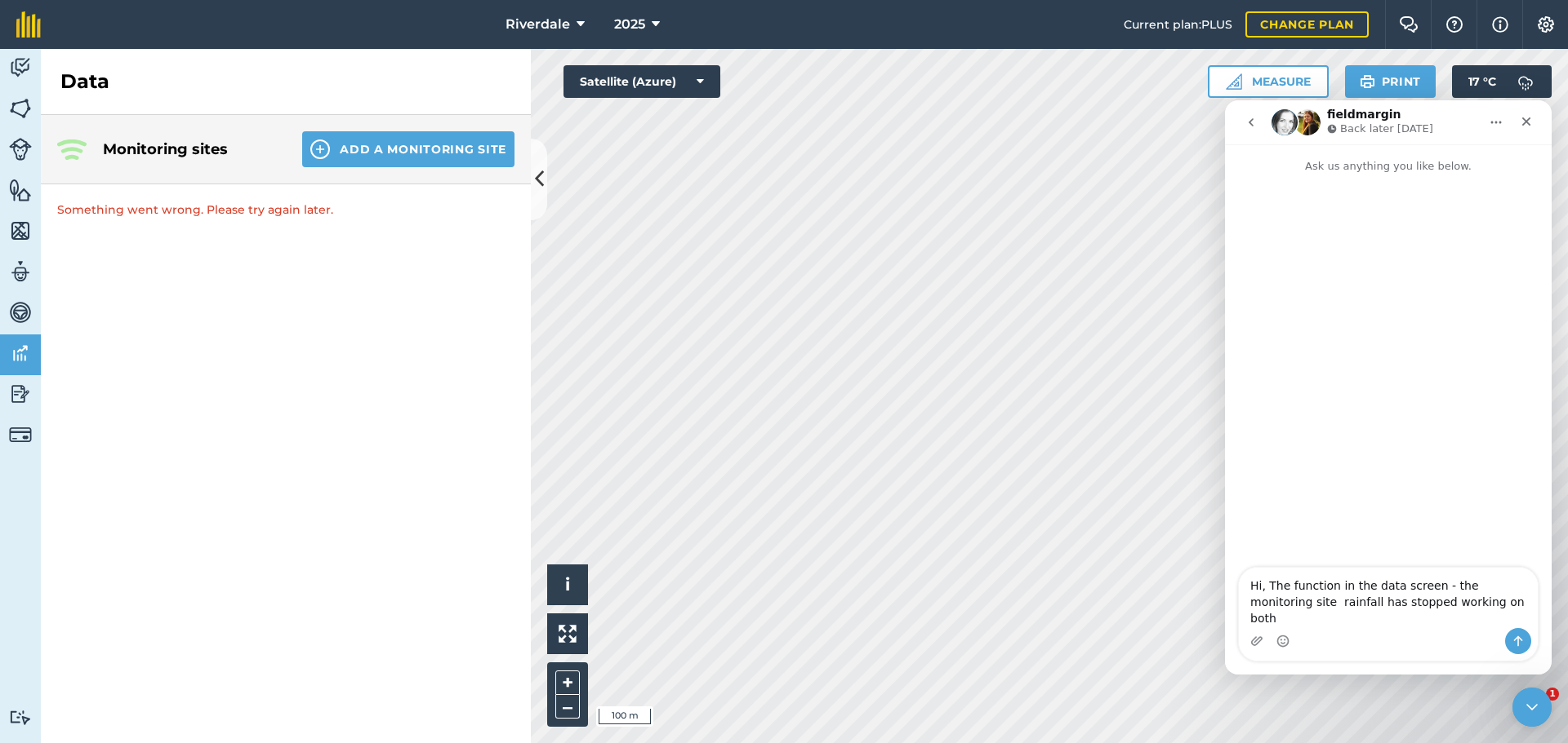
click at [782, 743] on html "Riverdale 2025 Current plan : PLUS Change plan Farm Chat Help Info Settings [GE…" at bounding box center [784, 372] width 1568 height 743
click at [859, 743] on html "Riverdale 2025 Current plan : PLUS Change plan Farm Chat Help Info Settings [GE…" at bounding box center [784, 372] width 1568 height 743
click at [1446, 619] on textarea "Hi, The function in the data screen - the monitoring site rainfall has stopped …" at bounding box center [1388, 598] width 299 height 60
click at [1284, 616] on textarea "Hi, The function in the data screen - the monitoring site rainfall has stopped …" at bounding box center [1388, 598] width 299 height 60
click at [1248, 616] on textarea "Hi, The function in the data screen - the monitoring site rainfall" has stopped…" at bounding box center [1388, 598] width 299 height 60
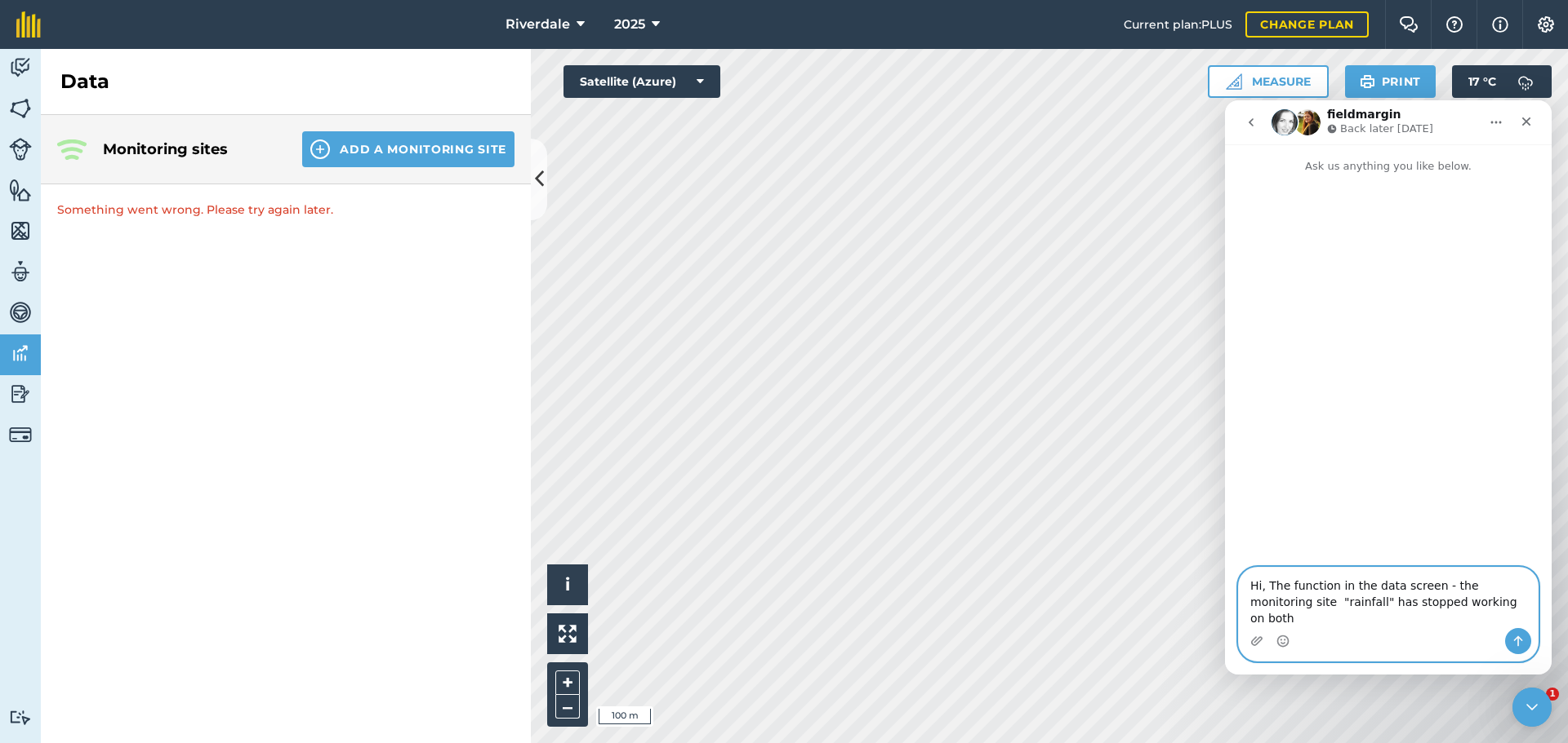
click at [1457, 619] on textarea "Hi, The function in the data screen - the monitoring site "rainfall" has stoppe…" at bounding box center [1388, 598] width 299 height 60
type textarea "Hi, The function in the data screen - the monitoring site "rainfall" has stoppe…"
click at [1518, 640] on icon "Send a message…" at bounding box center [1519, 641] width 9 height 10
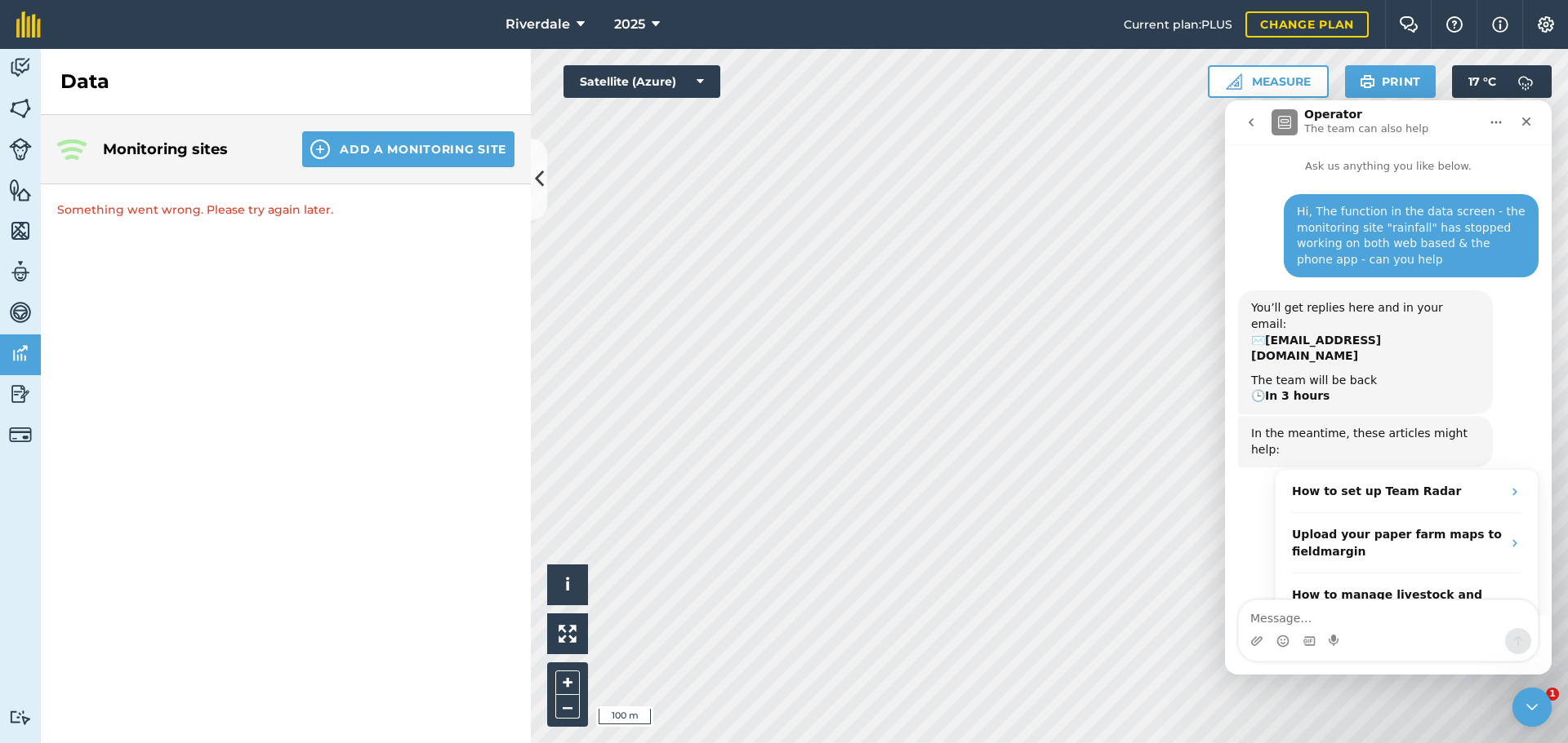
scroll to position [27, 0]
